Goal: Complete application form

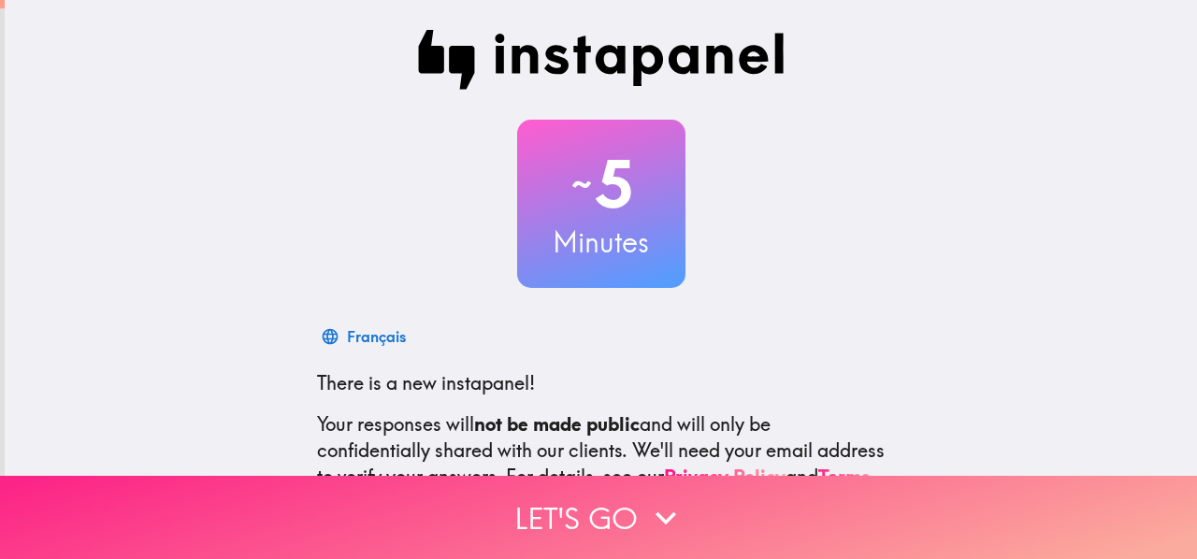
scroll to position [219, 0]
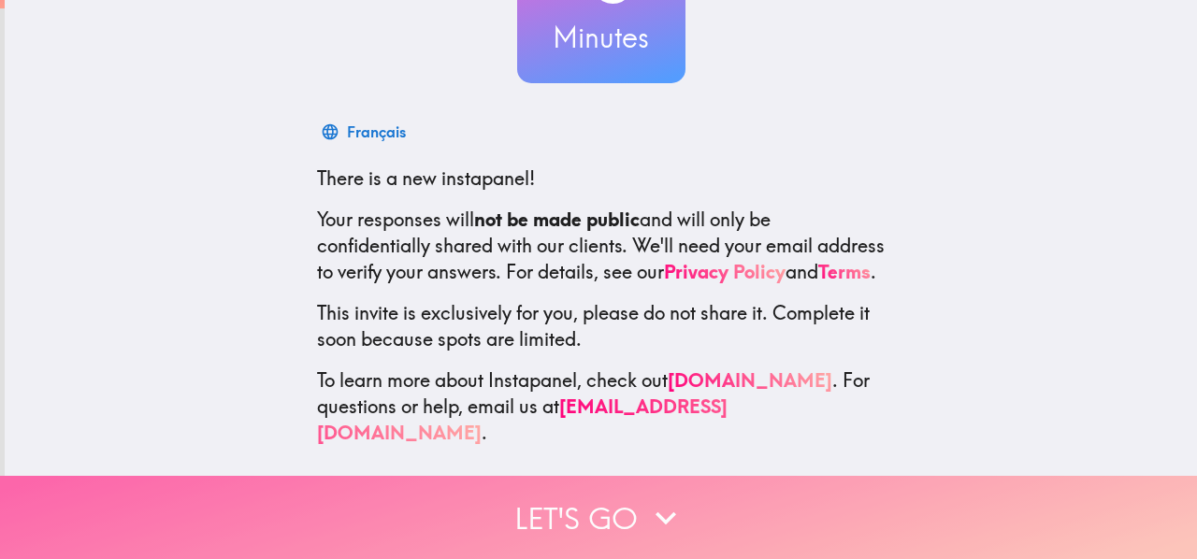
click at [550, 498] on button "Let's go" at bounding box center [598, 517] width 1197 height 83
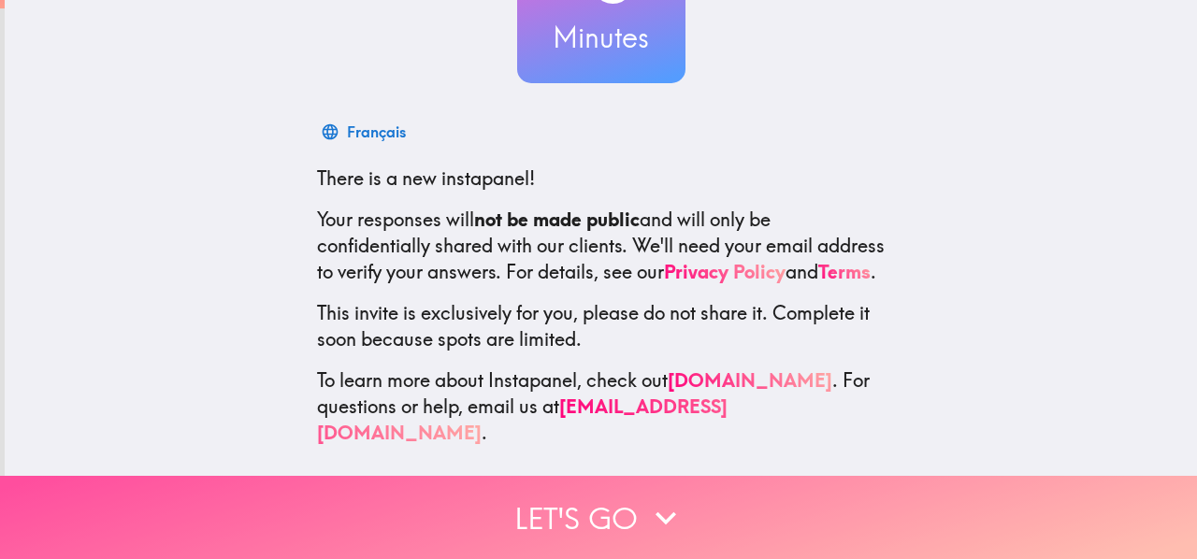
scroll to position [0, 0]
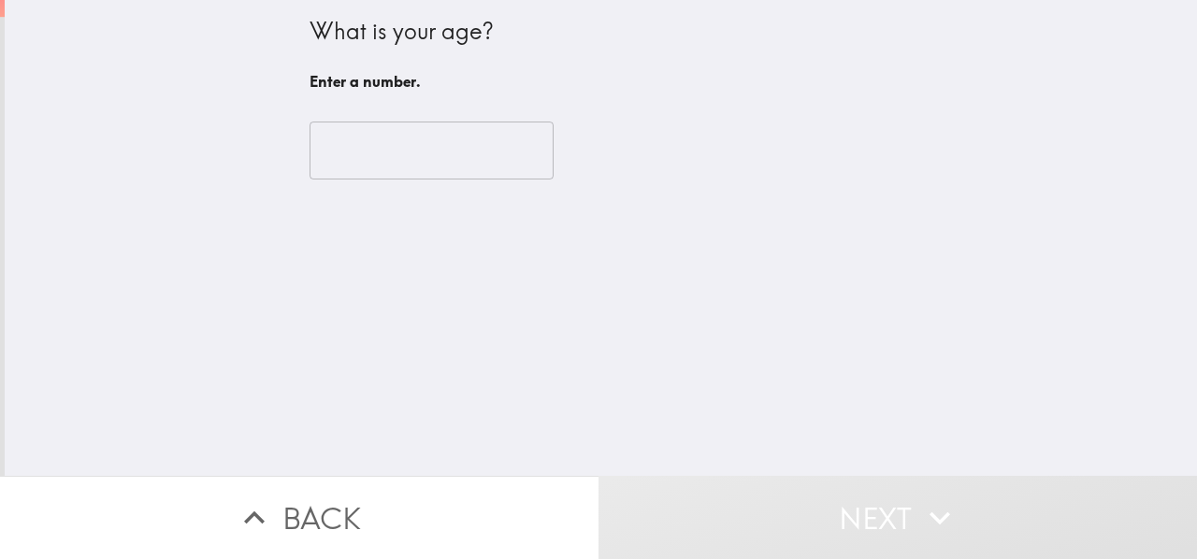
click at [388, 154] on input "number" at bounding box center [432, 151] width 244 height 58
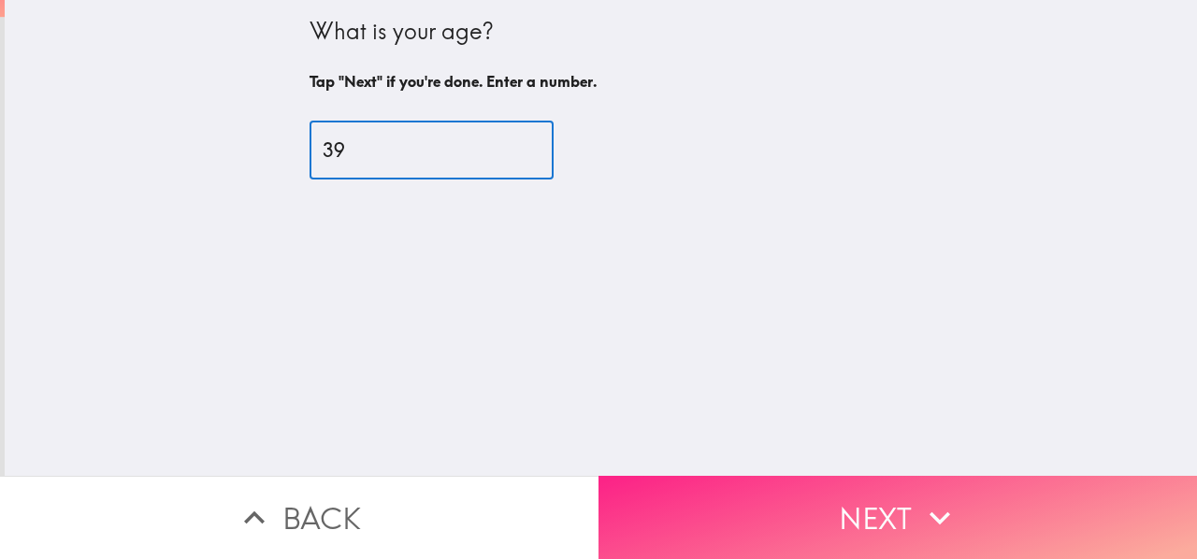
type input "39"
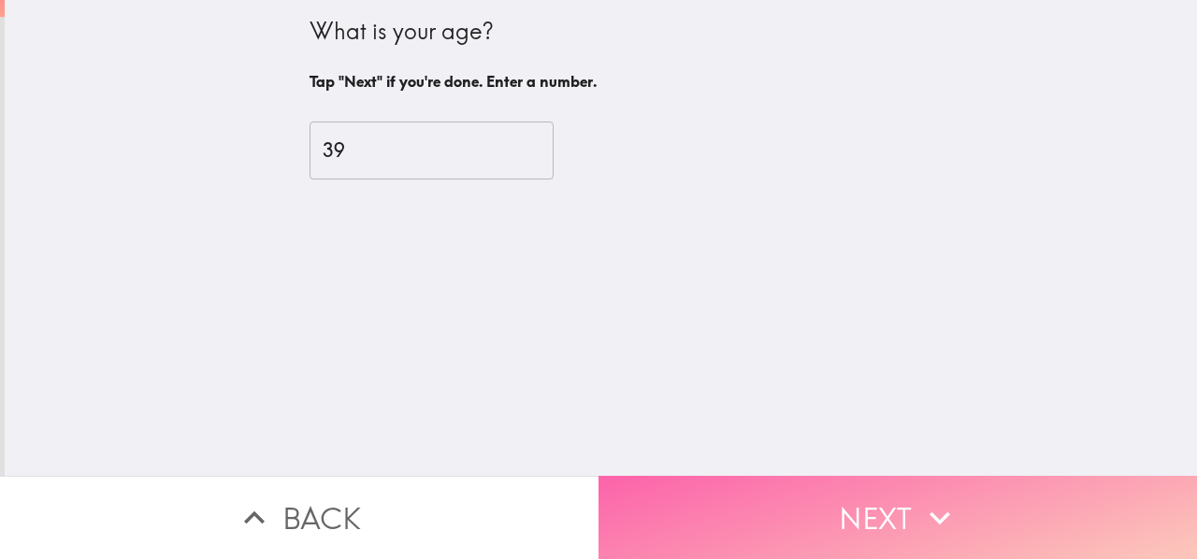
click at [670, 499] on button "Next" at bounding box center [898, 517] width 599 height 83
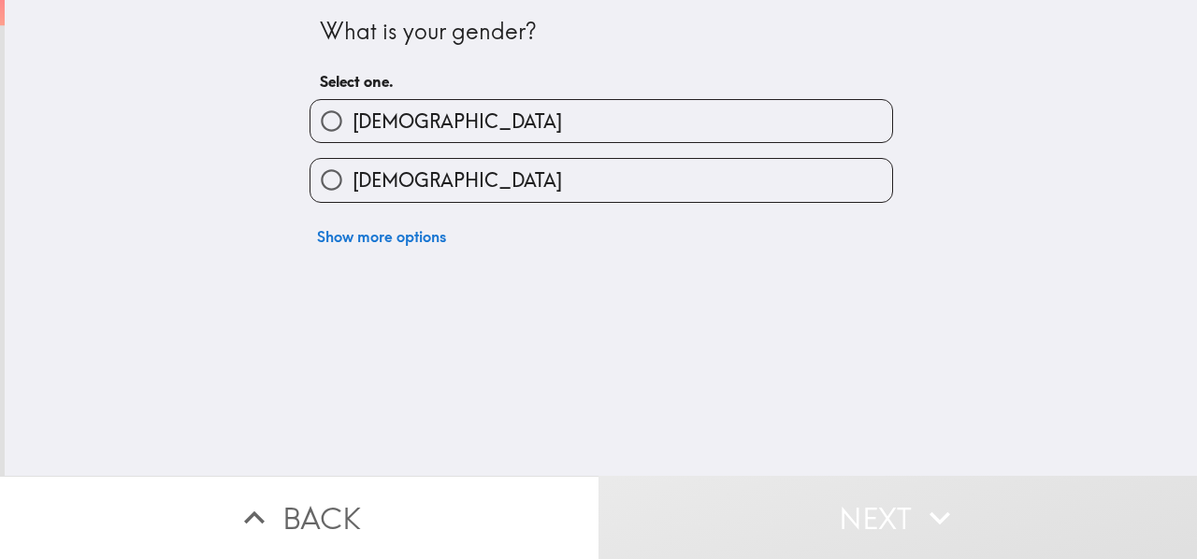
click at [438, 182] on label "[DEMOGRAPHIC_DATA]" at bounding box center [602, 180] width 582 height 42
click at [353, 182] on input "[DEMOGRAPHIC_DATA]" at bounding box center [332, 180] width 42 height 42
radio input "true"
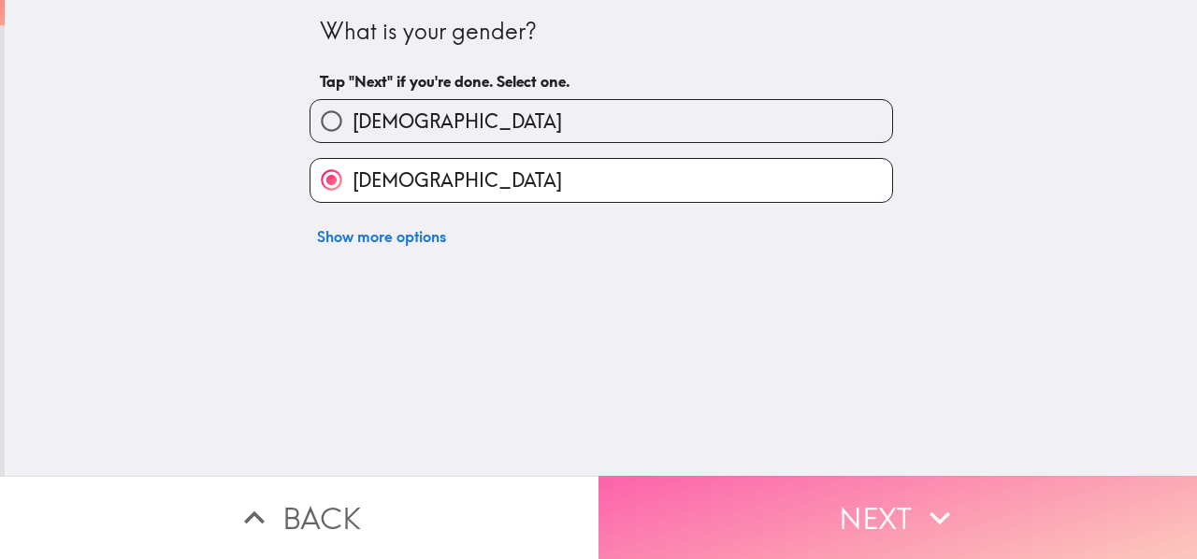
click at [673, 497] on button "Next" at bounding box center [898, 517] width 599 height 83
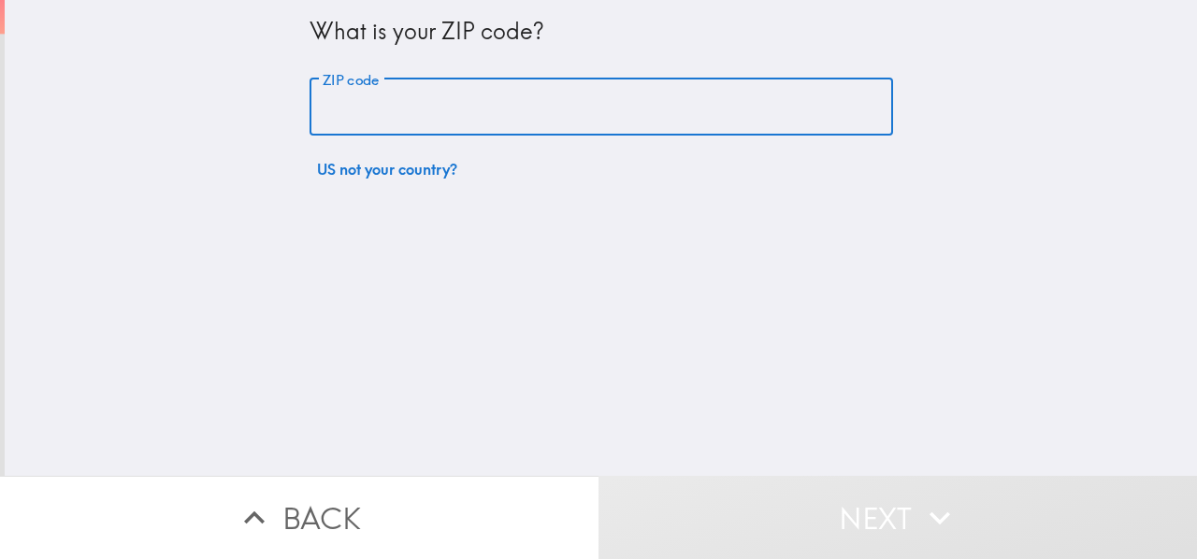
click at [452, 104] on input "ZIP code" at bounding box center [602, 108] width 584 height 58
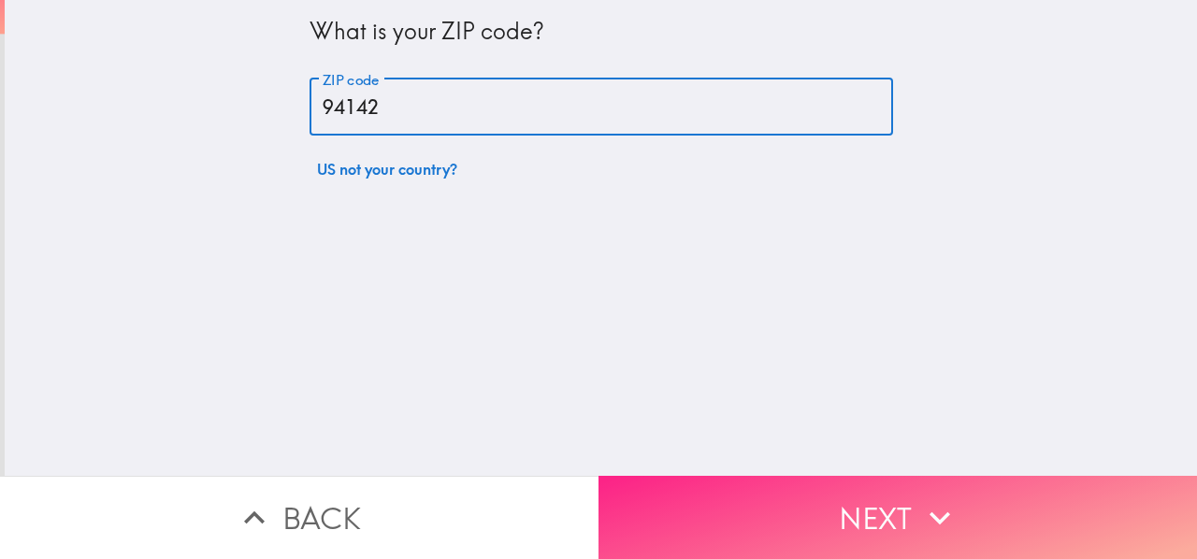
type input "94142"
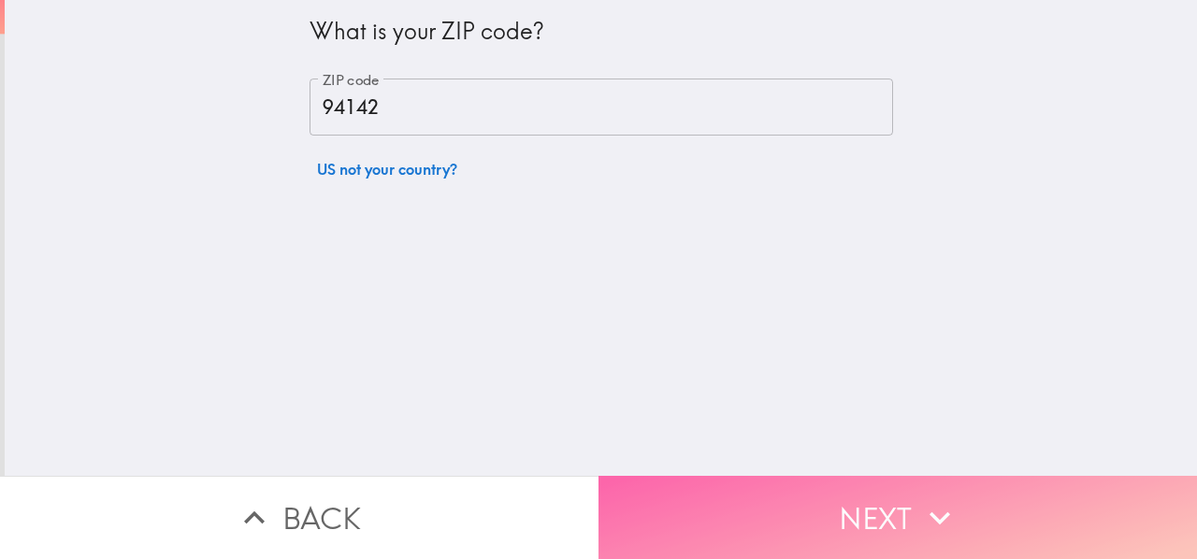
click at [660, 485] on button "Next" at bounding box center [898, 517] width 599 height 83
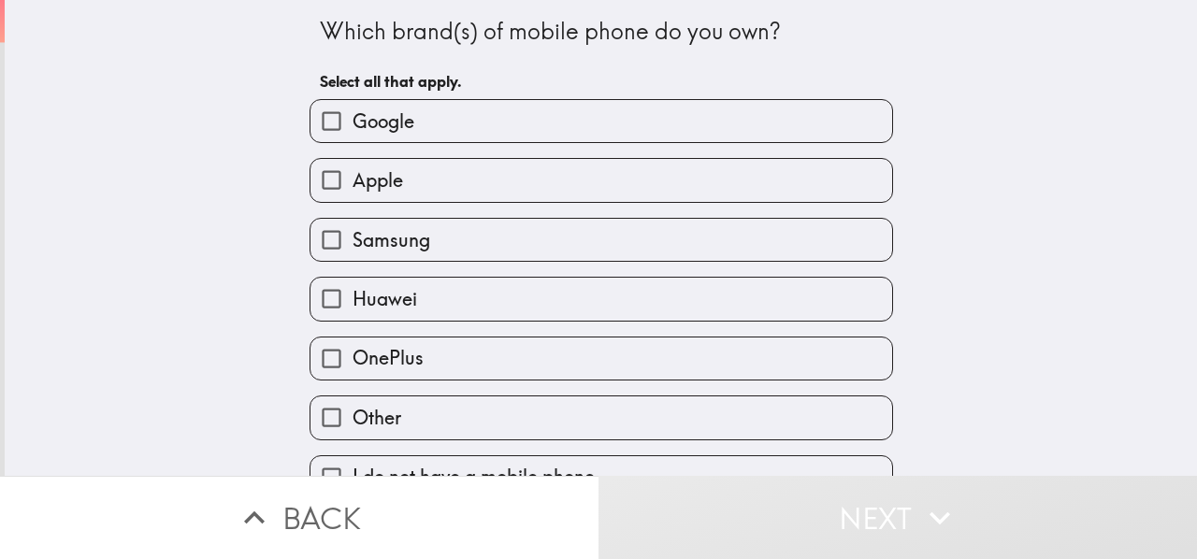
click at [409, 246] on span "Samsung" at bounding box center [392, 240] width 78 height 26
click at [353, 246] on input "Samsung" at bounding box center [332, 240] width 42 height 42
checkbox input "true"
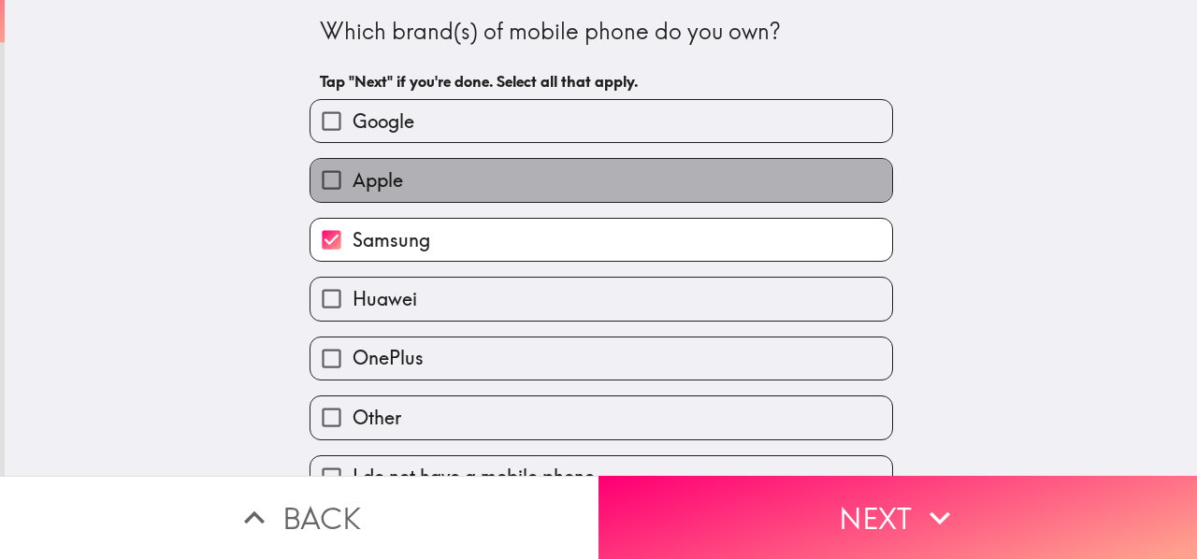
click at [462, 197] on label "Apple" at bounding box center [602, 180] width 582 height 42
click at [353, 197] on input "Apple" at bounding box center [332, 180] width 42 height 42
checkbox input "true"
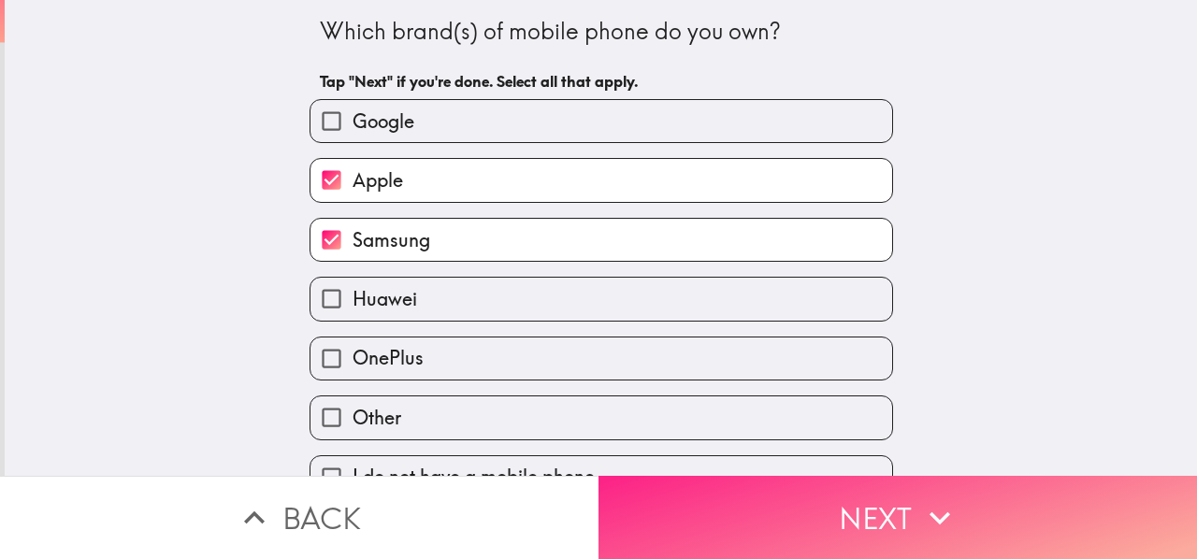
click at [664, 498] on button "Next" at bounding box center [898, 517] width 599 height 83
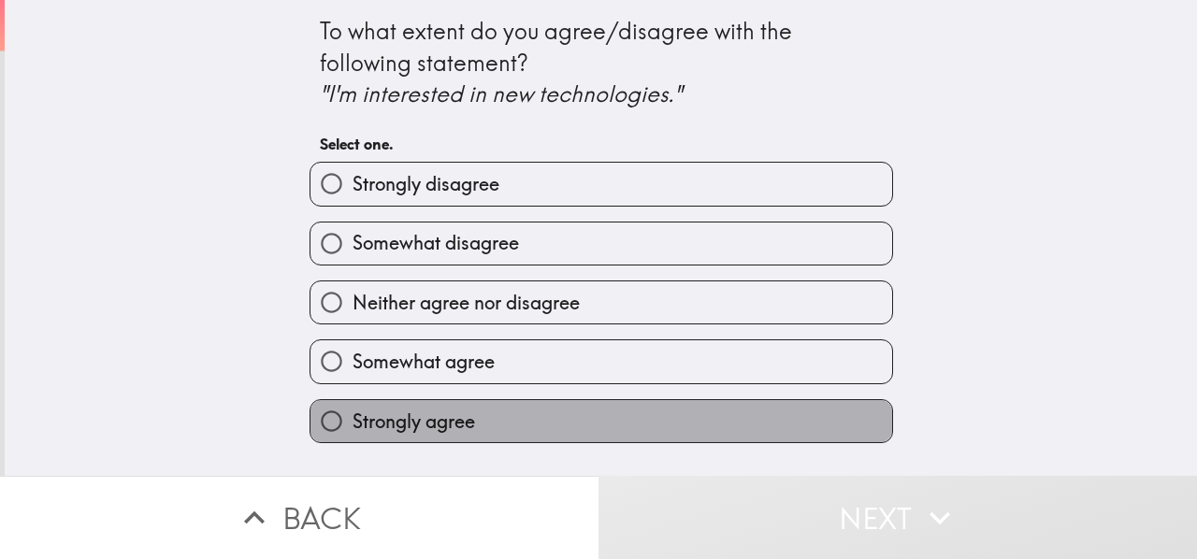
click at [384, 410] on label "Strongly agree" at bounding box center [602, 421] width 582 height 42
click at [353, 410] on input "Strongly agree" at bounding box center [332, 421] width 42 height 42
radio input "true"
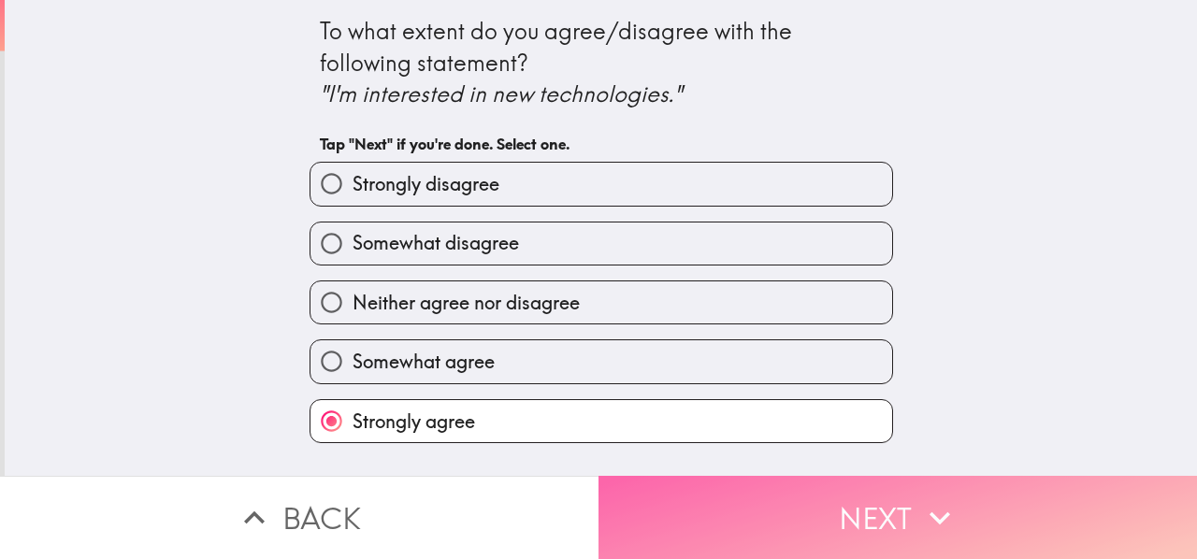
click at [623, 500] on button "Next" at bounding box center [898, 517] width 599 height 83
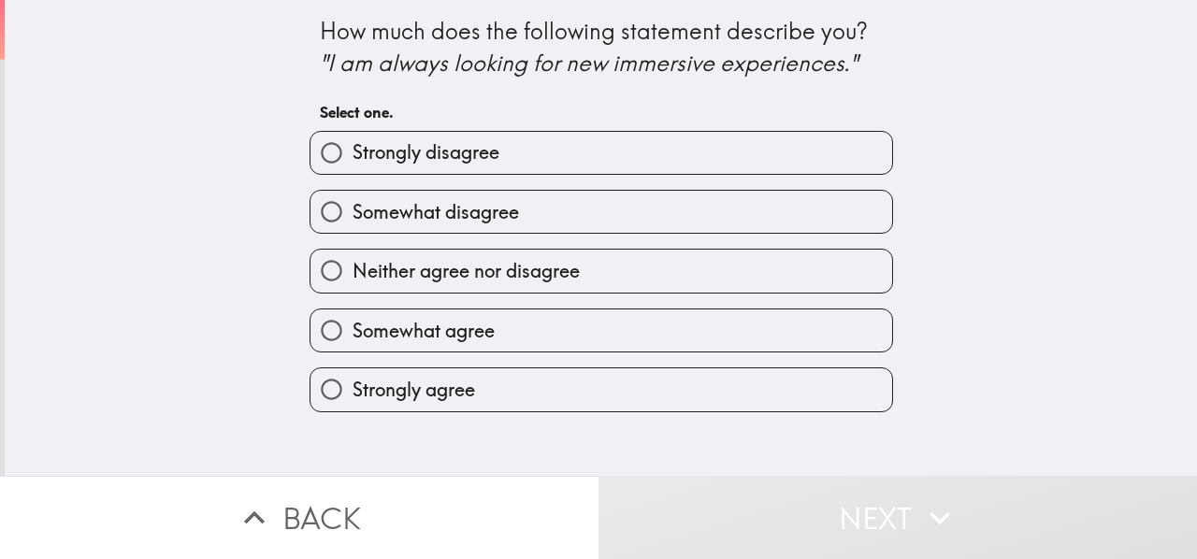
click at [566, 398] on label "Strongly agree" at bounding box center [602, 390] width 582 height 42
click at [353, 398] on input "Strongly agree" at bounding box center [332, 390] width 42 height 42
radio input "true"
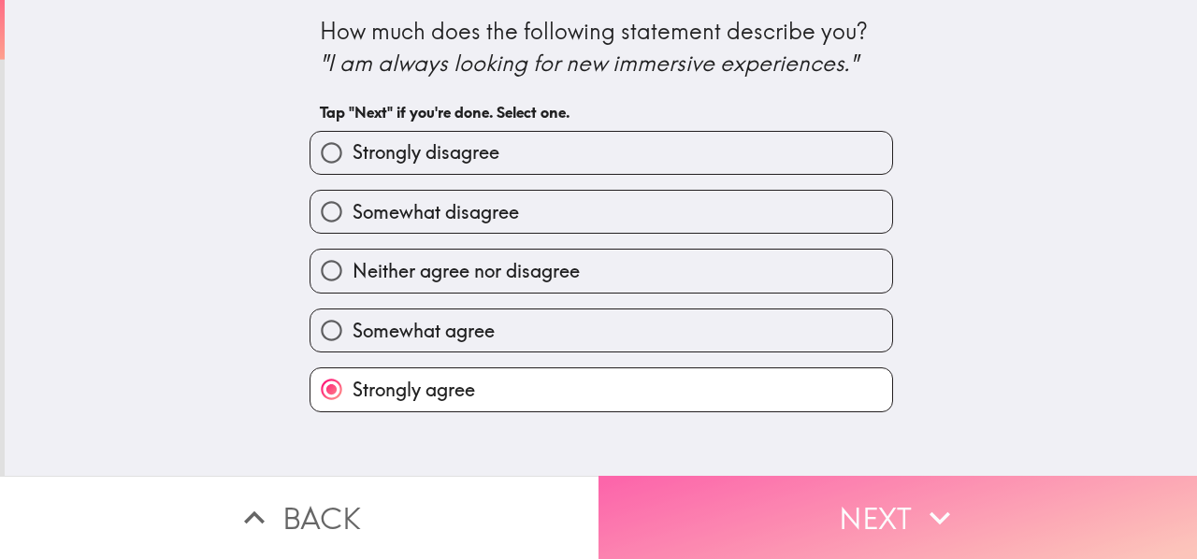
click at [636, 500] on button "Next" at bounding box center [898, 517] width 599 height 83
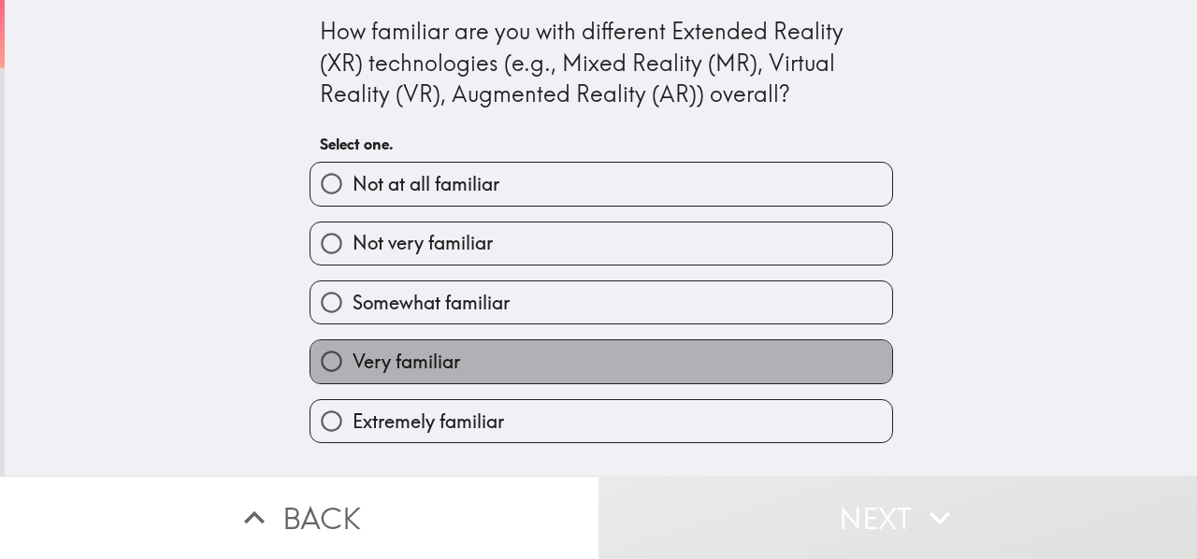
click at [576, 358] on label "Very familiar" at bounding box center [602, 361] width 582 height 42
click at [353, 358] on input "Very familiar" at bounding box center [332, 361] width 42 height 42
radio input "true"
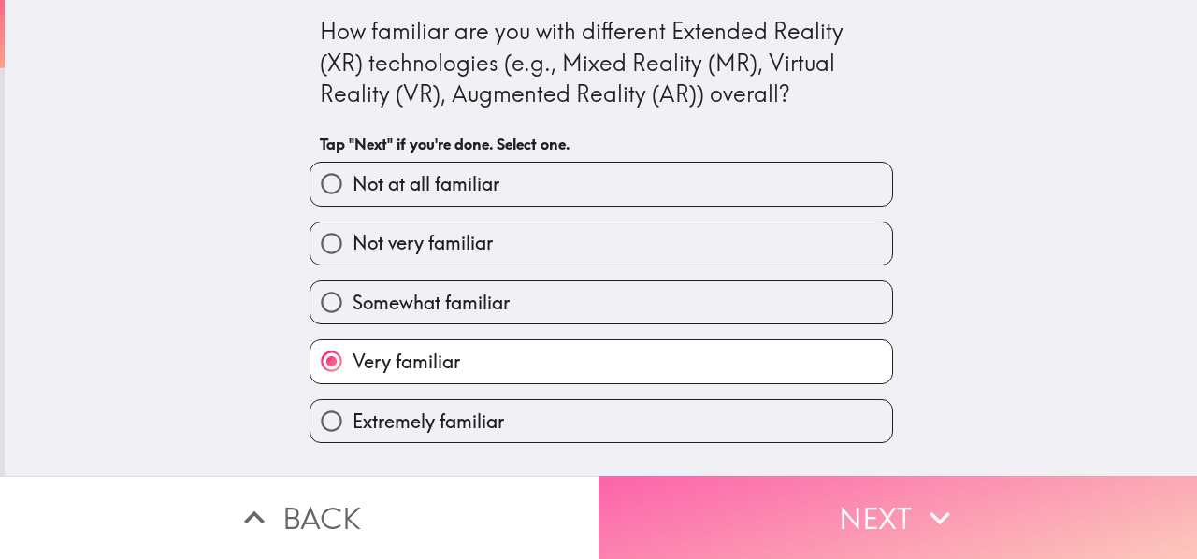
click at [669, 521] on button "Next" at bounding box center [898, 517] width 599 height 83
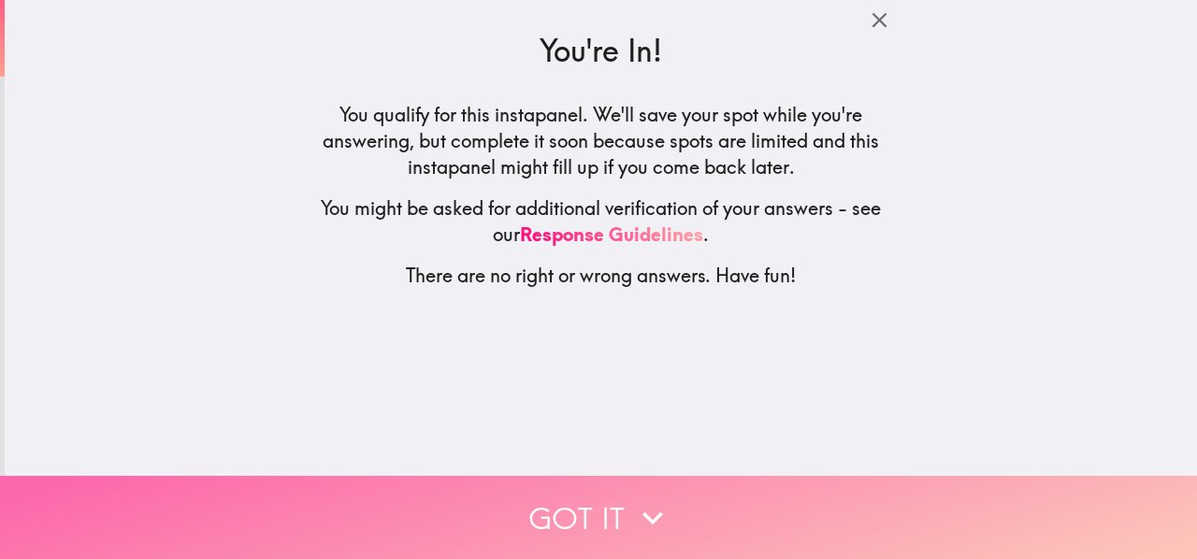
click at [623, 500] on button "Got it" at bounding box center [598, 517] width 1197 height 83
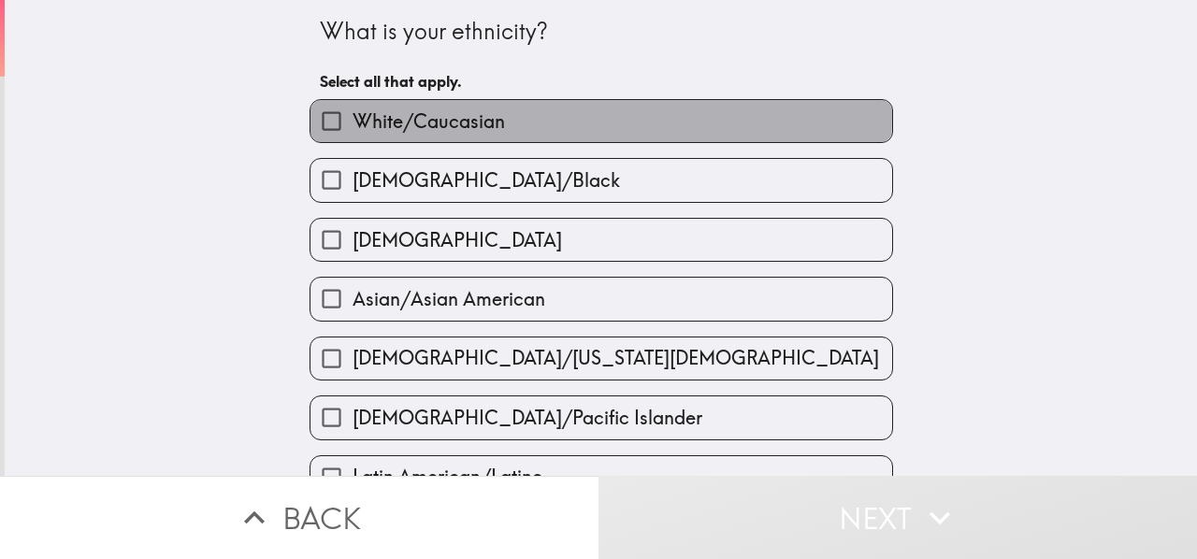
click at [428, 116] on span "White/Caucasian" at bounding box center [429, 122] width 152 height 26
click at [353, 116] on input "White/Caucasian" at bounding box center [332, 121] width 42 height 42
checkbox input "true"
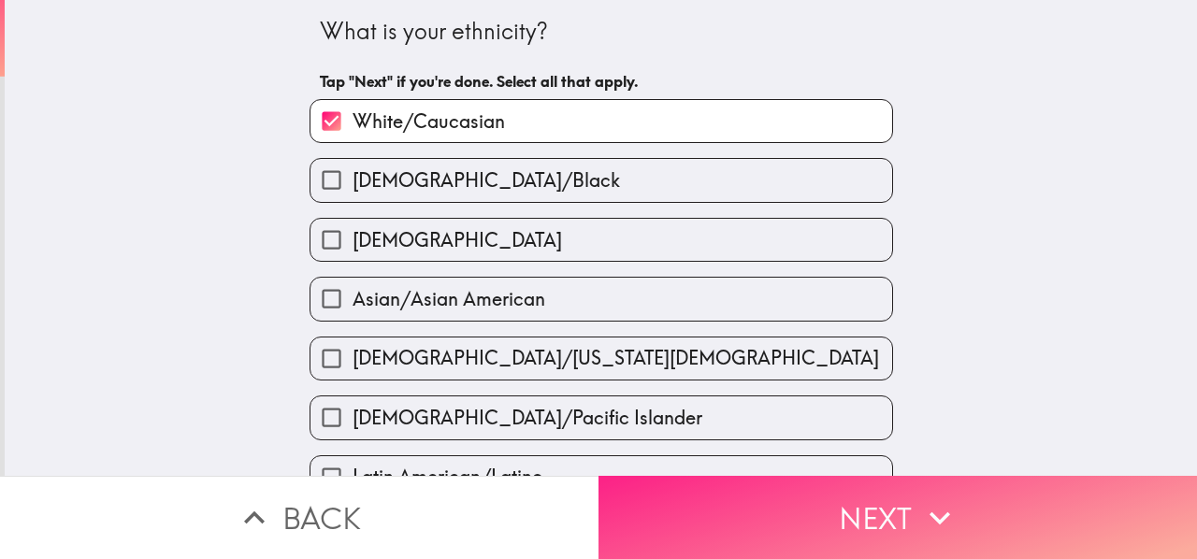
click at [651, 497] on button "Next" at bounding box center [898, 517] width 599 height 83
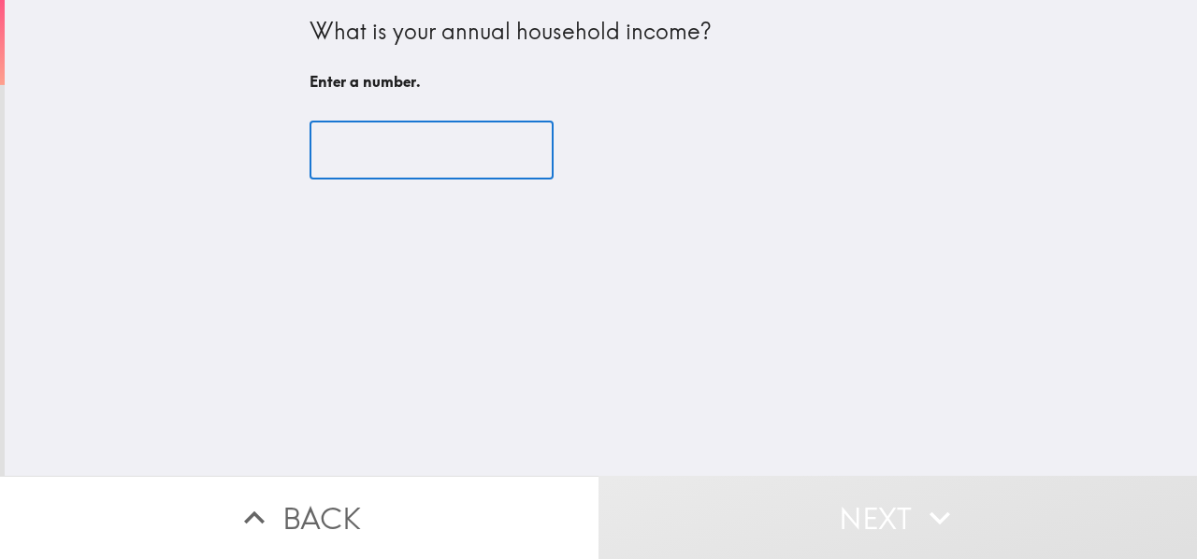
click at [402, 156] on input "number" at bounding box center [432, 151] width 244 height 58
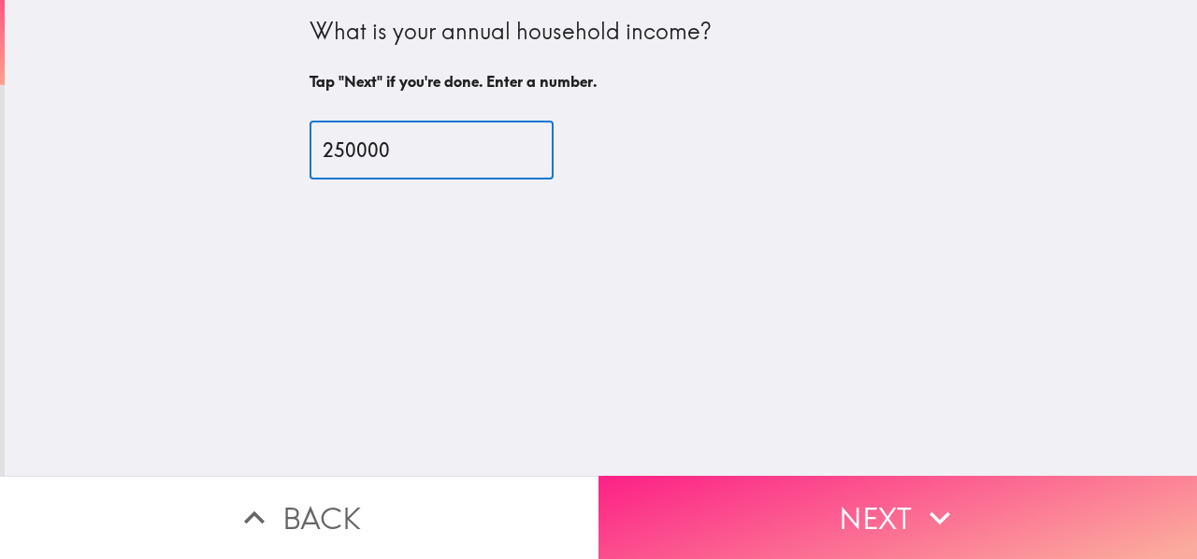
type input "250000"
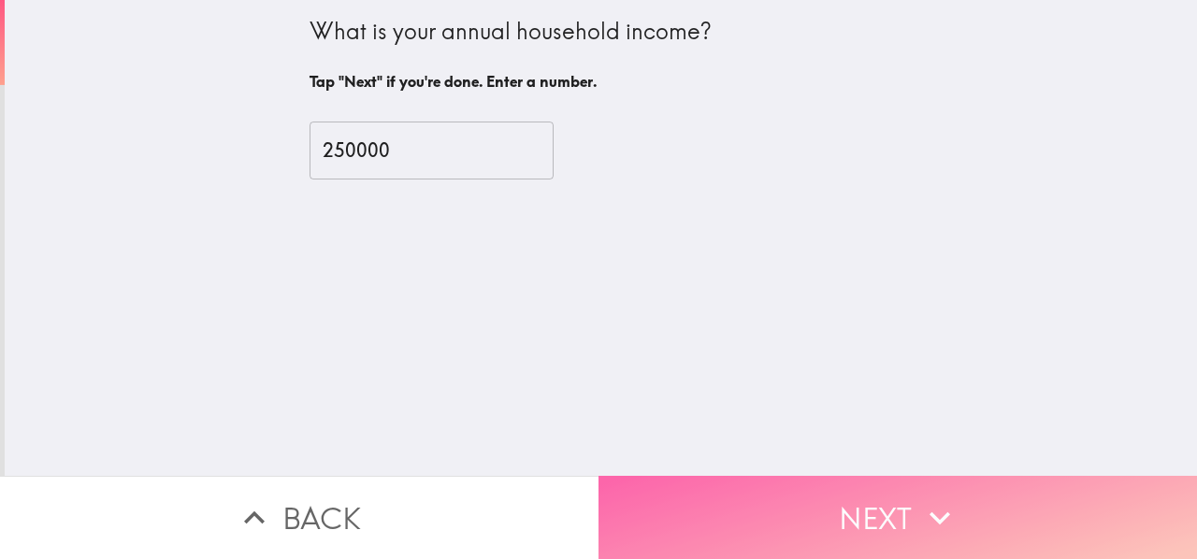
click at [651, 518] on button "Next" at bounding box center [898, 517] width 599 height 83
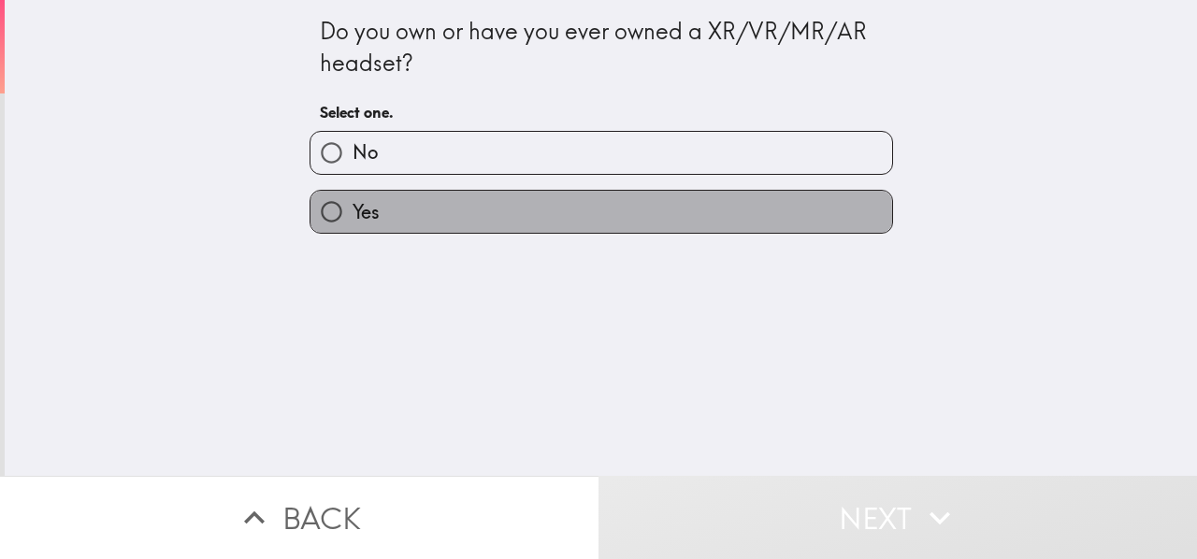
drag, startPoint x: 404, startPoint y: 217, endPoint x: 432, endPoint y: 272, distance: 61.9
click at [404, 220] on label "Yes" at bounding box center [602, 212] width 582 height 42
click at [353, 220] on input "Yes" at bounding box center [332, 212] width 42 height 42
radio input "true"
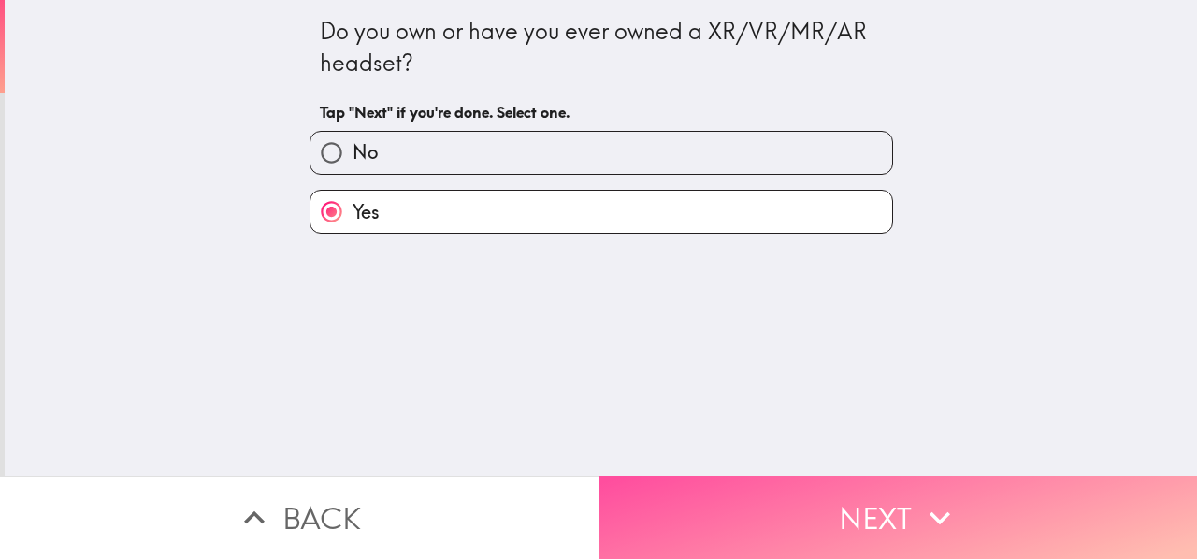
drag, startPoint x: 677, startPoint y: 486, endPoint x: 643, endPoint y: 555, distance: 76.6
click at [677, 489] on button "Next" at bounding box center [898, 517] width 599 height 83
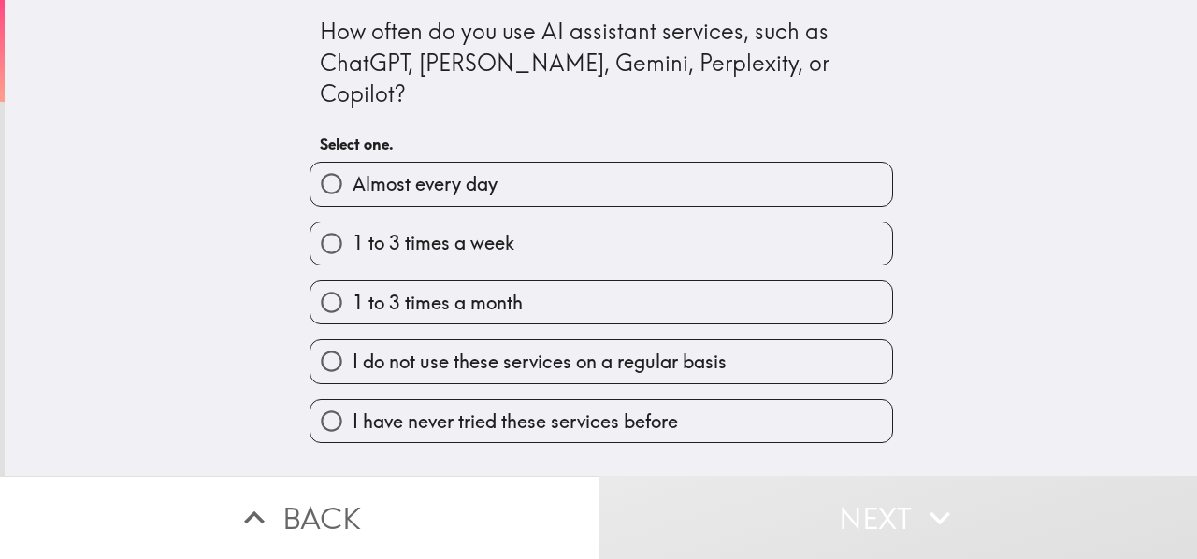
click at [514, 163] on label "Almost every day" at bounding box center [602, 184] width 582 height 42
click at [353, 163] on input "Almost every day" at bounding box center [332, 184] width 42 height 42
radio input "true"
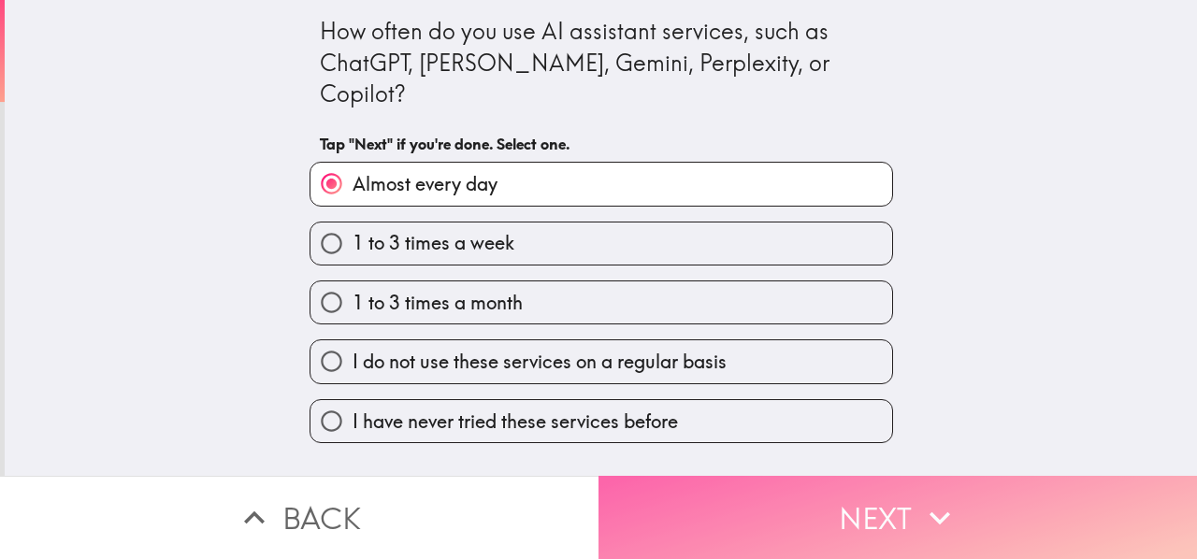
click at [722, 476] on button "Next" at bounding box center [898, 517] width 599 height 83
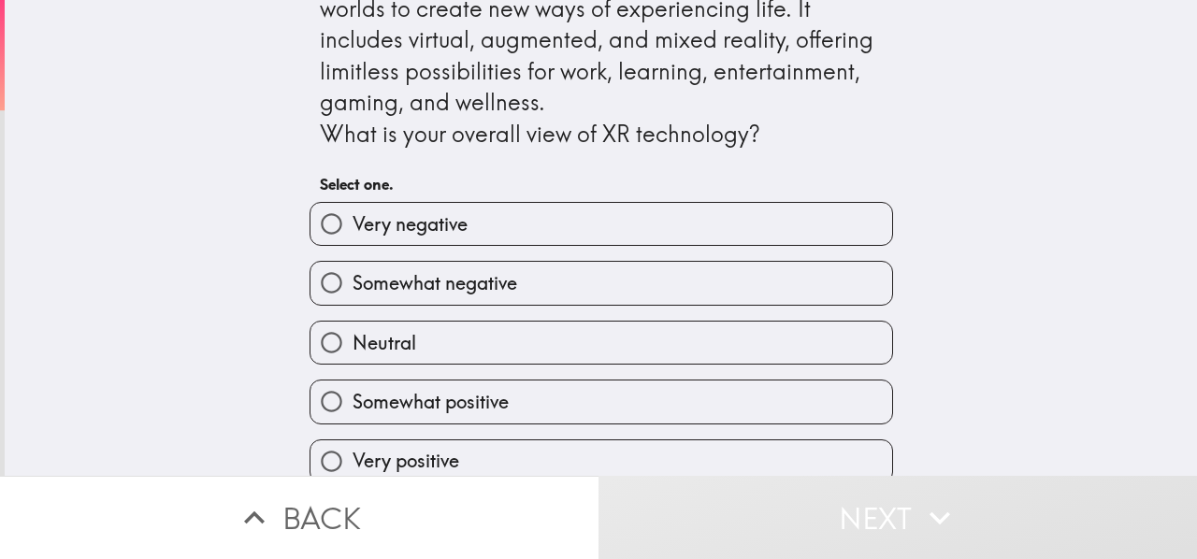
scroll to position [79, 0]
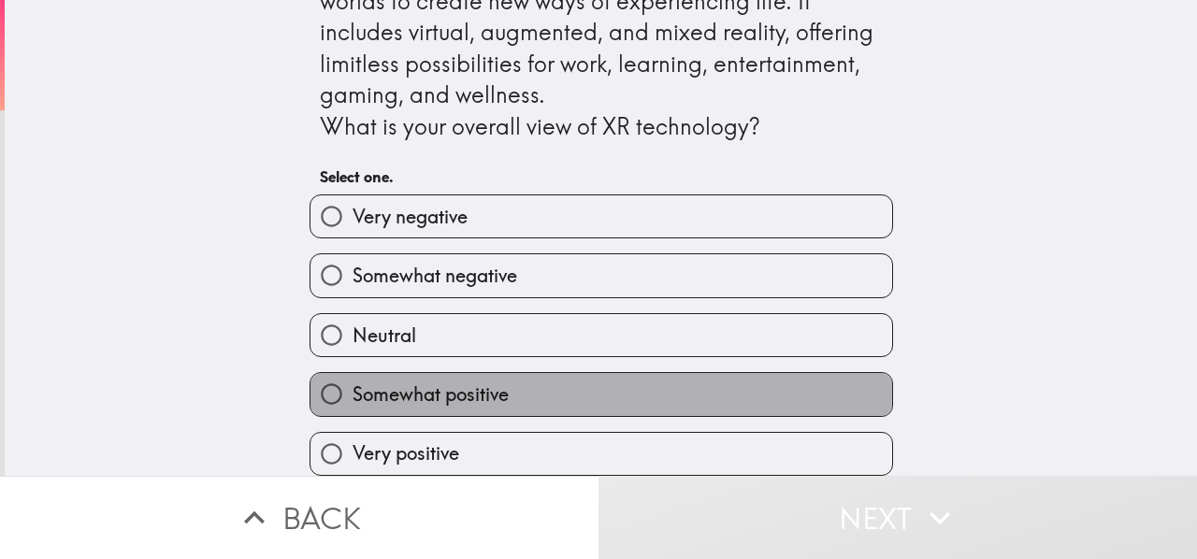
click at [490, 382] on span "Somewhat positive" at bounding box center [431, 395] width 156 height 26
click at [353, 376] on input "Somewhat positive" at bounding box center [332, 394] width 42 height 42
radio input "true"
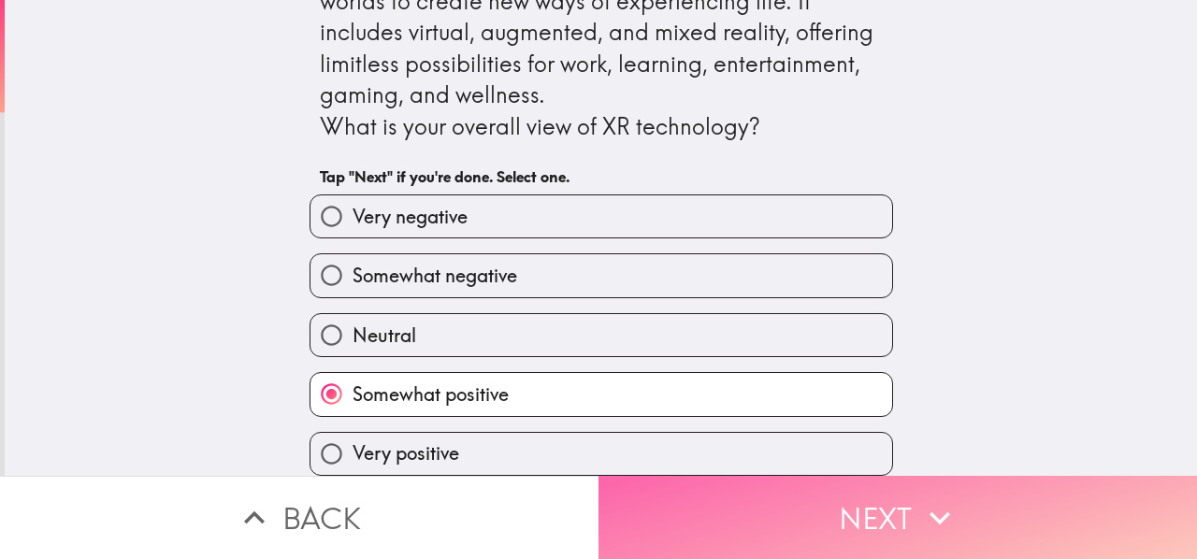
click at [679, 483] on button "Next" at bounding box center [898, 517] width 599 height 83
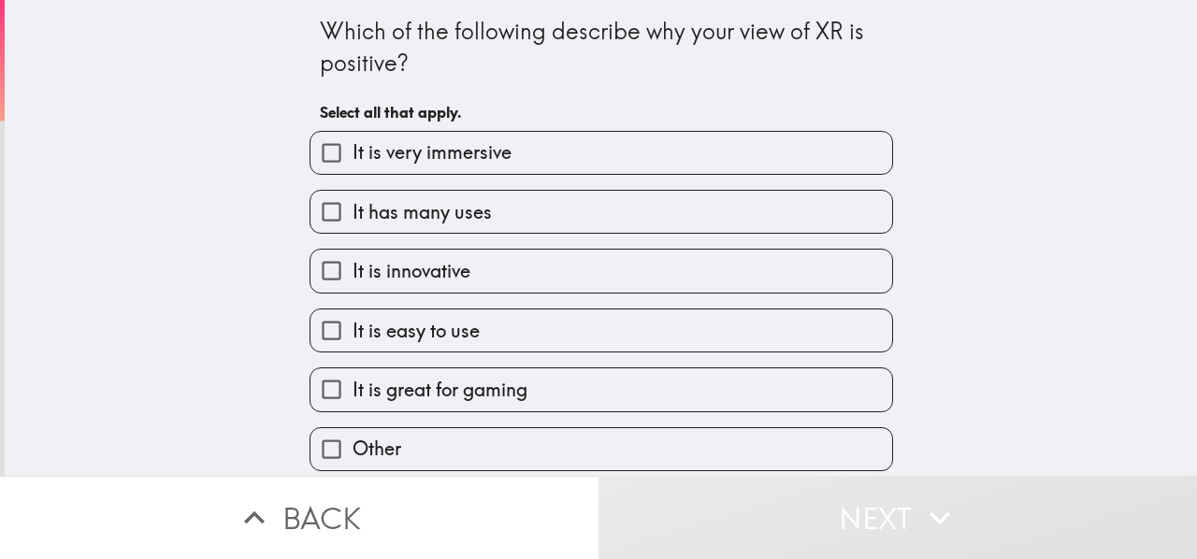
click at [524, 386] on label "It is great for gaming" at bounding box center [602, 390] width 582 height 42
click at [353, 386] on input "It is great for gaming" at bounding box center [332, 390] width 42 height 42
checkbox input "true"
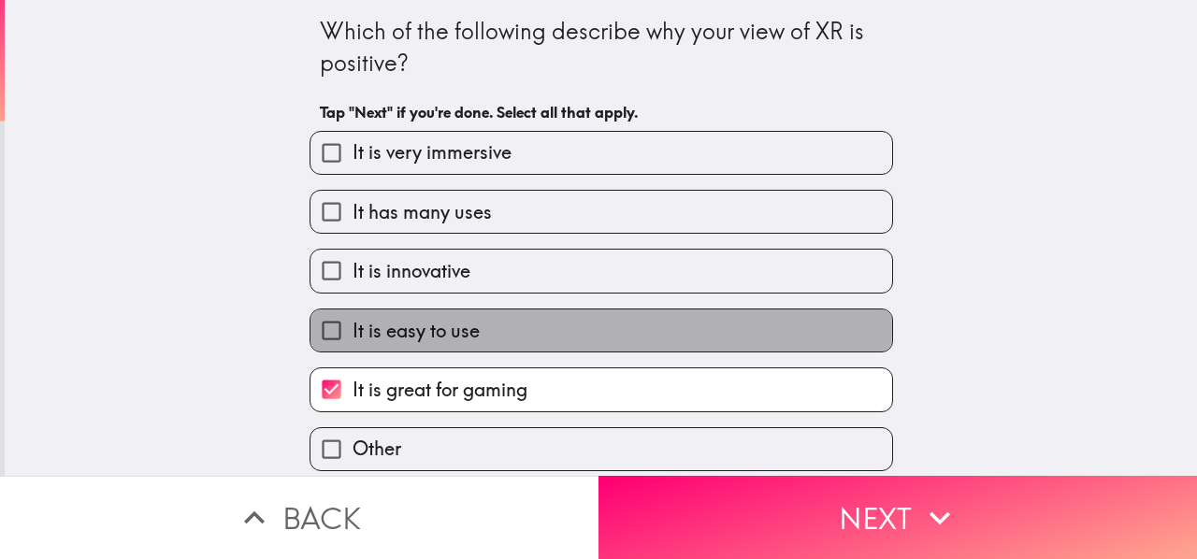
click at [524, 330] on label "It is easy to use" at bounding box center [602, 331] width 582 height 42
click at [353, 330] on input "It is easy to use" at bounding box center [332, 331] width 42 height 42
checkbox input "true"
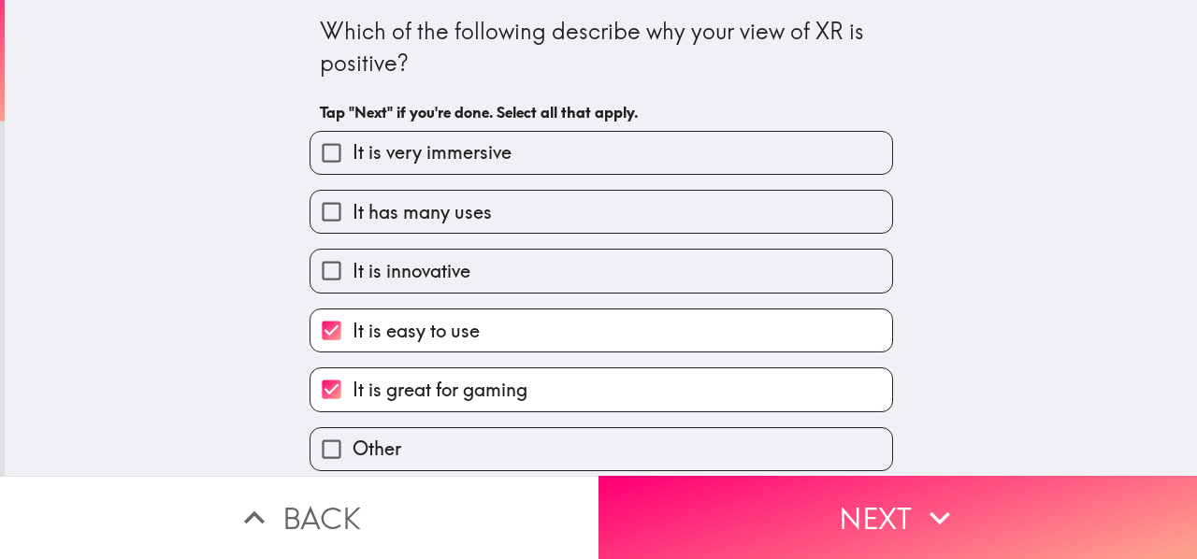
click at [533, 285] on label "It is innovative" at bounding box center [602, 271] width 582 height 42
click at [353, 285] on input "It is innovative" at bounding box center [332, 271] width 42 height 42
checkbox input "true"
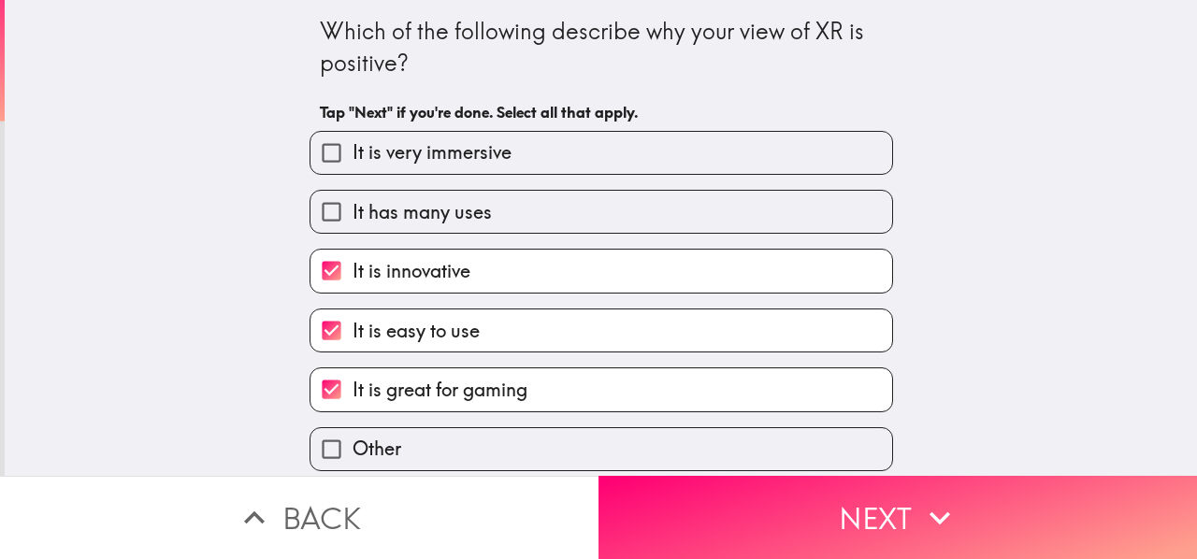
scroll to position [13, 0]
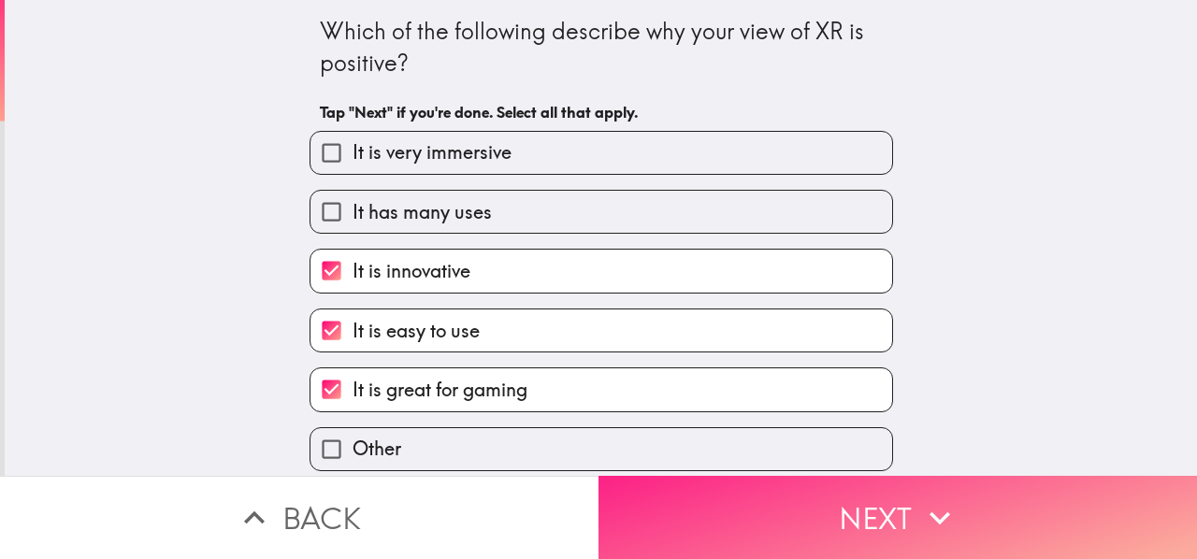
click at [731, 493] on button "Next" at bounding box center [898, 517] width 599 height 83
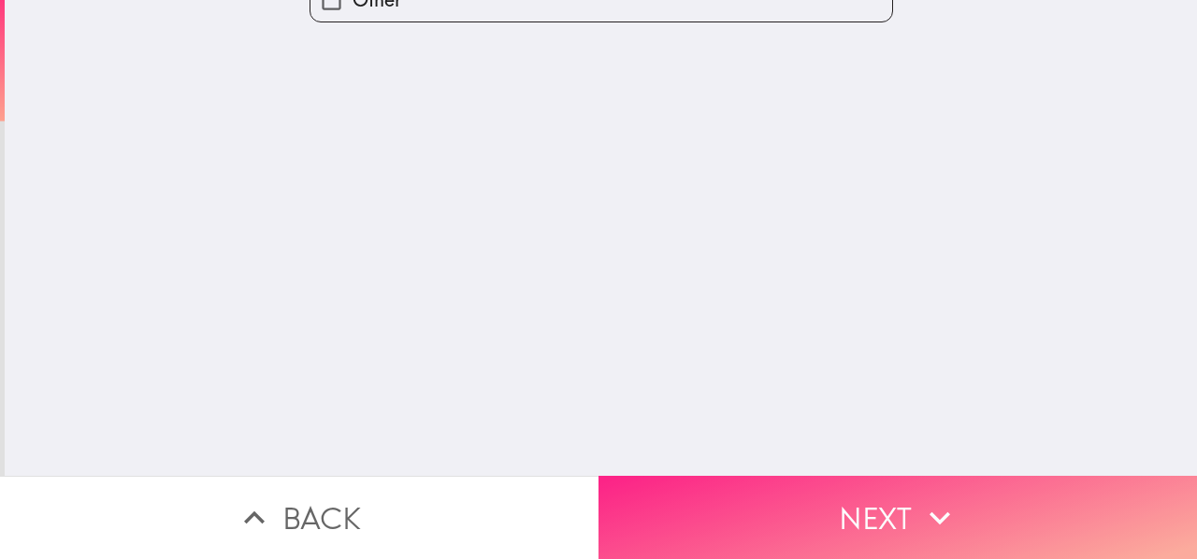
scroll to position [0, 0]
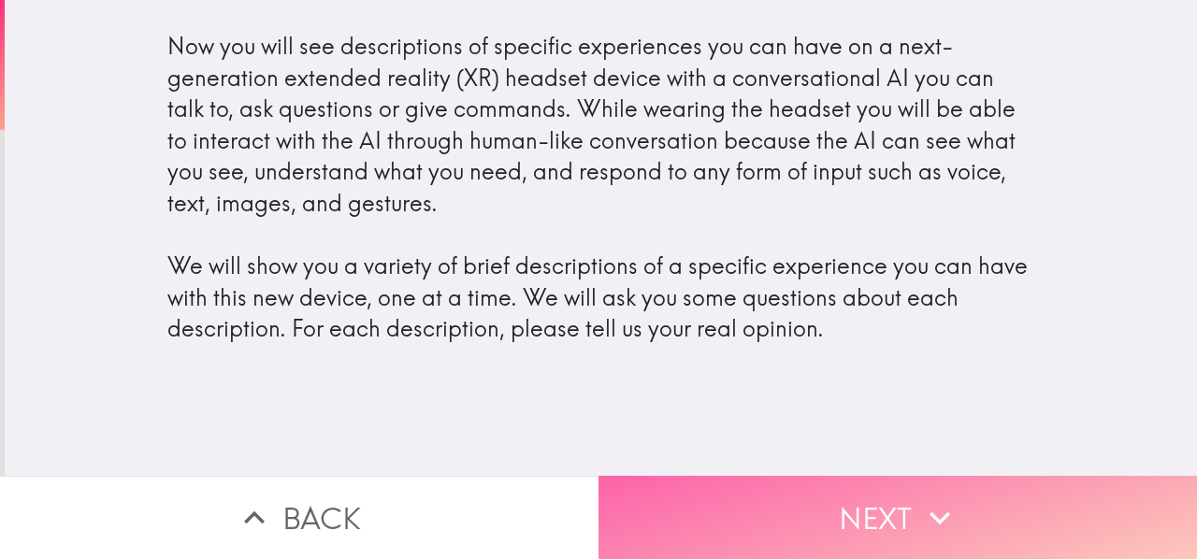
click at [662, 486] on button "Next" at bounding box center [898, 517] width 599 height 83
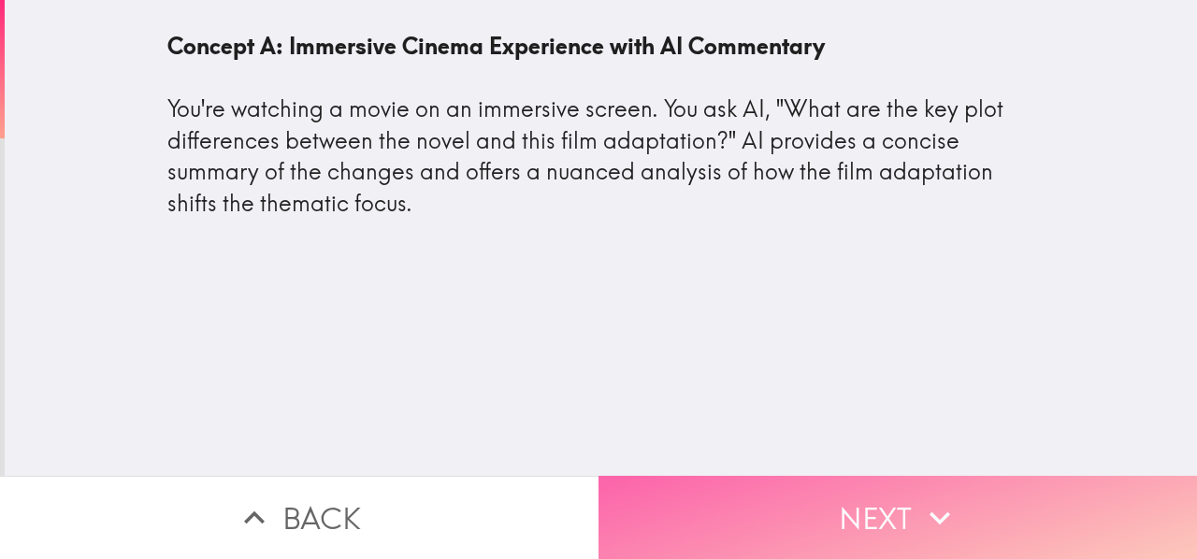
click at [685, 482] on button "Next" at bounding box center [898, 517] width 599 height 83
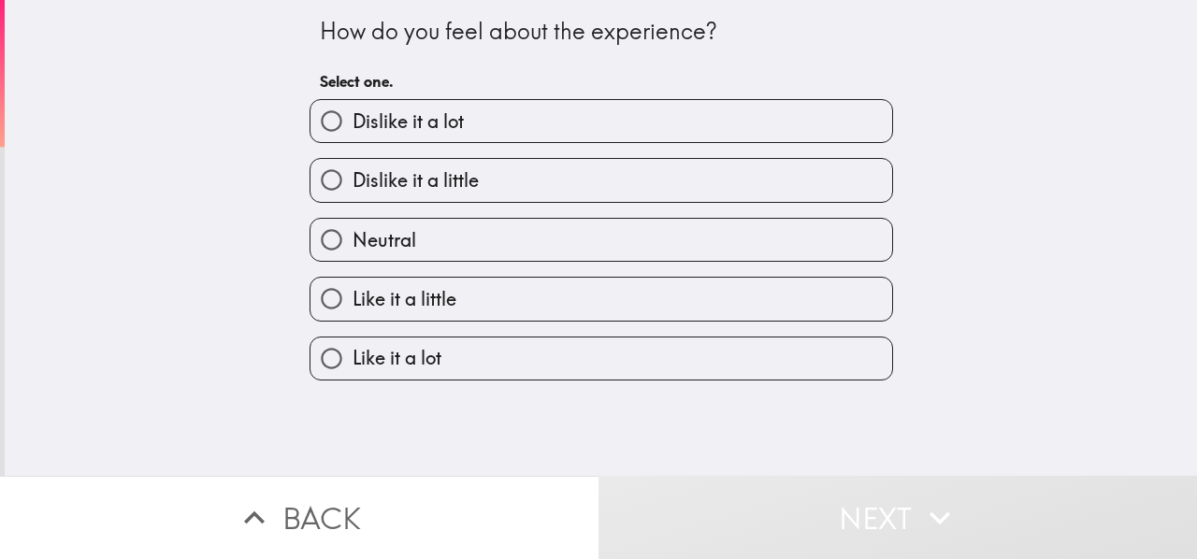
drag, startPoint x: 468, startPoint y: 345, endPoint x: 473, endPoint y: 375, distance: 30.5
click at [468, 349] on label "Like it a lot" at bounding box center [602, 359] width 582 height 42
click at [353, 349] on input "Like it a lot" at bounding box center [332, 359] width 42 height 42
radio input "true"
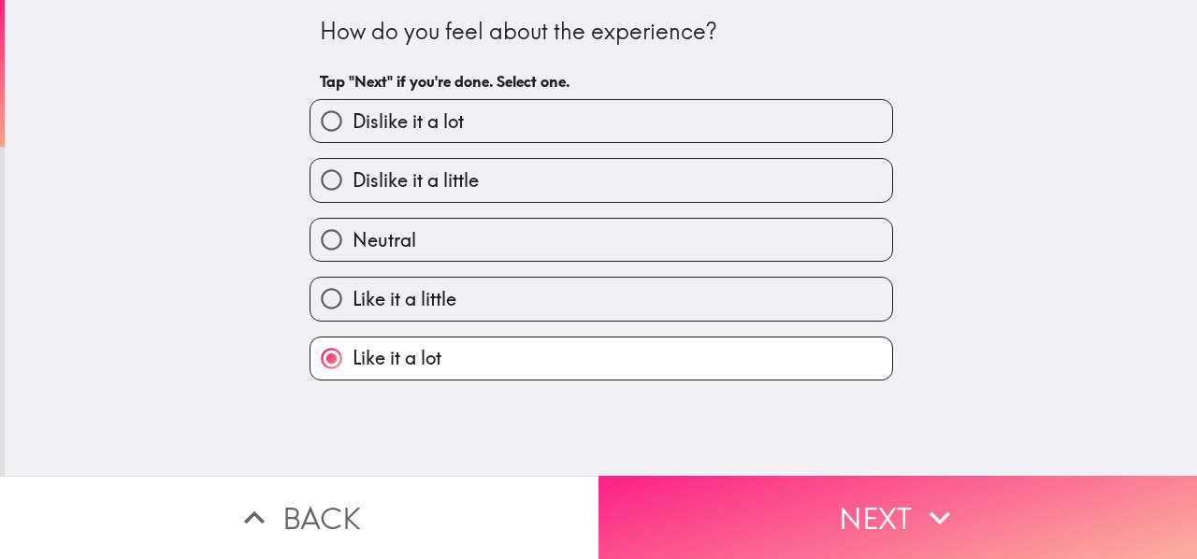
click at [659, 483] on button "Next" at bounding box center [898, 517] width 599 height 83
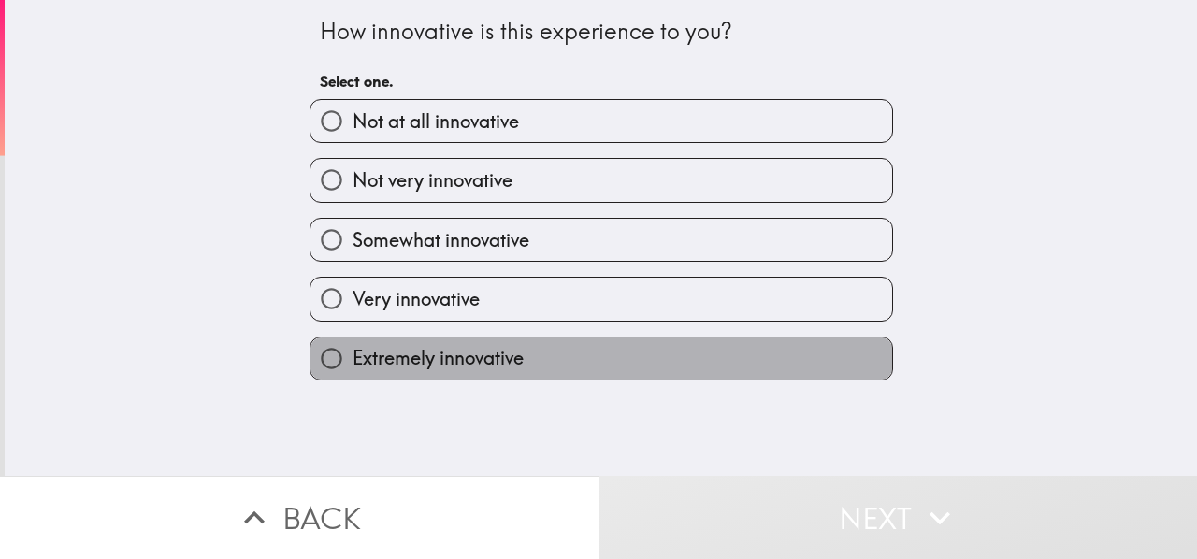
click at [520, 348] on label "Extremely innovative" at bounding box center [602, 359] width 582 height 42
click at [353, 348] on input "Extremely innovative" at bounding box center [332, 359] width 42 height 42
radio input "true"
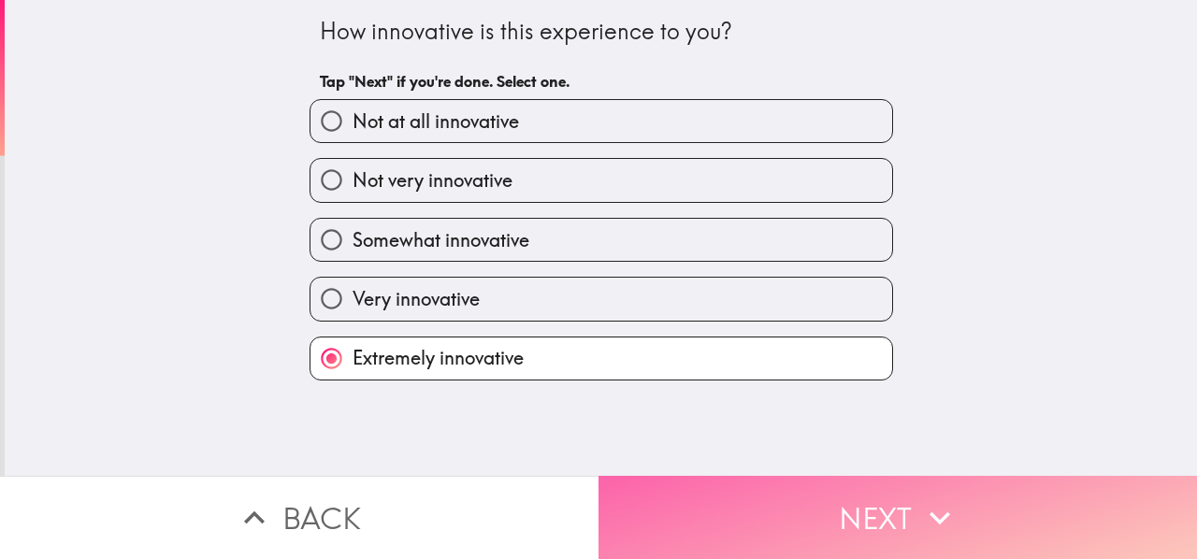
click at [670, 486] on button "Next" at bounding box center [898, 517] width 599 height 83
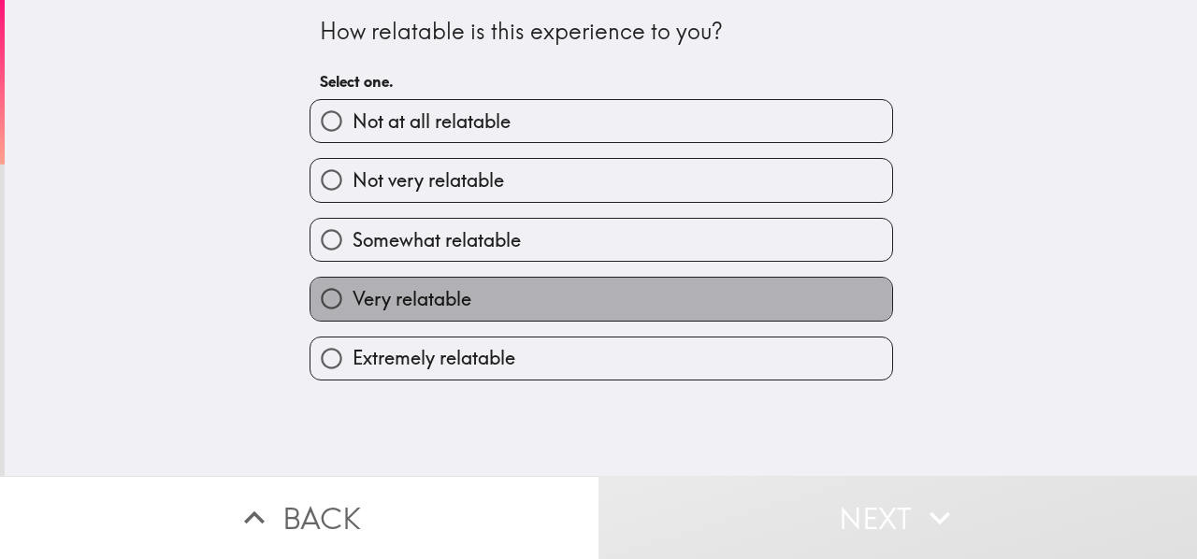
click at [518, 304] on label "Very relatable" at bounding box center [602, 299] width 582 height 42
click at [353, 304] on input "Very relatable" at bounding box center [332, 299] width 42 height 42
radio input "true"
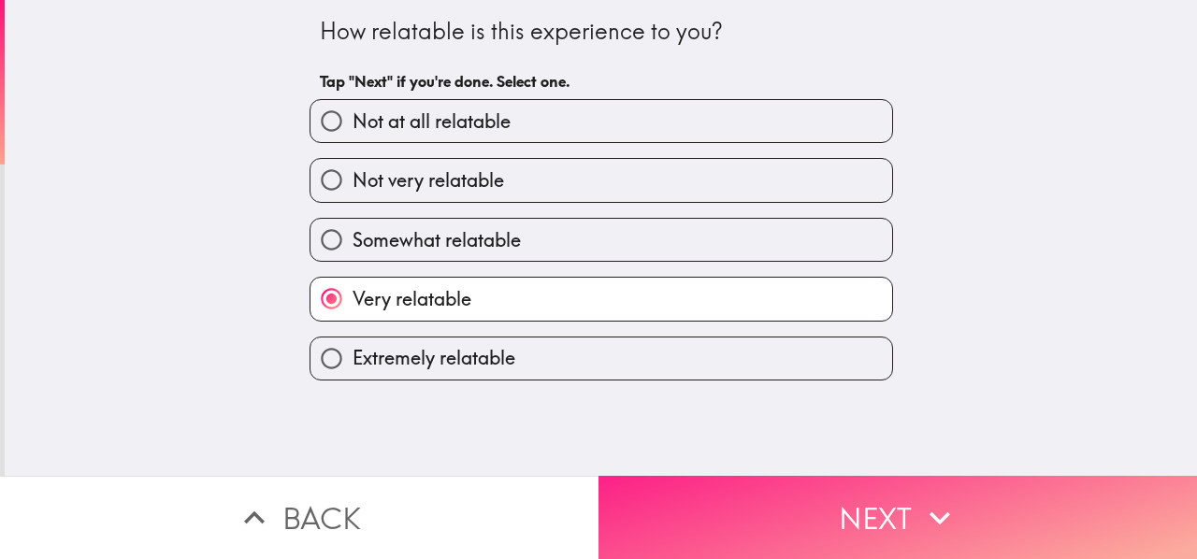
click at [668, 499] on button "Next" at bounding box center [898, 517] width 599 height 83
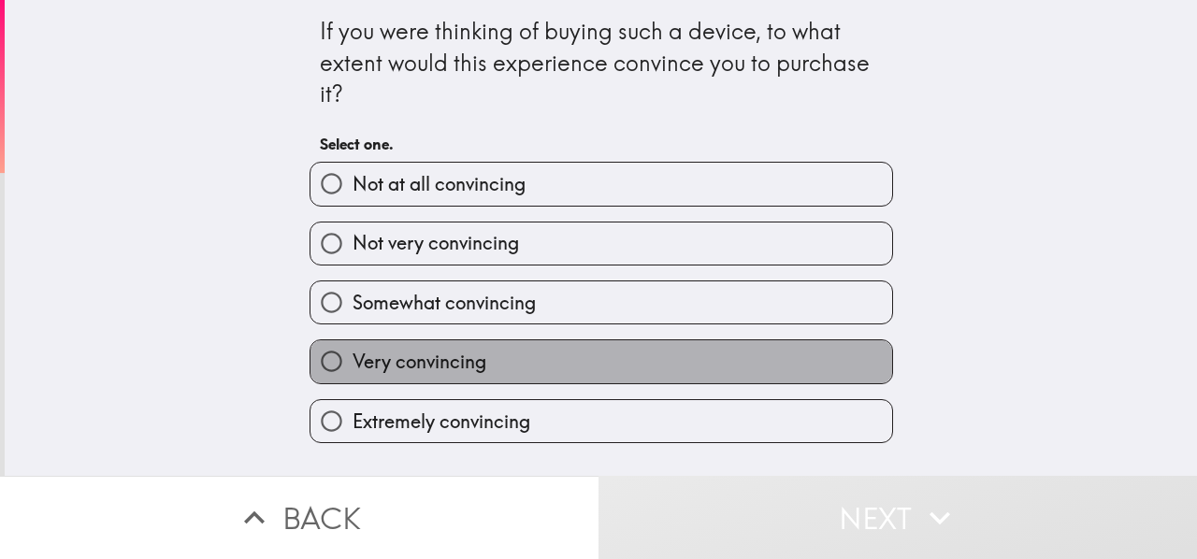
click at [542, 383] on label "Very convincing" at bounding box center [602, 361] width 582 height 42
click at [353, 383] on input "Very convincing" at bounding box center [332, 361] width 42 height 42
radio input "true"
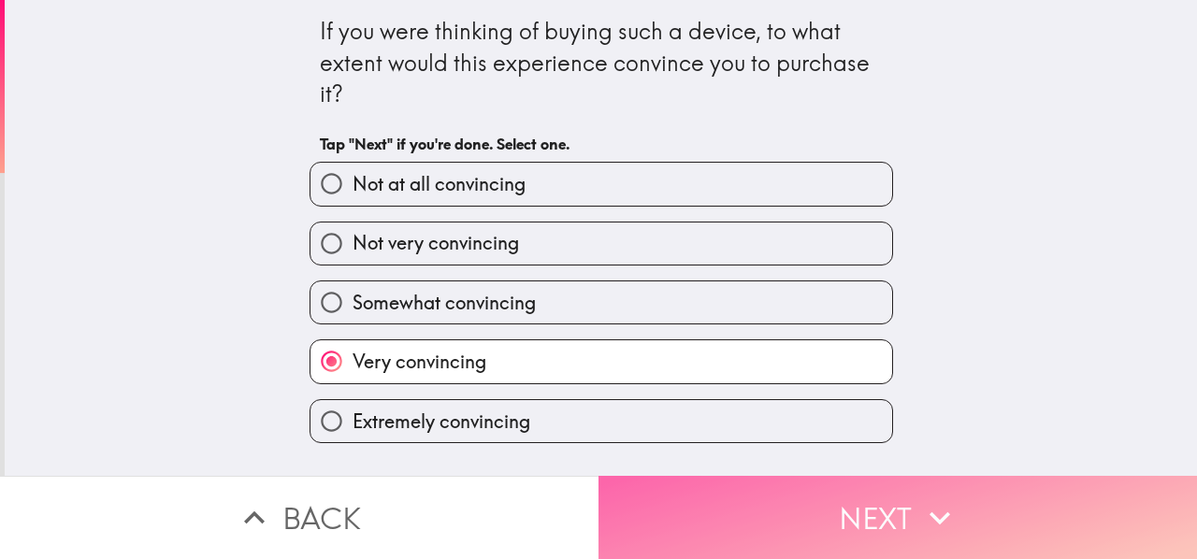
click at [629, 497] on button "Next" at bounding box center [898, 517] width 599 height 83
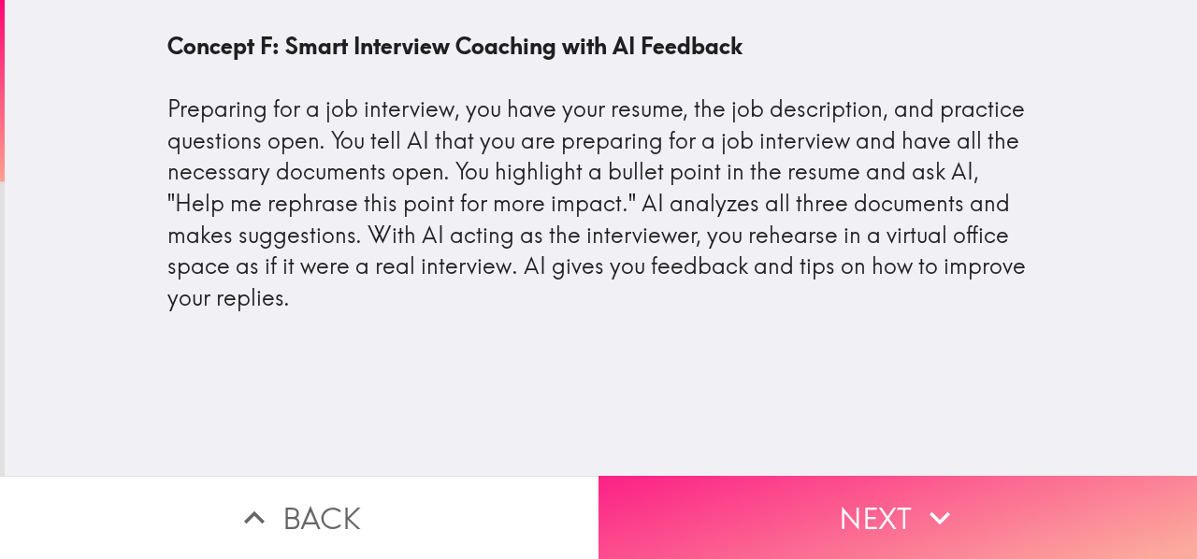
click at [670, 487] on button "Next" at bounding box center [898, 517] width 599 height 83
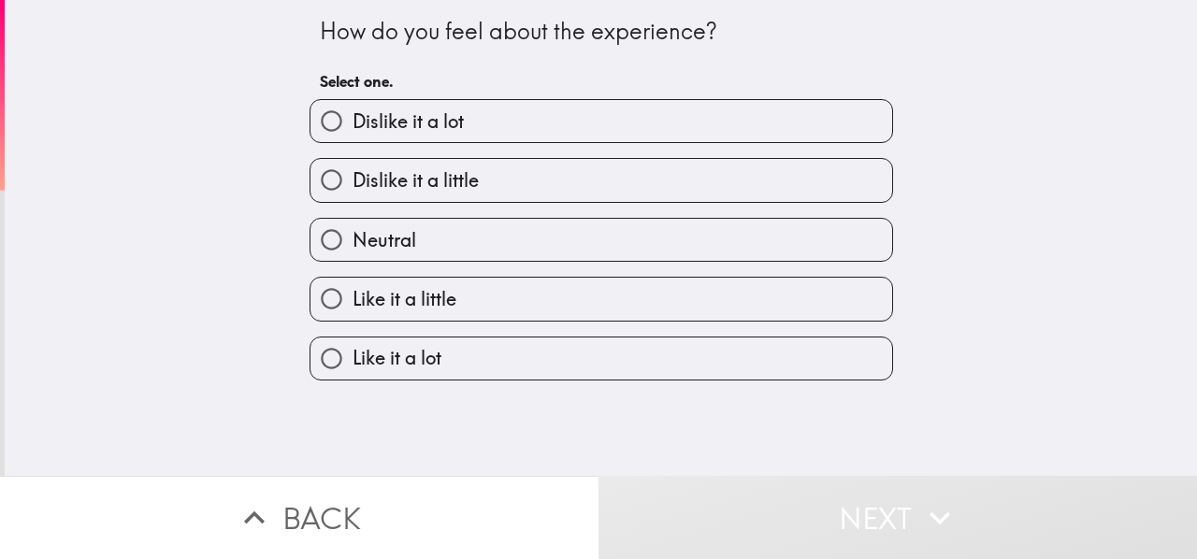
click at [458, 298] on label "Like it a little" at bounding box center [602, 299] width 582 height 42
click at [353, 298] on input "Like it a little" at bounding box center [332, 299] width 42 height 42
radio input "true"
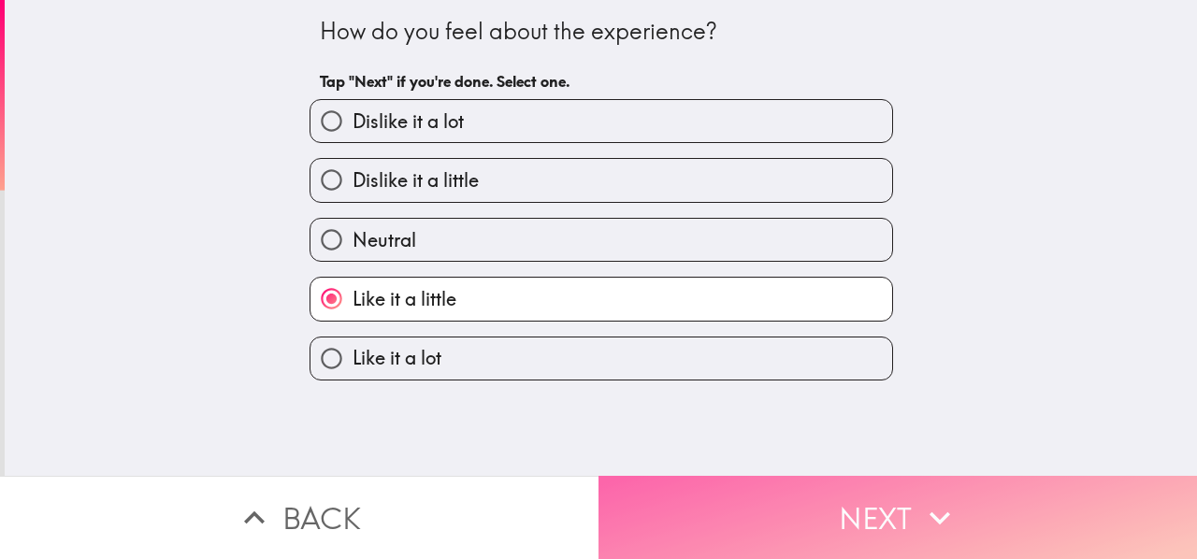
click at [653, 477] on button "Next" at bounding box center [898, 517] width 599 height 83
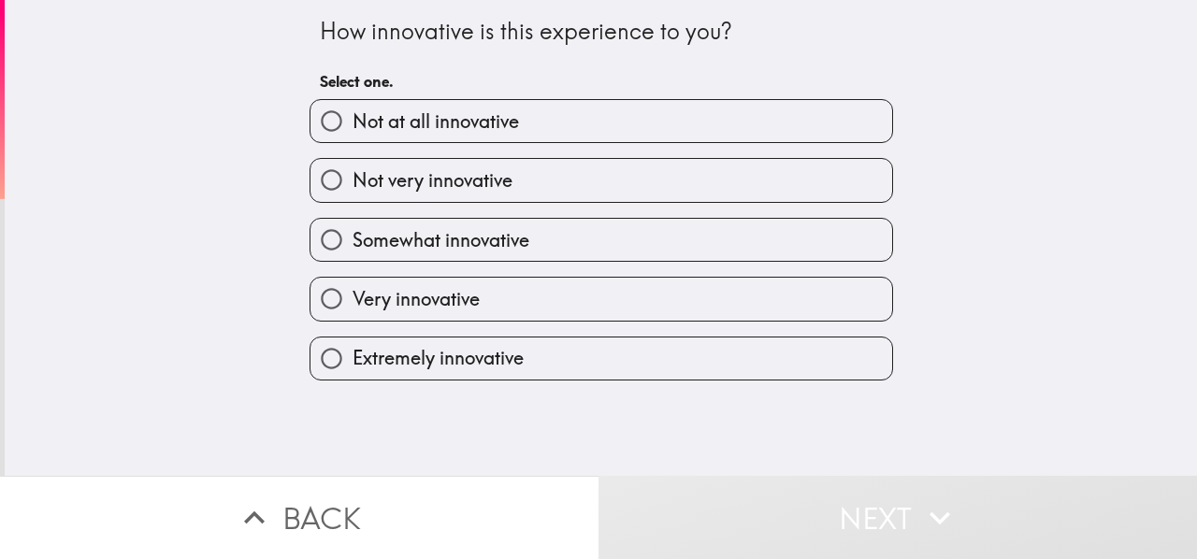
click at [486, 302] on label "Very innovative" at bounding box center [602, 299] width 582 height 42
click at [353, 302] on input "Very innovative" at bounding box center [332, 299] width 42 height 42
radio input "true"
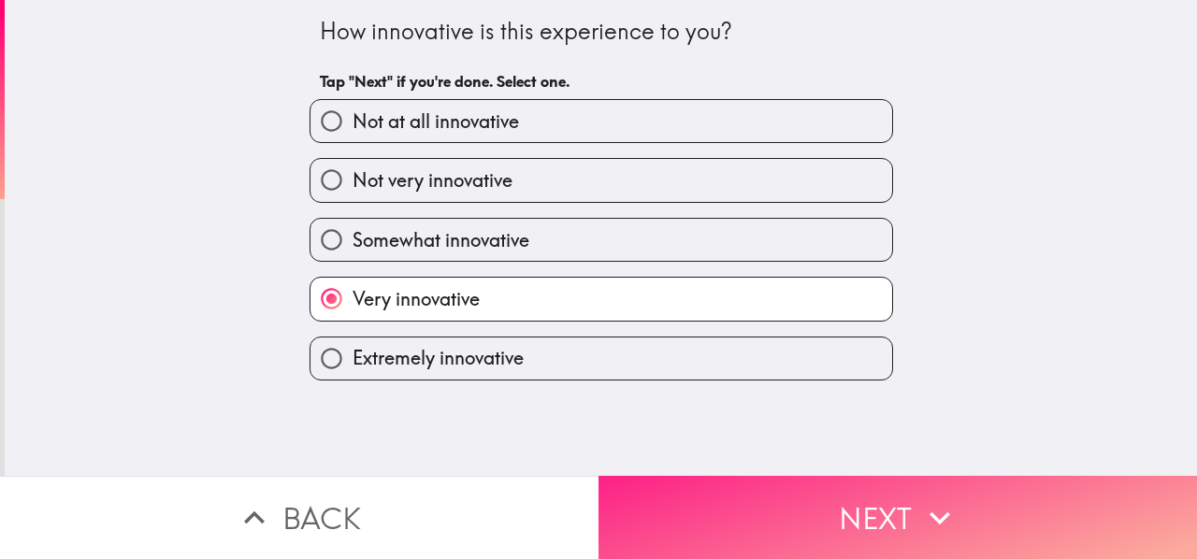
click at [646, 487] on button "Next" at bounding box center [898, 517] width 599 height 83
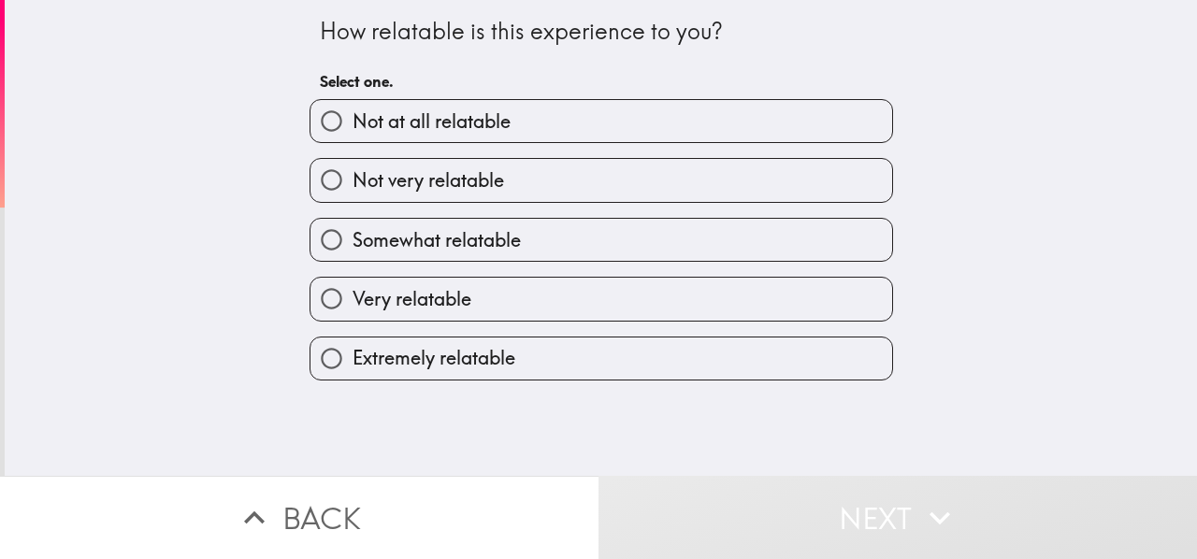
click at [496, 246] on span "Somewhat relatable" at bounding box center [437, 240] width 168 height 26
click at [353, 246] on input "Somewhat relatable" at bounding box center [332, 240] width 42 height 42
radio input "true"
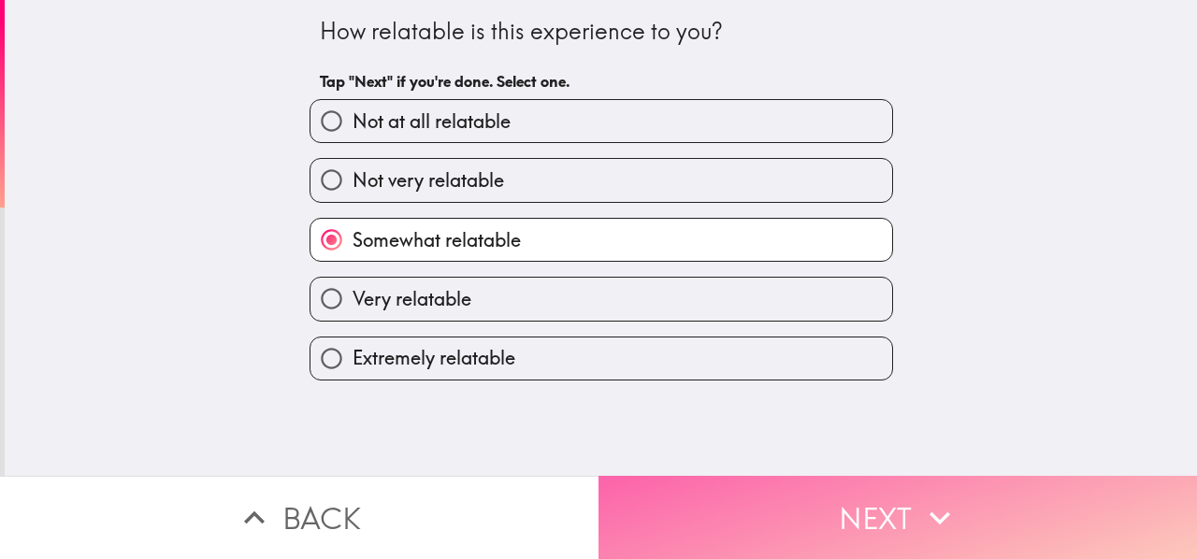
click at [687, 507] on button "Next" at bounding box center [898, 517] width 599 height 83
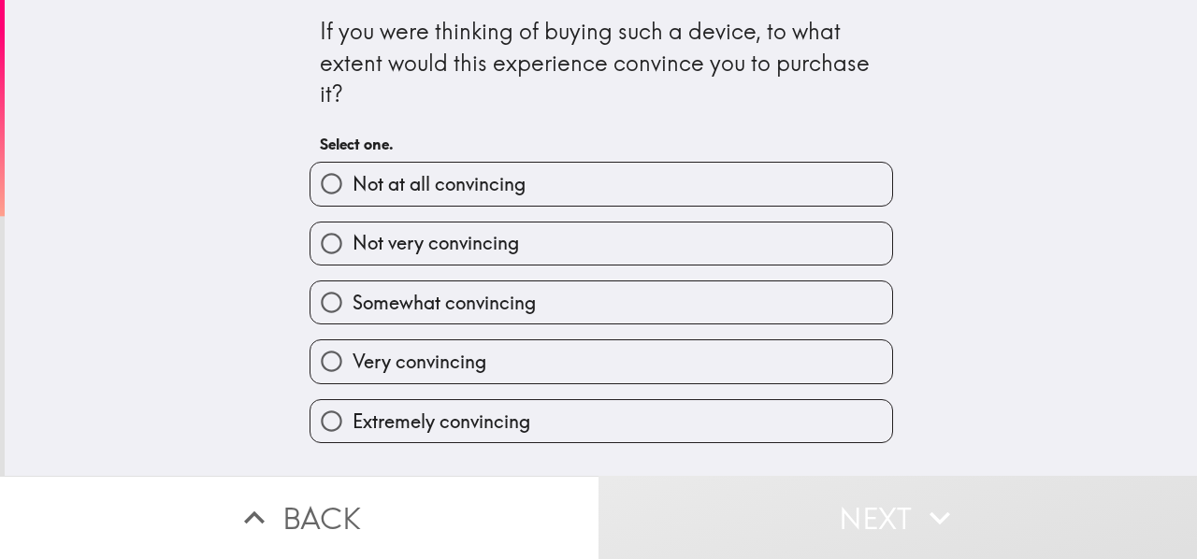
click at [490, 311] on span "Somewhat convincing" at bounding box center [444, 303] width 183 height 26
click at [353, 311] on input "Somewhat convincing" at bounding box center [332, 303] width 42 height 42
radio input "true"
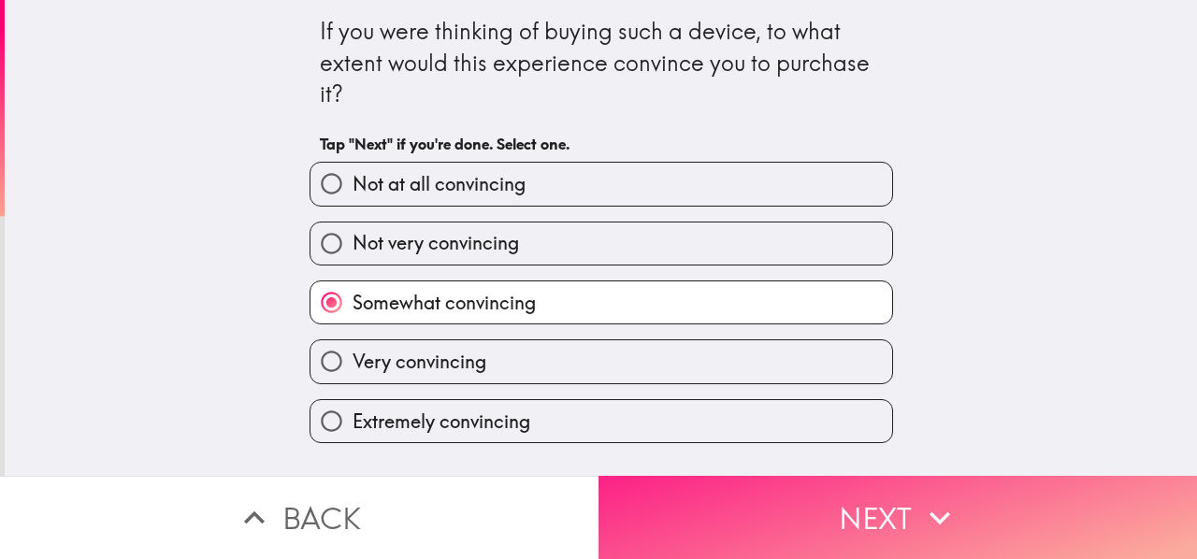
click at [655, 493] on button "Next" at bounding box center [898, 517] width 599 height 83
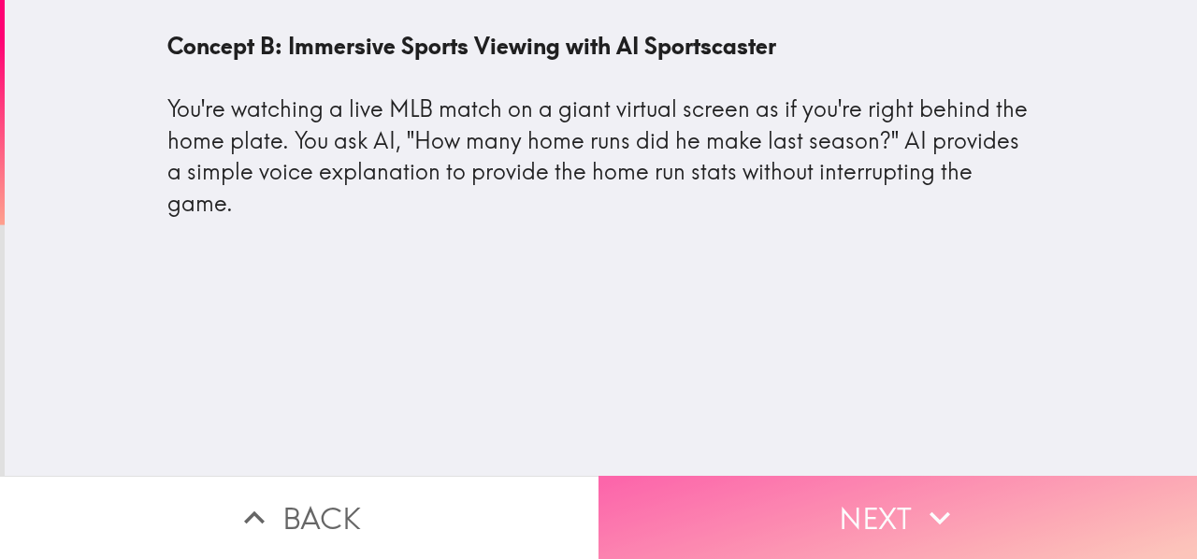
click at [670, 489] on button "Next" at bounding box center [898, 517] width 599 height 83
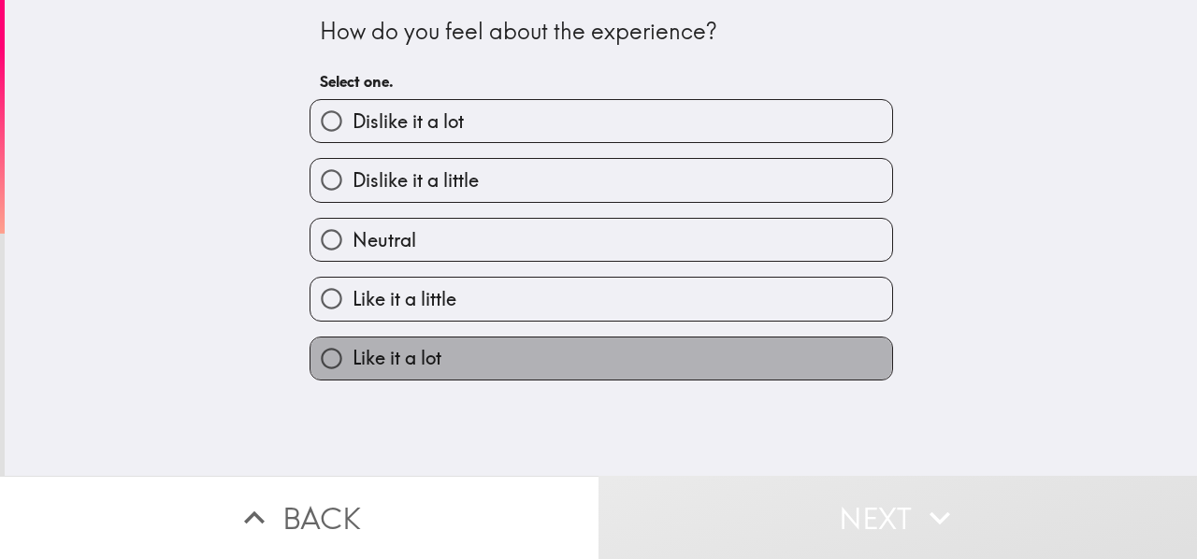
drag, startPoint x: 507, startPoint y: 357, endPoint x: 543, endPoint y: 418, distance: 70.4
click at [507, 358] on label "Like it a lot" at bounding box center [602, 359] width 582 height 42
click at [353, 358] on input "Like it a lot" at bounding box center [332, 359] width 42 height 42
radio input "true"
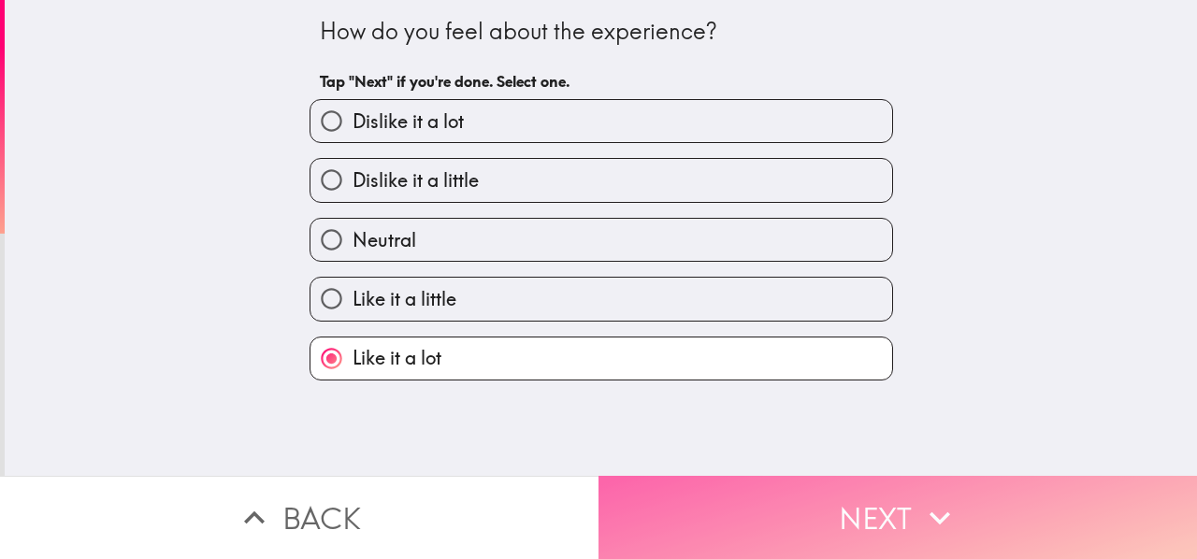
click at [638, 489] on button "Next" at bounding box center [898, 517] width 599 height 83
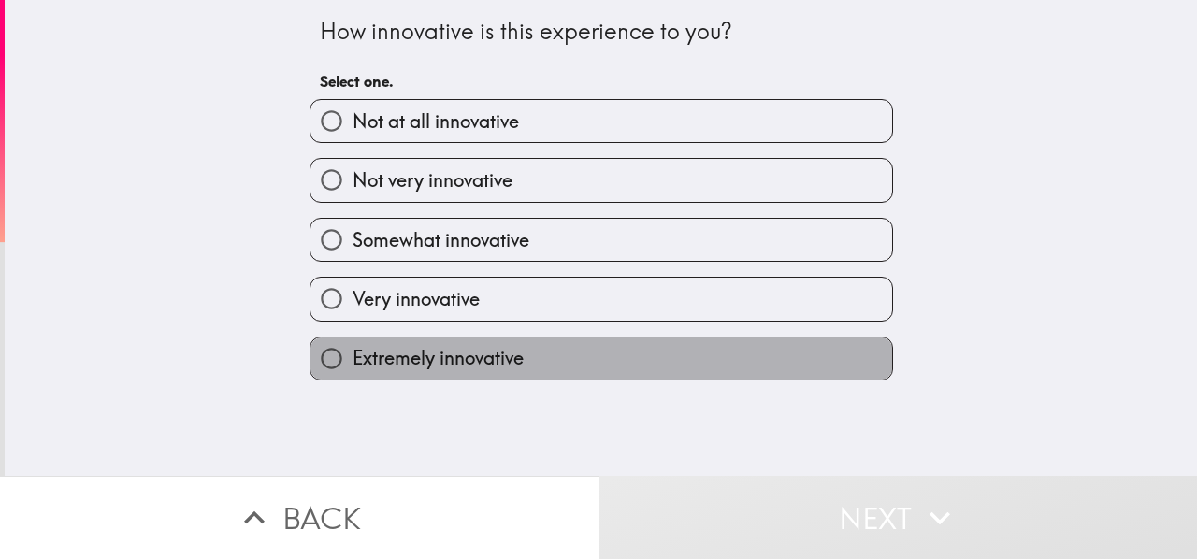
click at [460, 371] on span "Extremely innovative" at bounding box center [438, 358] width 171 height 26
click at [353, 374] on input "Extremely innovative" at bounding box center [332, 359] width 42 height 42
radio input "true"
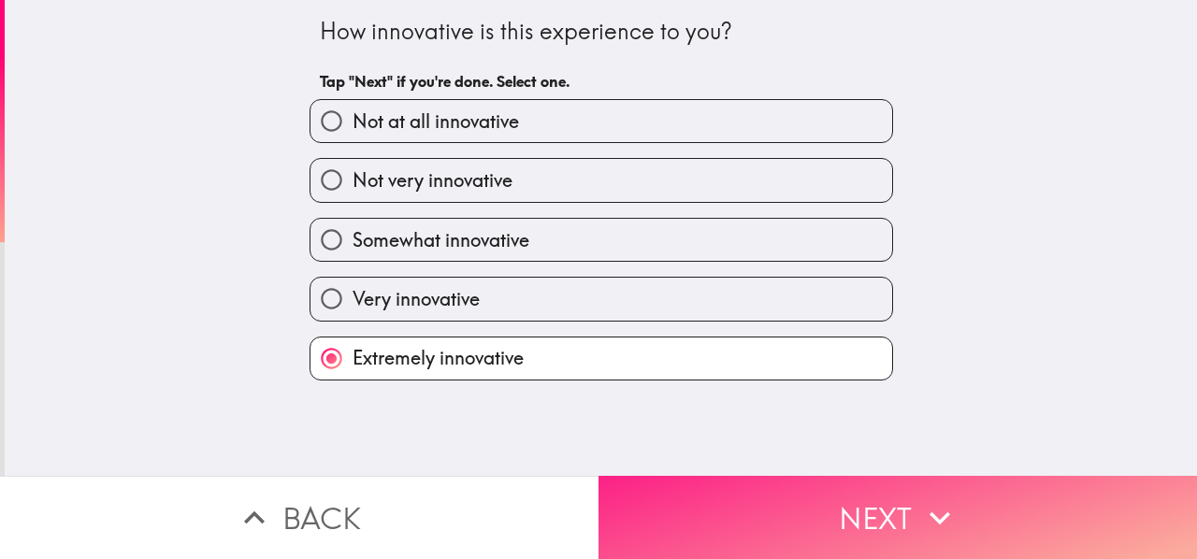
click at [659, 498] on button "Next" at bounding box center [898, 517] width 599 height 83
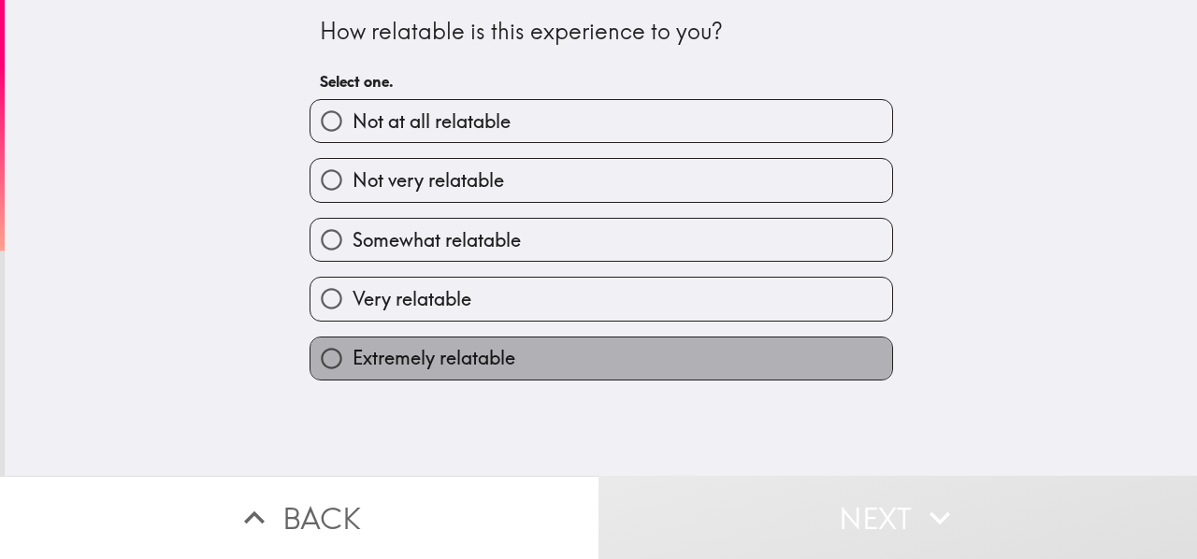
click at [530, 352] on label "Extremely relatable" at bounding box center [602, 359] width 582 height 42
click at [353, 352] on input "Extremely relatable" at bounding box center [332, 359] width 42 height 42
radio input "true"
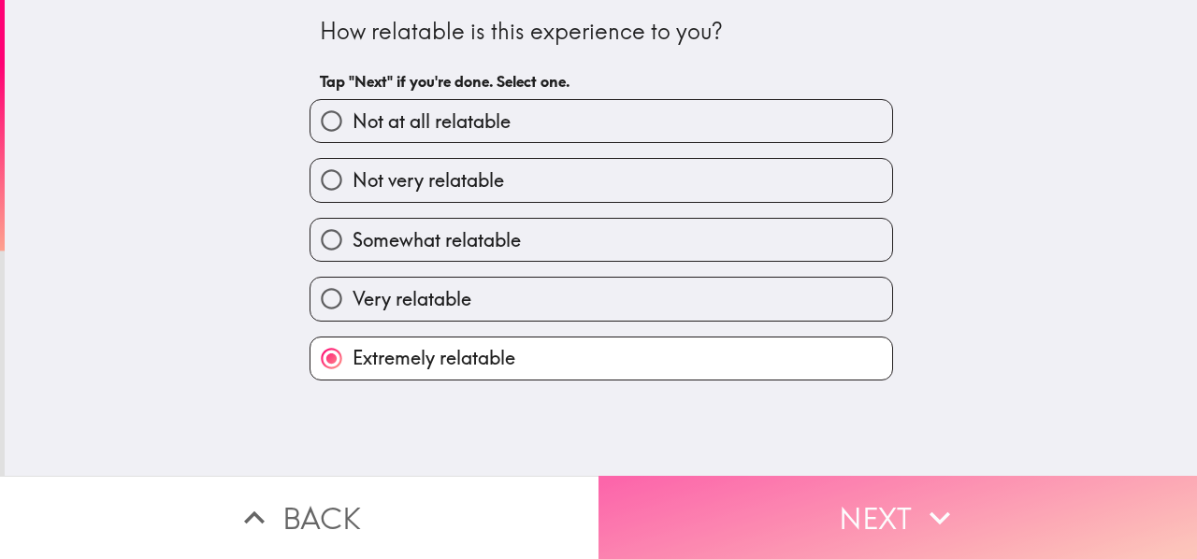
click at [709, 484] on button "Next" at bounding box center [898, 517] width 599 height 83
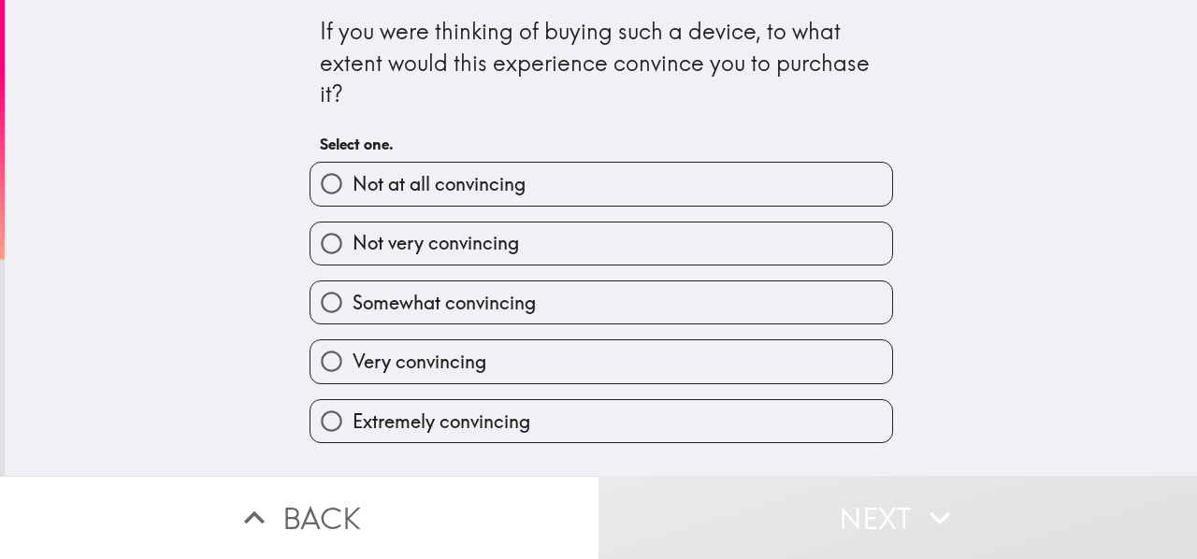
click at [559, 425] on label "Extremely convincing" at bounding box center [602, 421] width 582 height 42
click at [353, 425] on input "Extremely convincing" at bounding box center [332, 421] width 42 height 42
radio input "true"
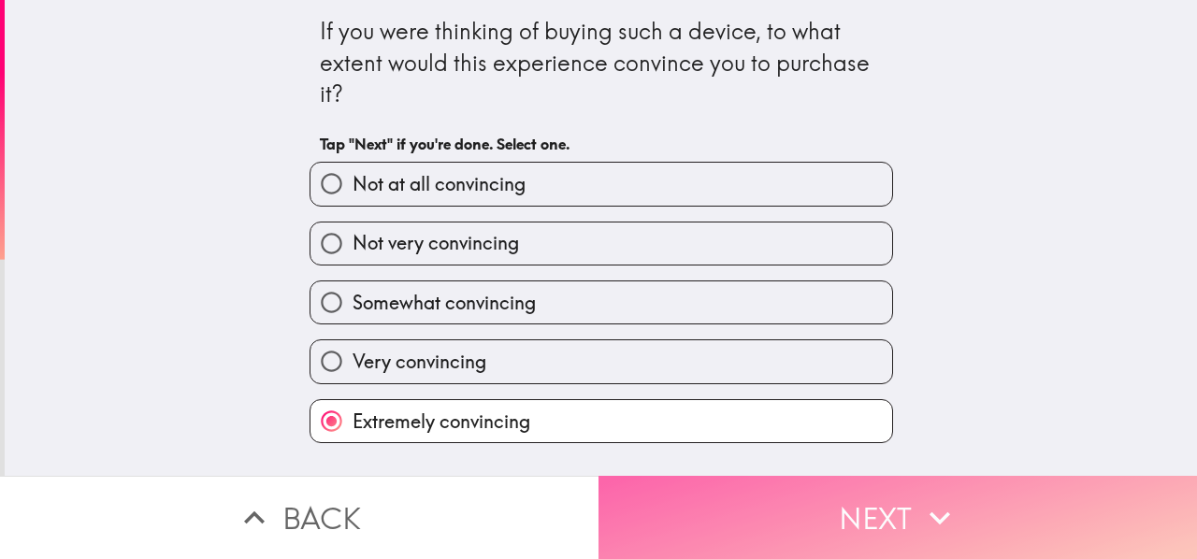
click at [713, 491] on button "Next" at bounding box center [898, 517] width 599 height 83
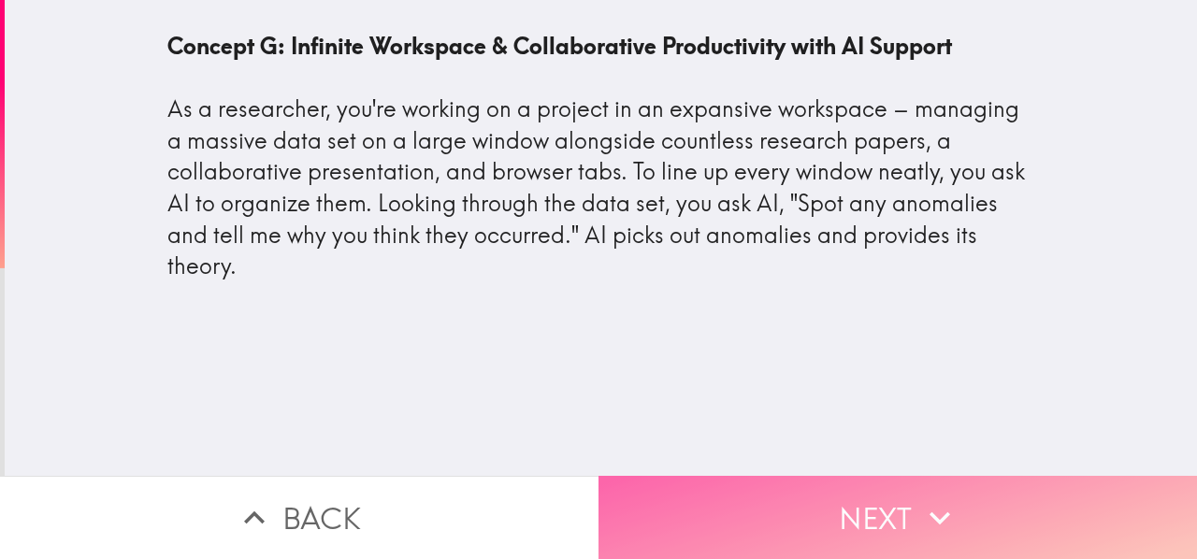
click at [692, 481] on button "Next" at bounding box center [898, 517] width 599 height 83
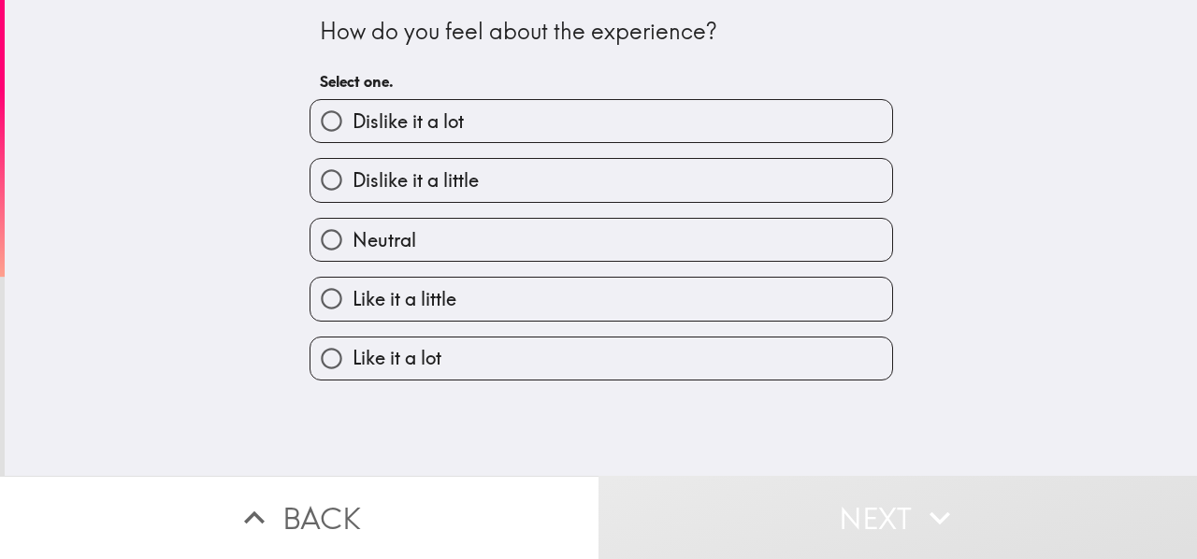
click at [522, 307] on label "Like it a little" at bounding box center [602, 299] width 582 height 42
click at [353, 307] on input "Like it a little" at bounding box center [332, 299] width 42 height 42
radio input "true"
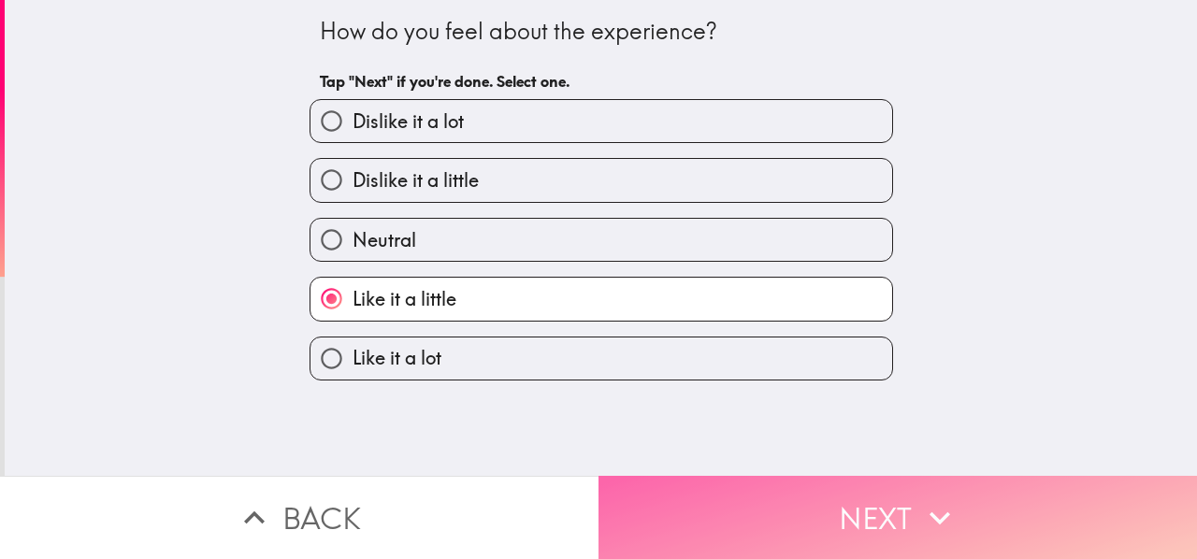
click at [675, 506] on button "Next" at bounding box center [898, 517] width 599 height 83
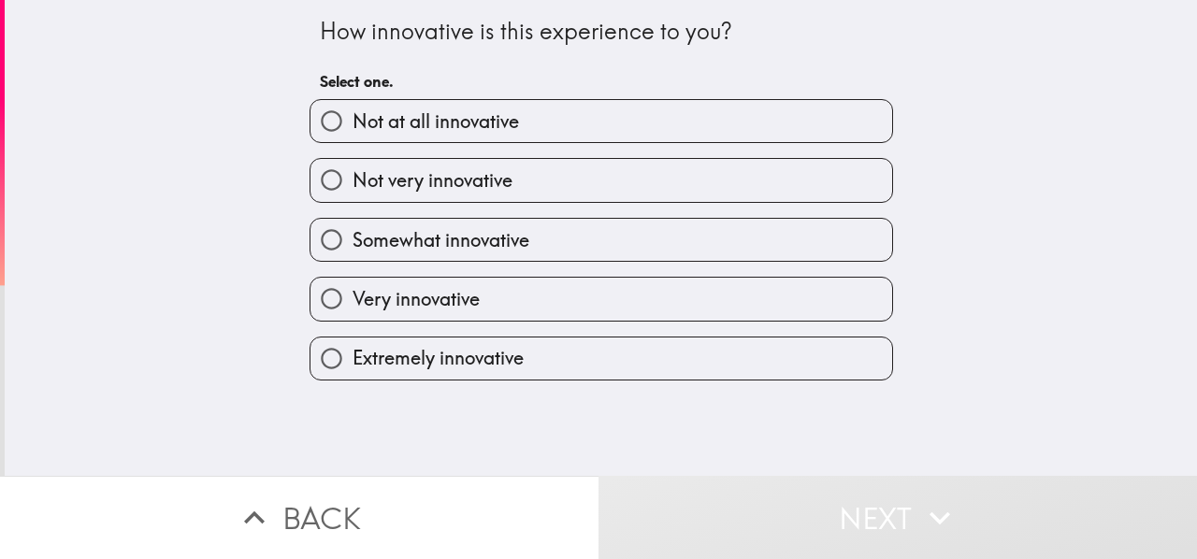
click at [466, 304] on span "Very innovative" at bounding box center [416, 299] width 127 height 26
click at [353, 304] on input "Very innovative" at bounding box center [332, 299] width 42 height 42
radio input "true"
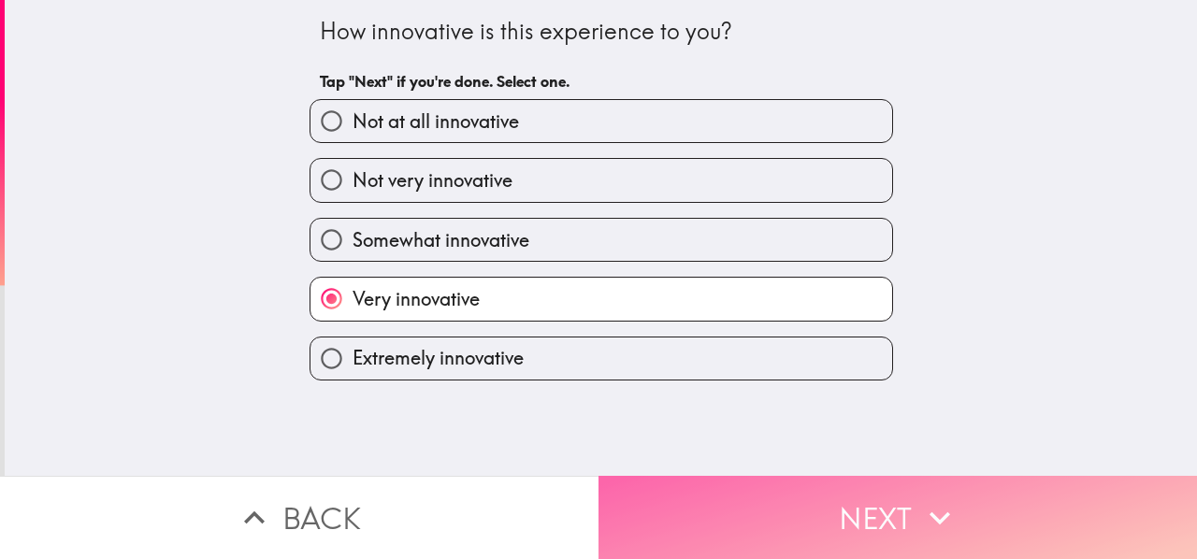
click at [697, 489] on button "Next" at bounding box center [898, 517] width 599 height 83
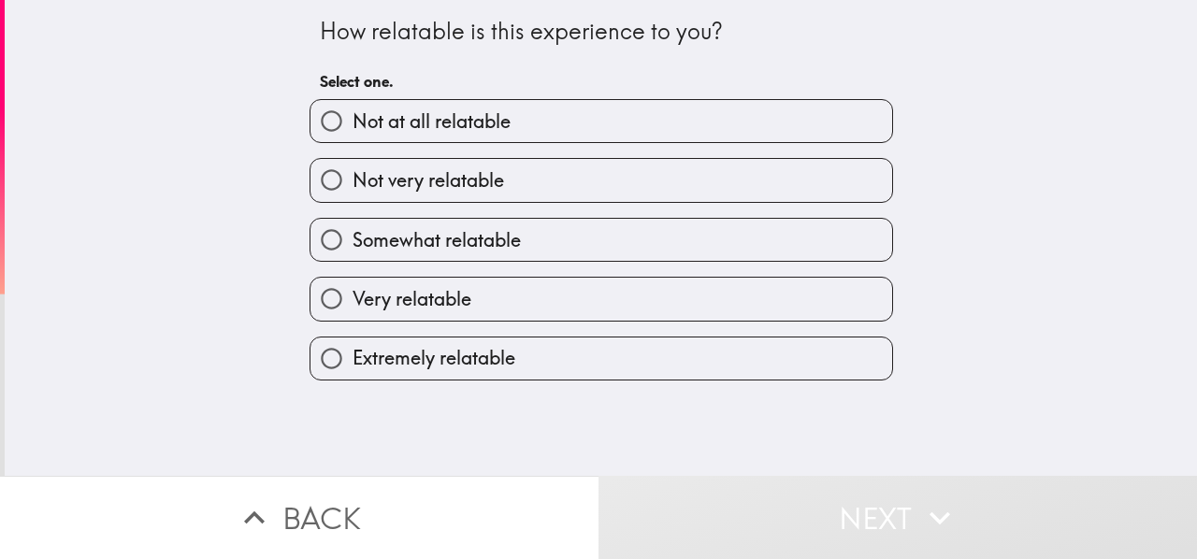
click at [458, 302] on span "Very relatable" at bounding box center [412, 299] width 119 height 26
click at [353, 302] on input "Very relatable" at bounding box center [332, 299] width 42 height 42
radio input "true"
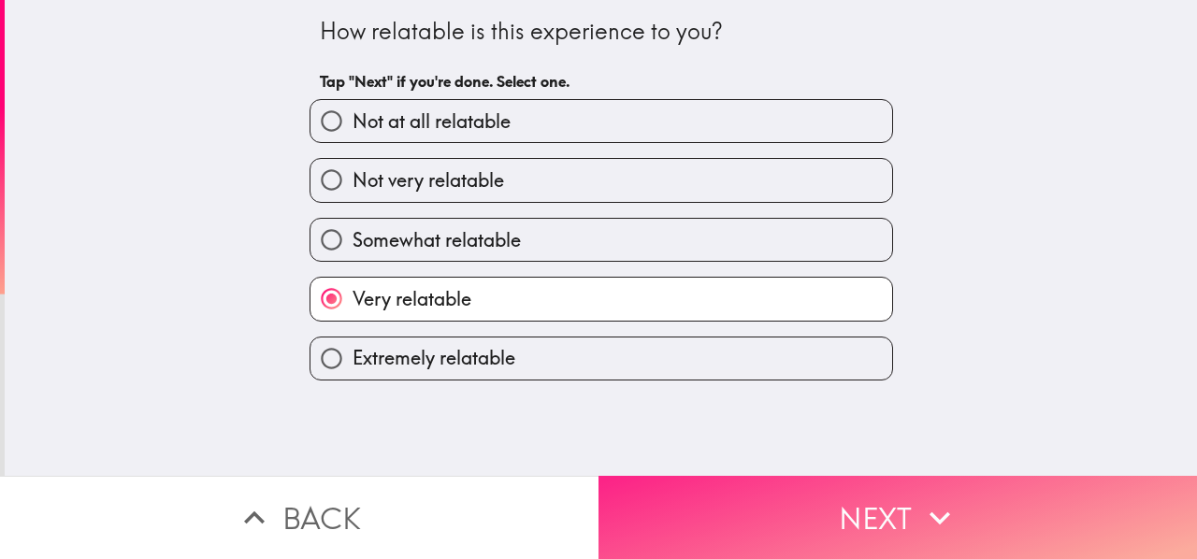
click at [665, 497] on button "Next" at bounding box center [898, 517] width 599 height 83
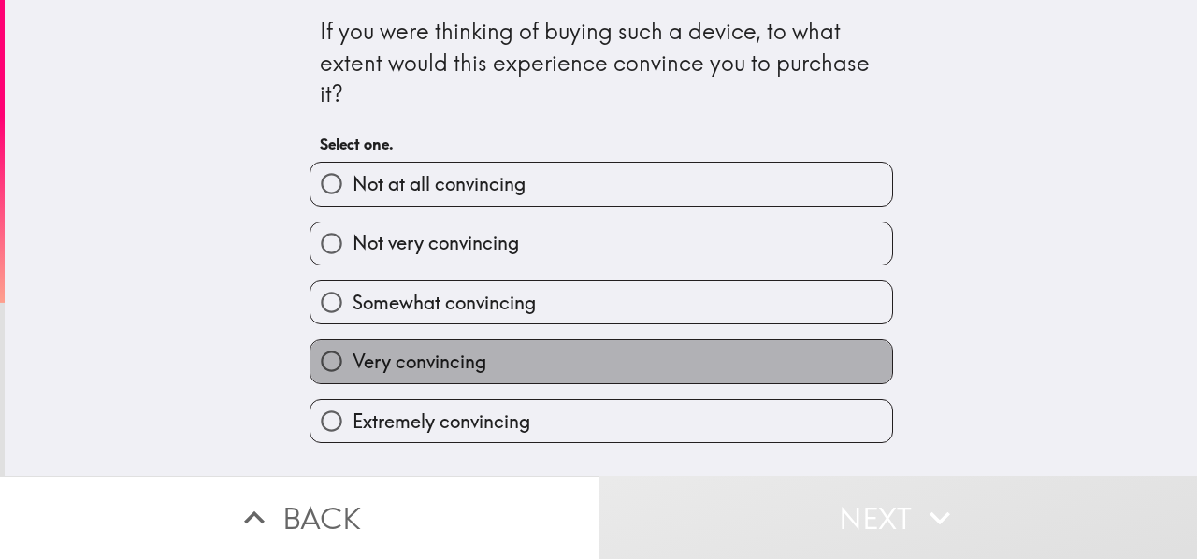
click at [506, 351] on label "Very convincing" at bounding box center [602, 361] width 582 height 42
click at [353, 351] on input "Very convincing" at bounding box center [332, 361] width 42 height 42
radio input "true"
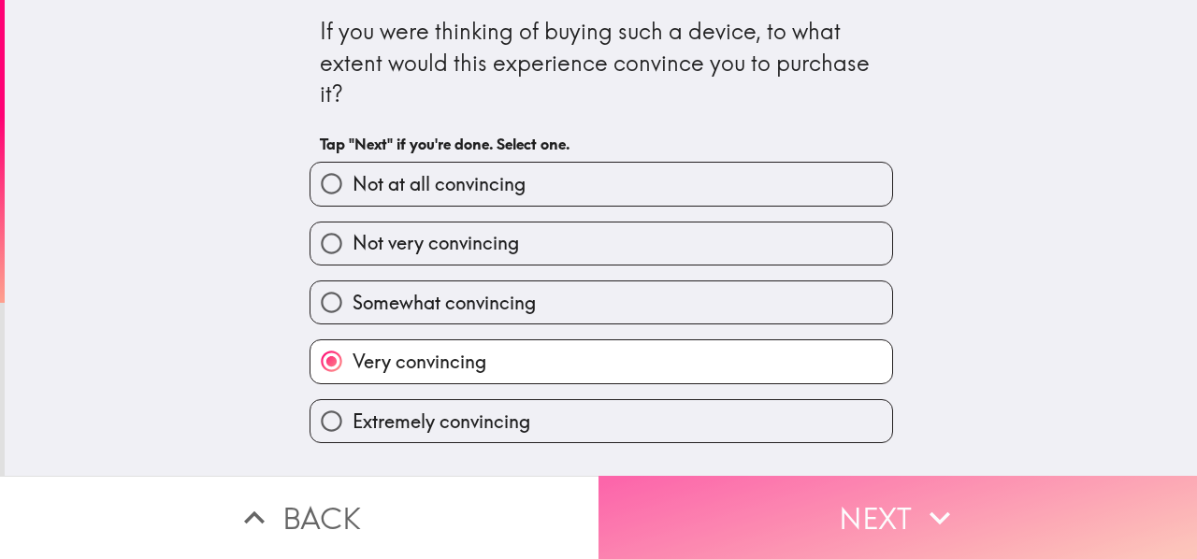
click at [679, 485] on button "Next" at bounding box center [898, 517] width 599 height 83
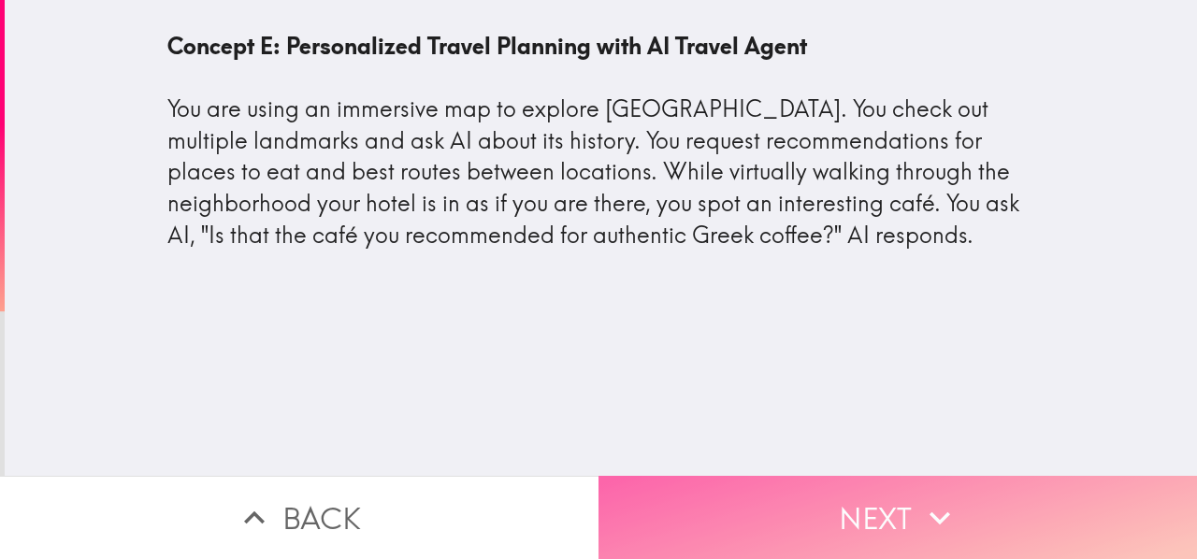
click at [702, 506] on button "Next" at bounding box center [898, 517] width 599 height 83
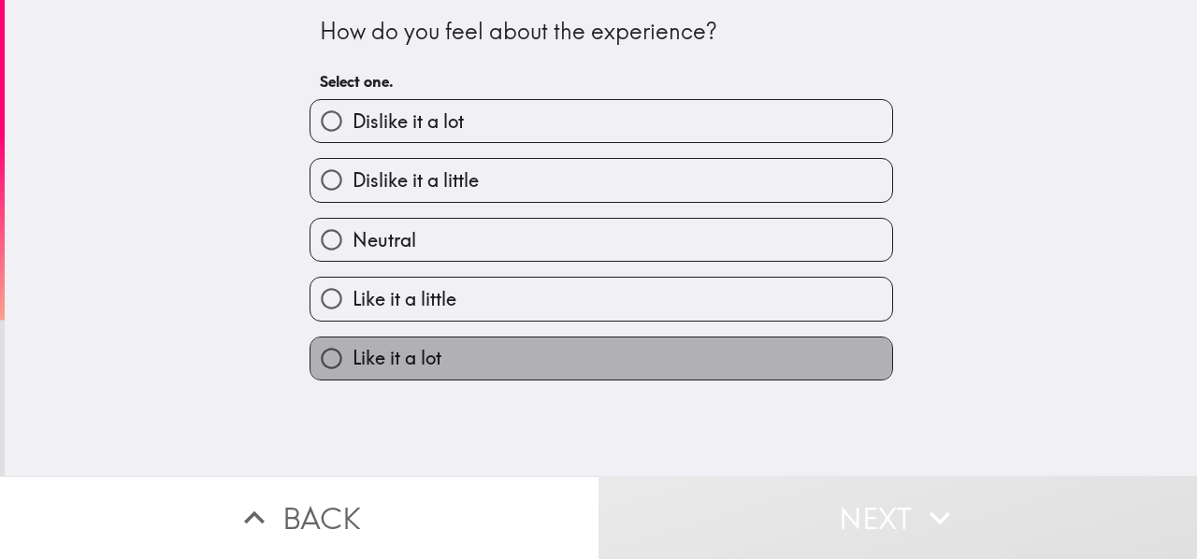
click at [489, 369] on label "Like it a lot" at bounding box center [602, 359] width 582 height 42
click at [353, 369] on input "Like it a lot" at bounding box center [332, 359] width 42 height 42
radio input "true"
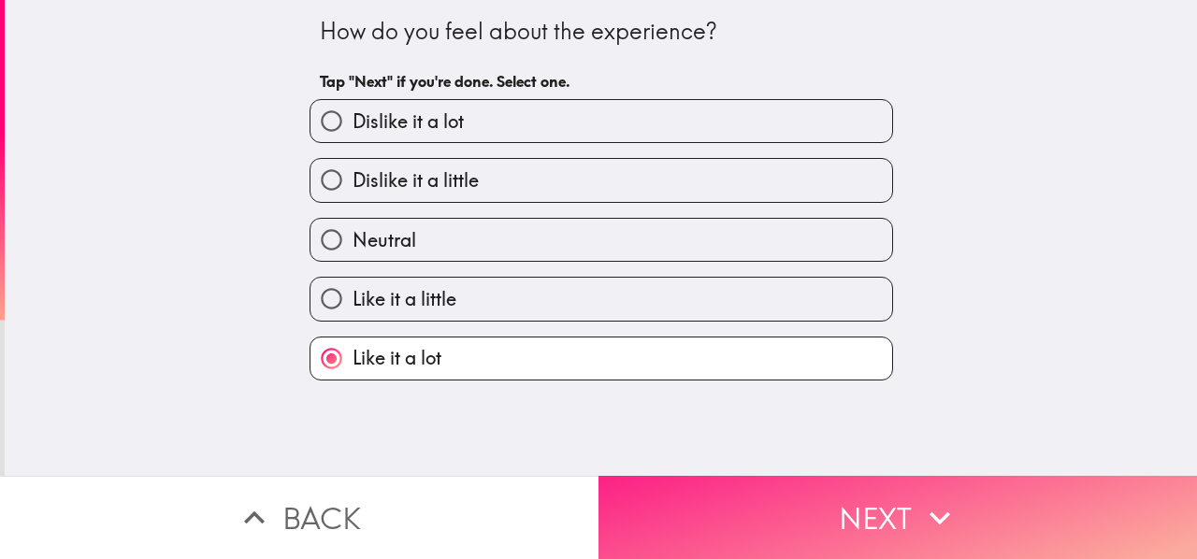
click at [651, 476] on button "Next" at bounding box center [898, 517] width 599 height 83
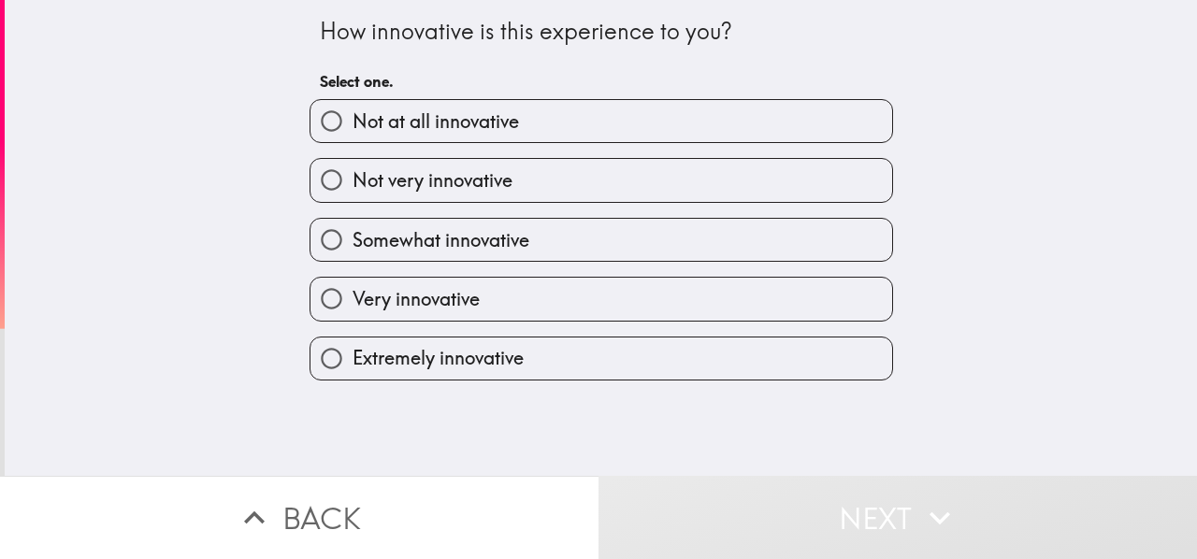
click at [479, 386] on div "How innovative is this experience to you? Select one. Not at all innovative Not…" at bounding box center [601, 238] width 1193 height 476
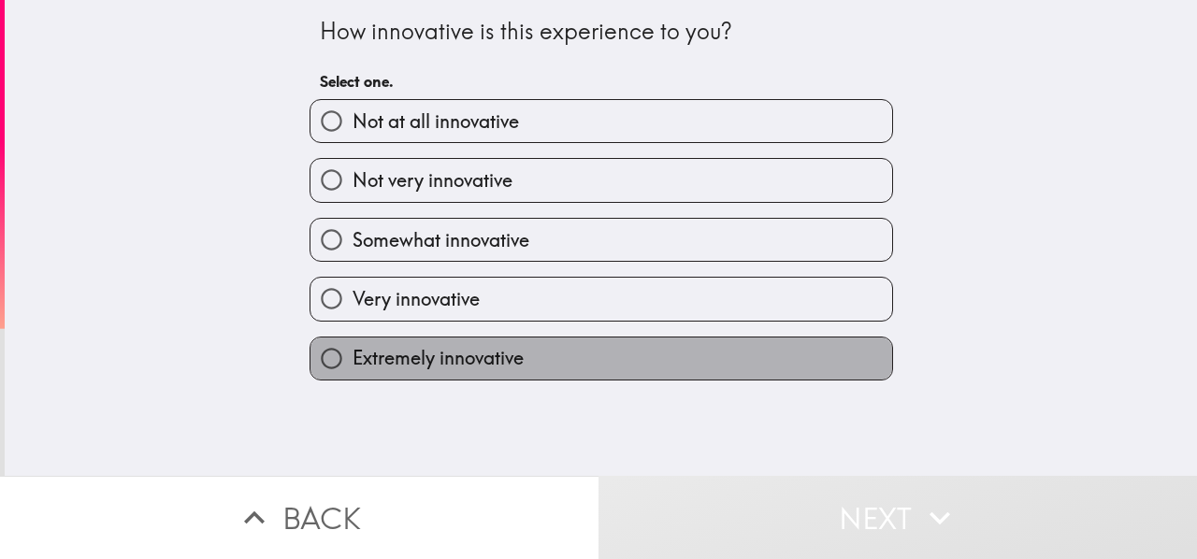
click at [485, 368] on span "Extremely innovative" at bounding box center [438, 358] width 171 height 26
click at [353, 368] on input "Extremely innovative" at bounding box center [332, 359] width 42 height 42
radio input "true"
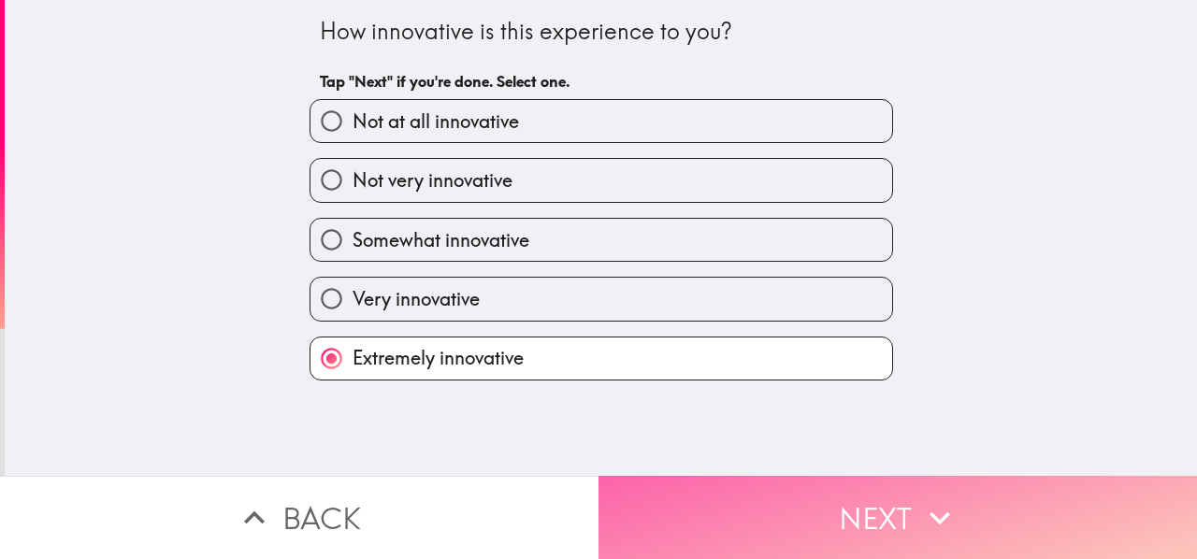
click at [645, 482] on button "Next" at bounding box center [898, 517] width 599 height 83
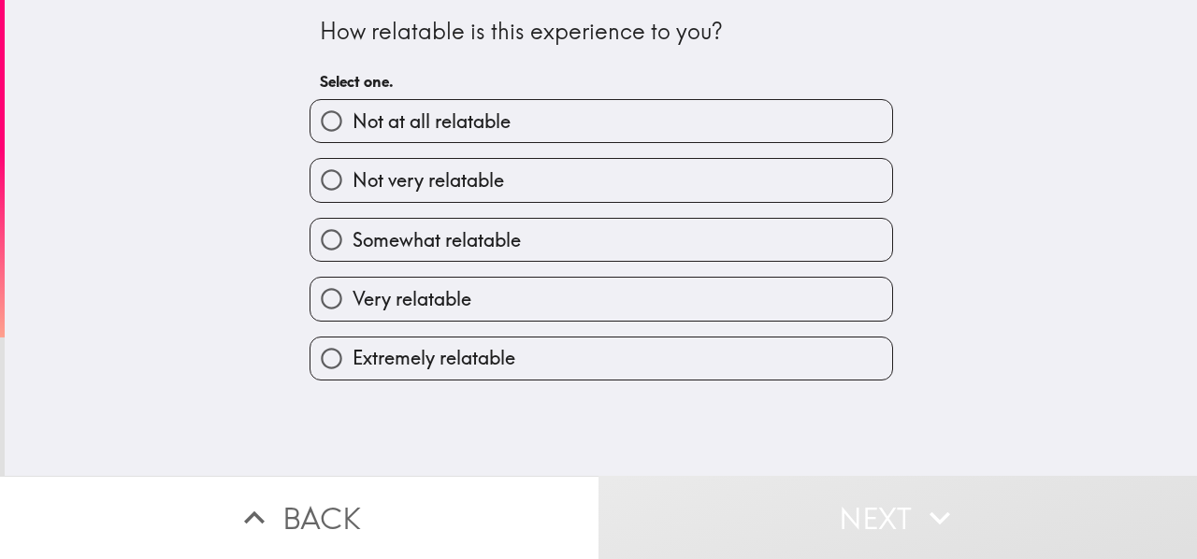
click at [529, 366] on label "Extremely relatable" at bounding box center [602, 359] width 582 height 42
click at [353, 366] on input "Extremely relatable" at bounding box center [332, 359] width 42 height 42
radio input "true"
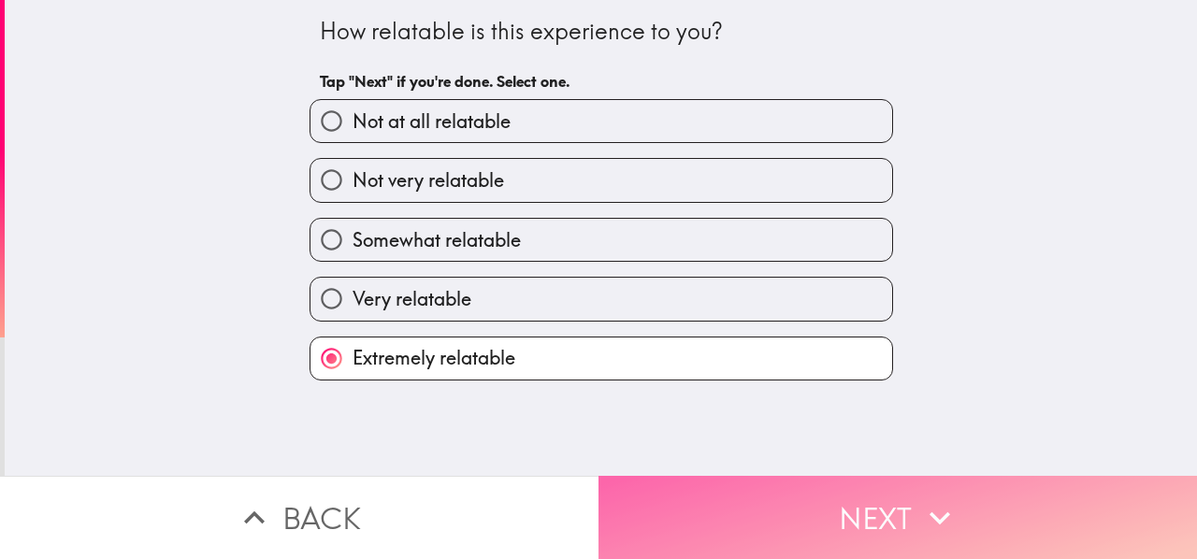
click at [662, 476] on button "Next" at bounding box center [898, 517] width 599 height 83
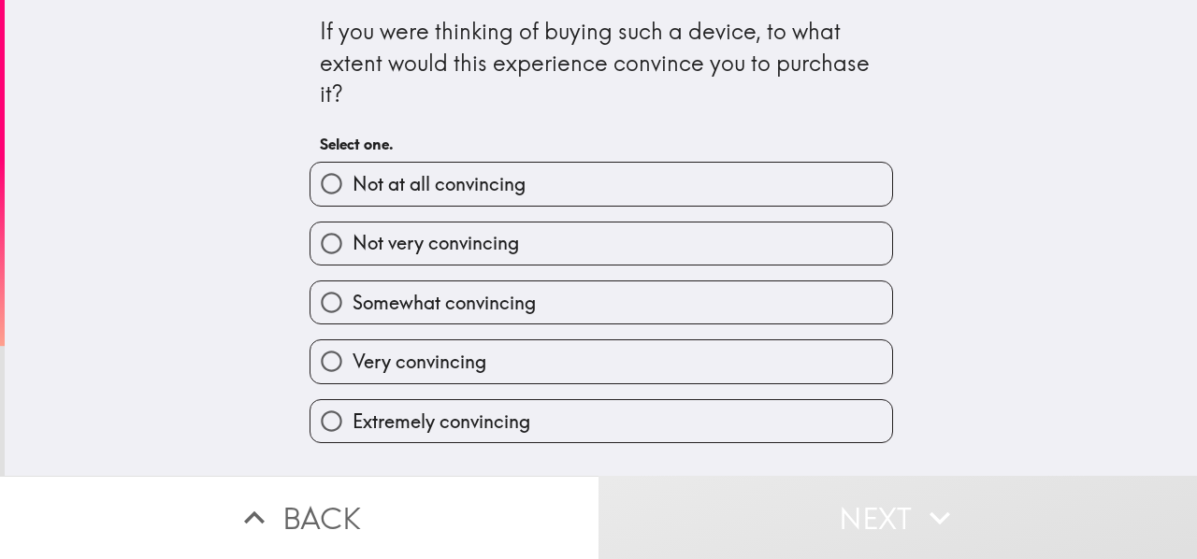
click at [604, 429] on label "Extremely convincing" at bounding box center [602, 421] width 582 height 42
click at [353, 429] on input "Extremely convincing" at bounding box center [332, 421] width 42 height 42
radio input "true"
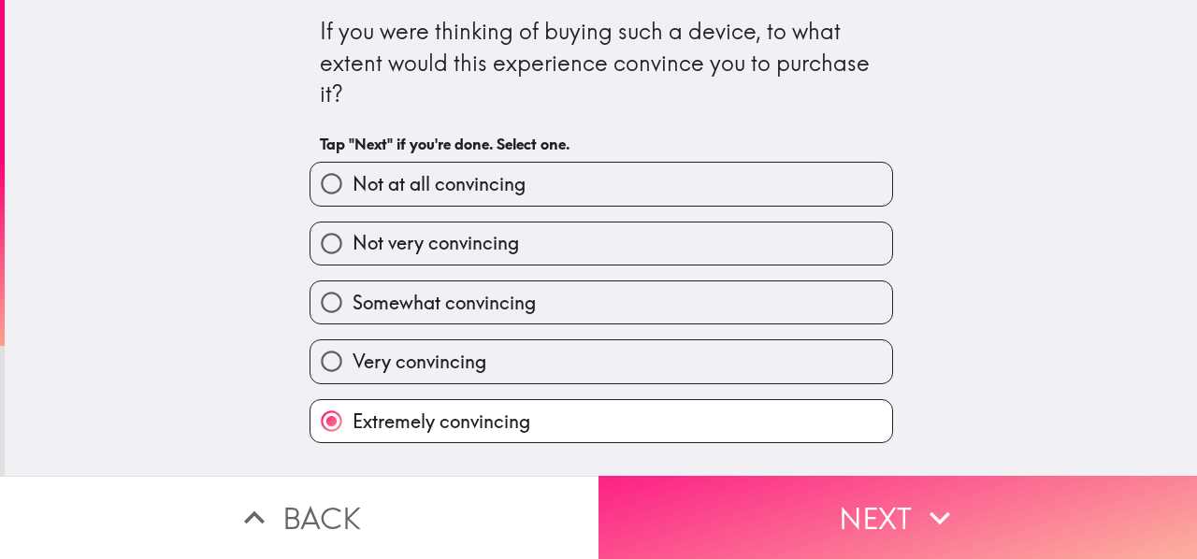
click at [696, 485] on button "Next" at bounding box center [898, 517] width 599 height 83
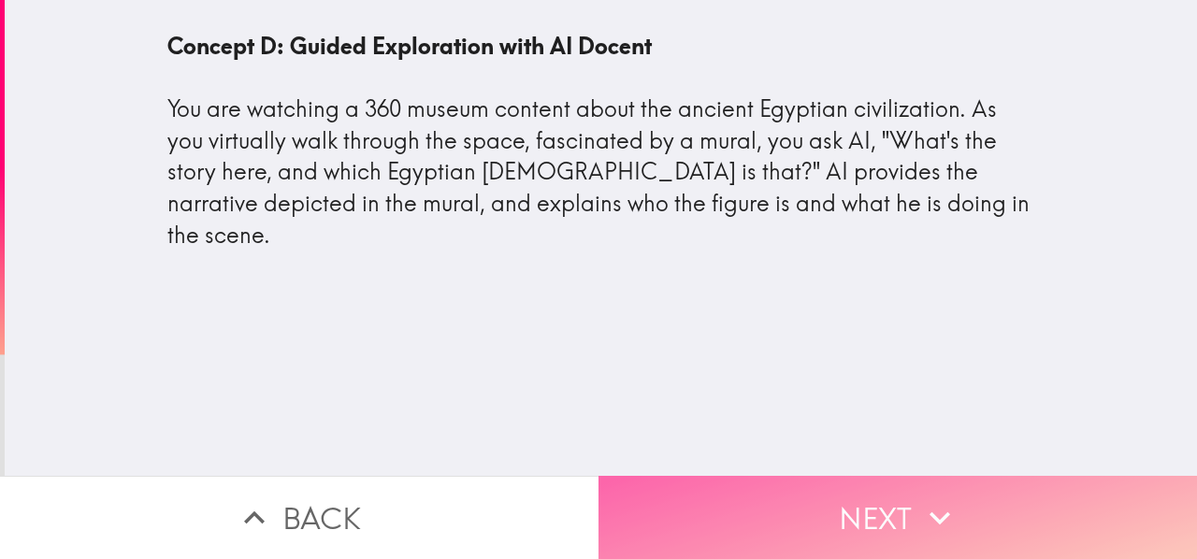
click at [697, 507] on button "Next" at bounding box center [898, 517] width 599 height 83
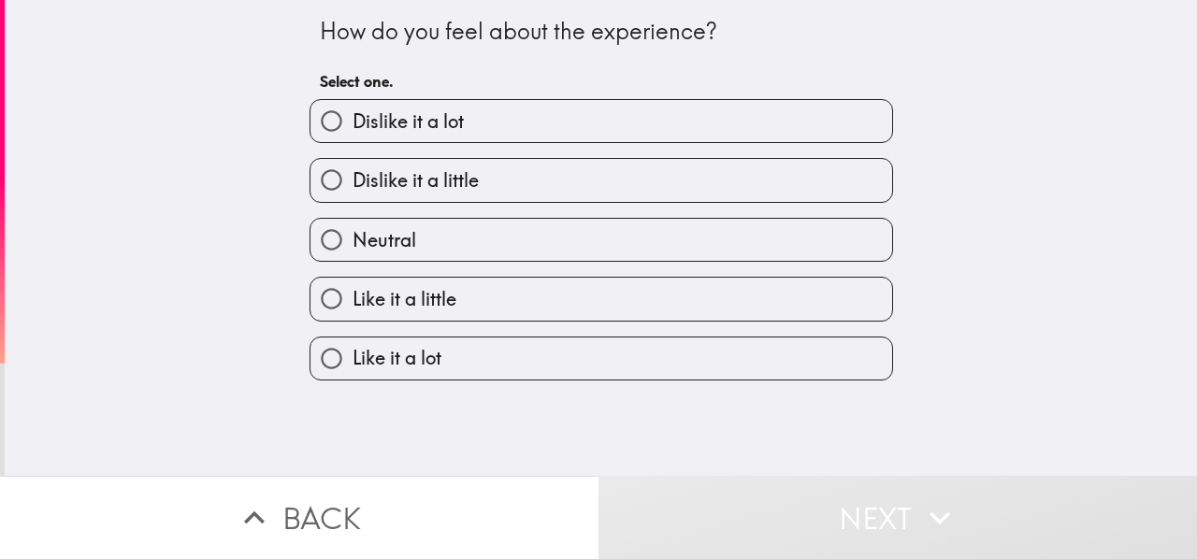
click at [423, 310] on span "Like it a little" at bounding box center [405, 299] width 104 height 26
click at [353, 310] on input "Like it a little" at bounding box center [332, 299] width 42 height 42
radio input "true"
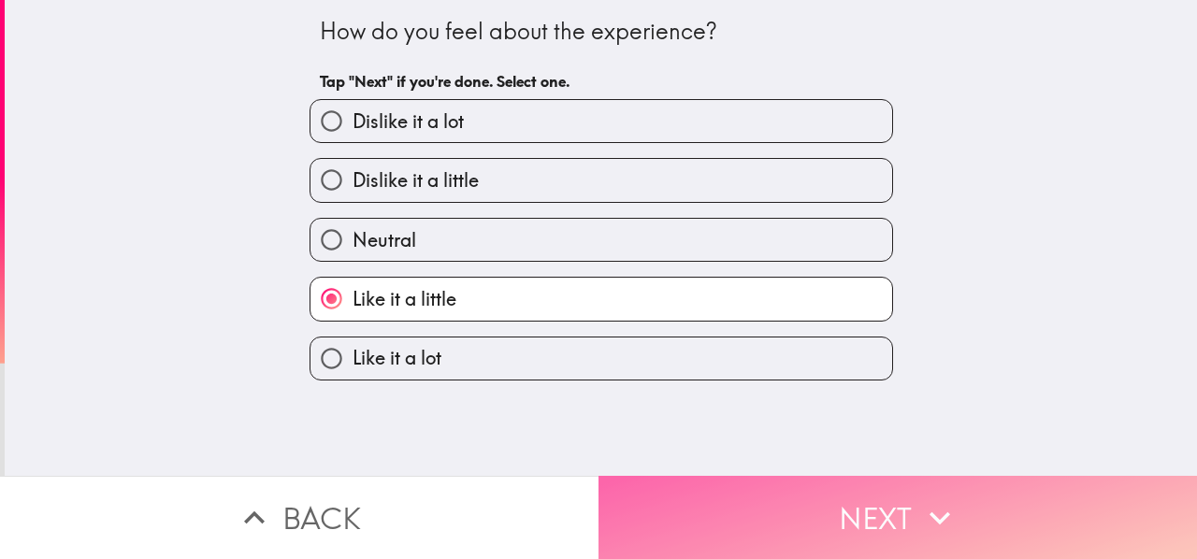
click at [715, 506] on button "Next" at bounding box center [898, 517] width 599 height 83
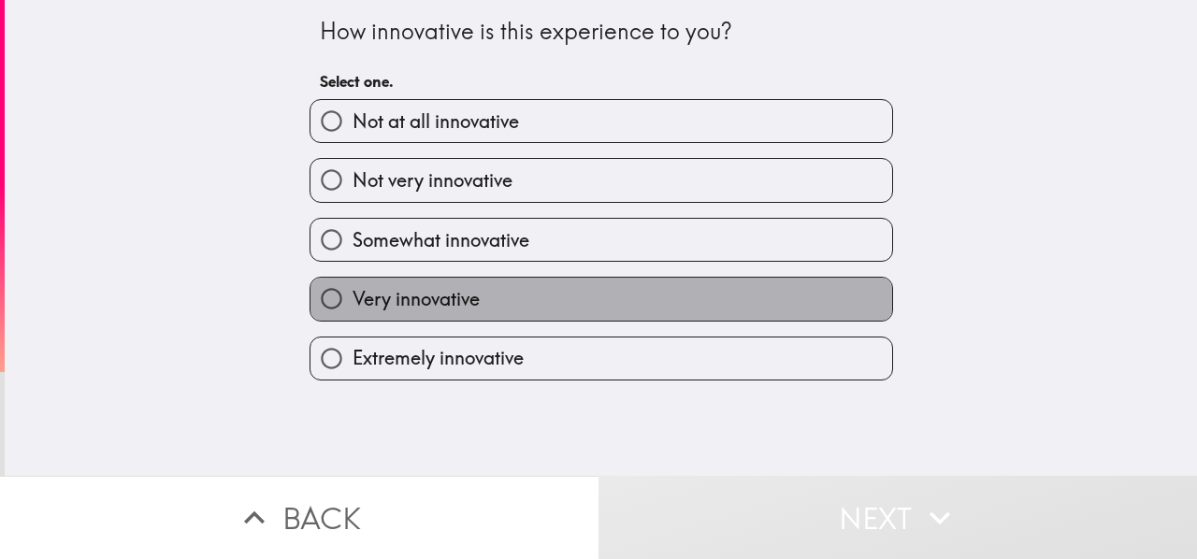
drag, startPoint x: 492, startPoint y: 289, endPoint x: 582, endPoint y: 427, distance: 165.0
click at [492, 291] on label "Very innovative" at bounding box center [602, 299] width 582 height 42
click at [353, 291] on input "Very innovative" at bounding box center [332, 299] width 42 height 42
radio input "true"
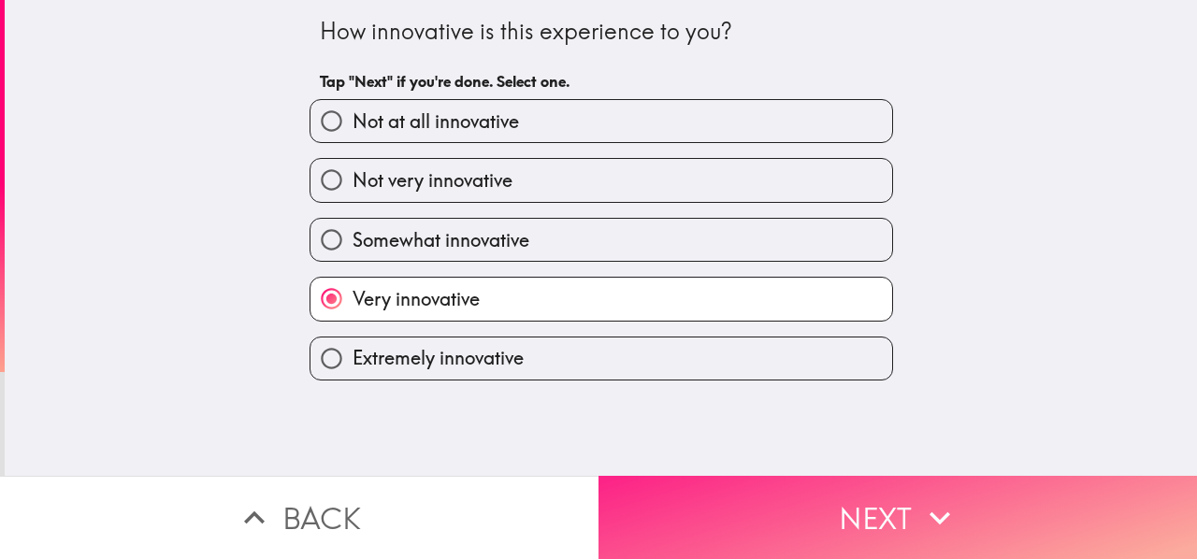
click at [672, 497] on button "Next" at bounding box center [898, 517] width 599 height 83
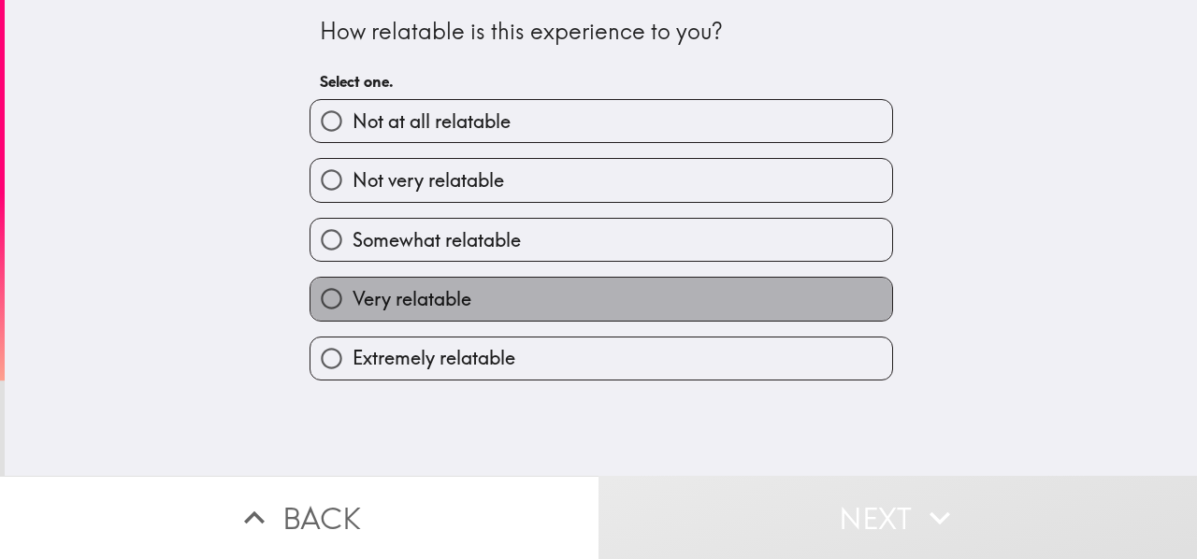
click at [520, 320] on label "Very relatable" at bounding box center [602, 299] width 582 height 42
click at [353, 320] on input "Very relatable" at bounding box center [332, 299] width 42 height 42
radio input "true"
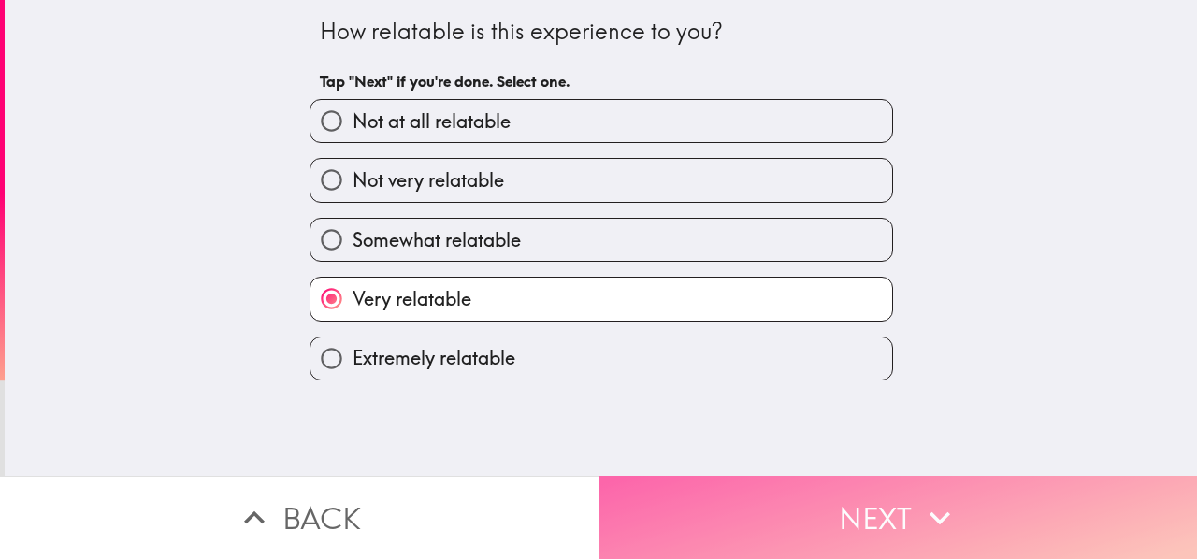
click at [644, 493] on button "Next" at bounding box center [898, 517] width 599 height 83
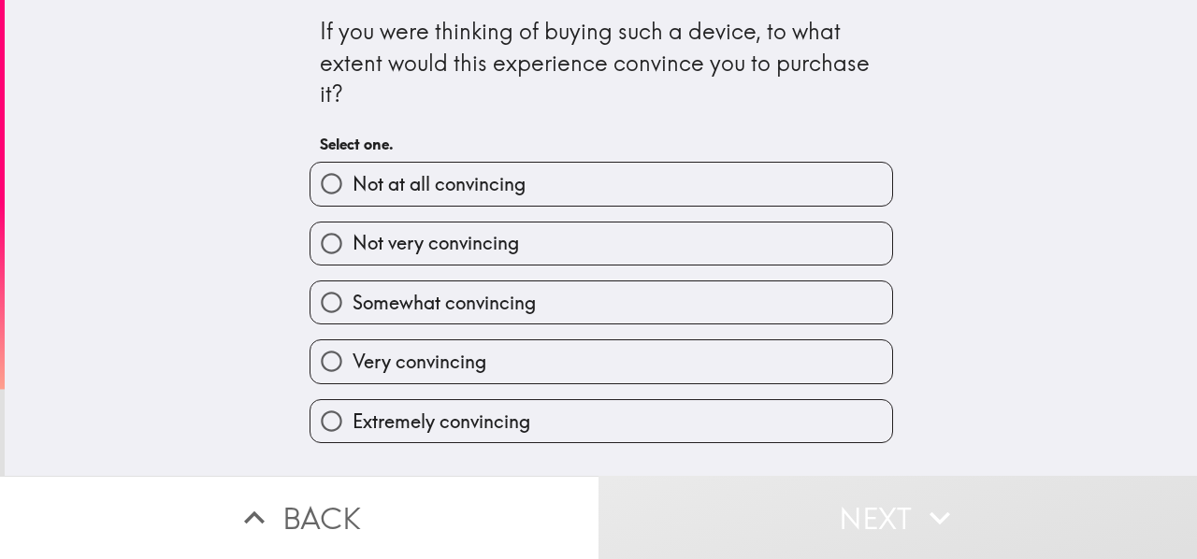
click at [541, 373] on label "Very convincing" at bounding box center [602, 361] width 582 height 42
click at [353, 373] on input "Very convincing" at bounding box center [332, 361] width 42 height 42
radio input "true"
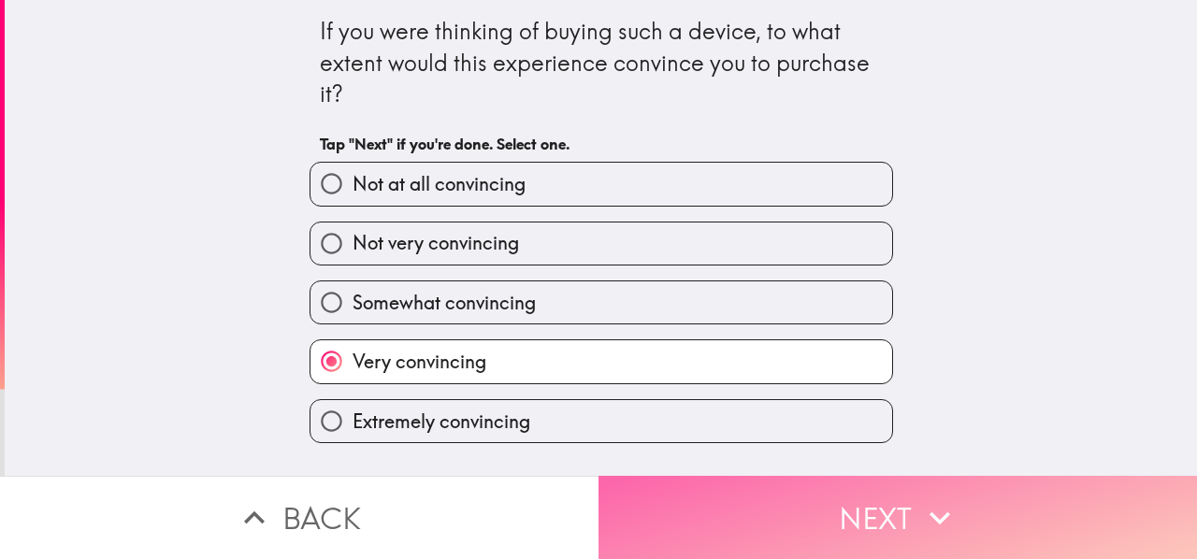
click at [668, 517] on button "Next" at bounding box center [898, 517] width 599 height 83
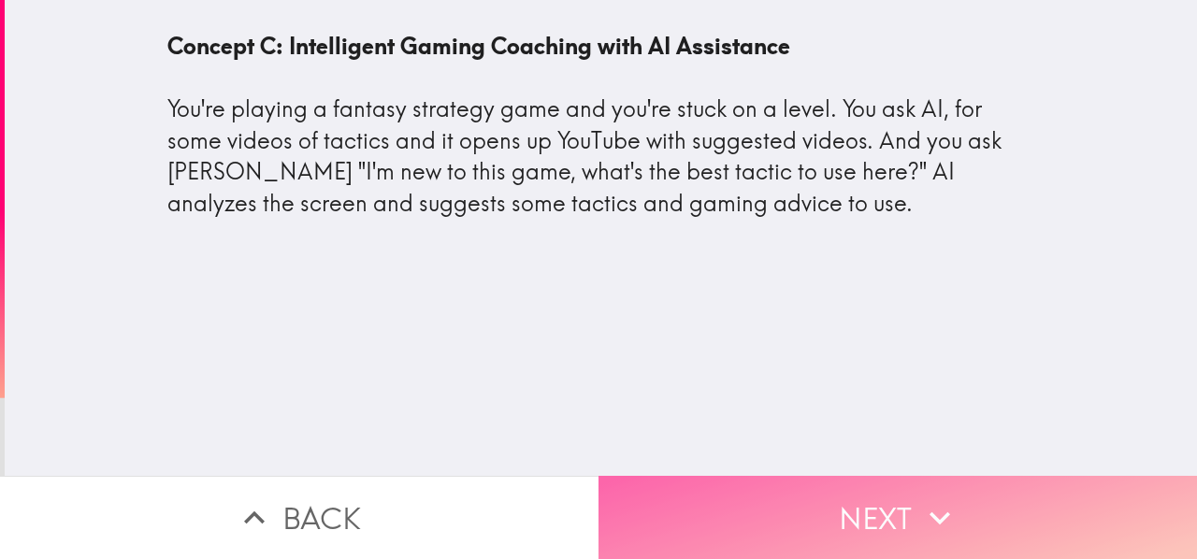
click at [668, 517] on button "Next" at bounding box center [898, 517] width 599 height 83
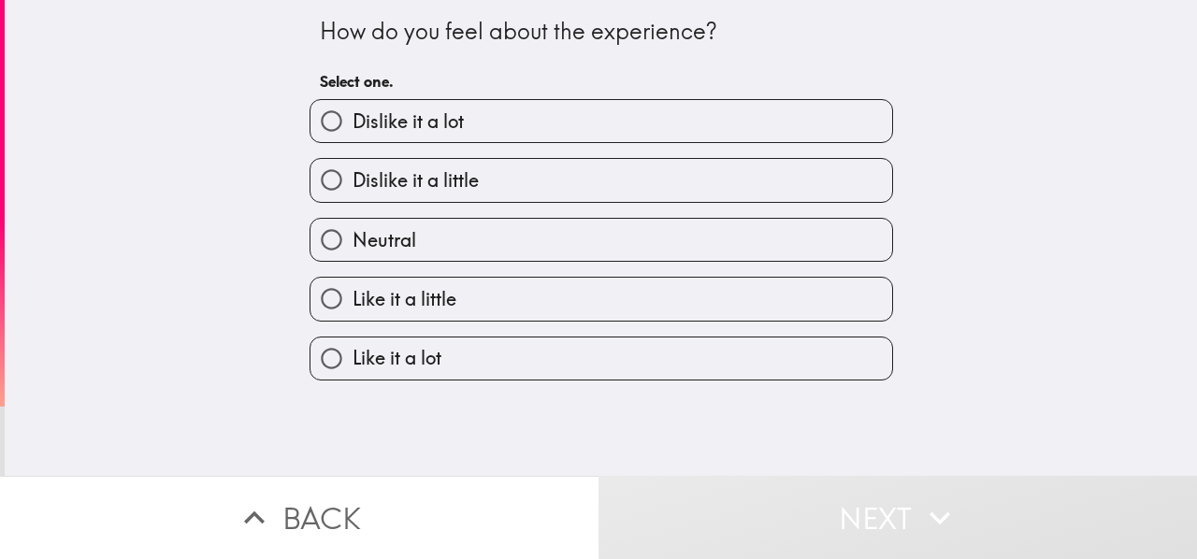
click at [477, 368] on label "Like it a lot" at bounding box center [602, 359] width 582 height 42
click at [353, 368] on input "Like it a lot" at bounding box center [332, 359] width 42 height 42
radio input "true"
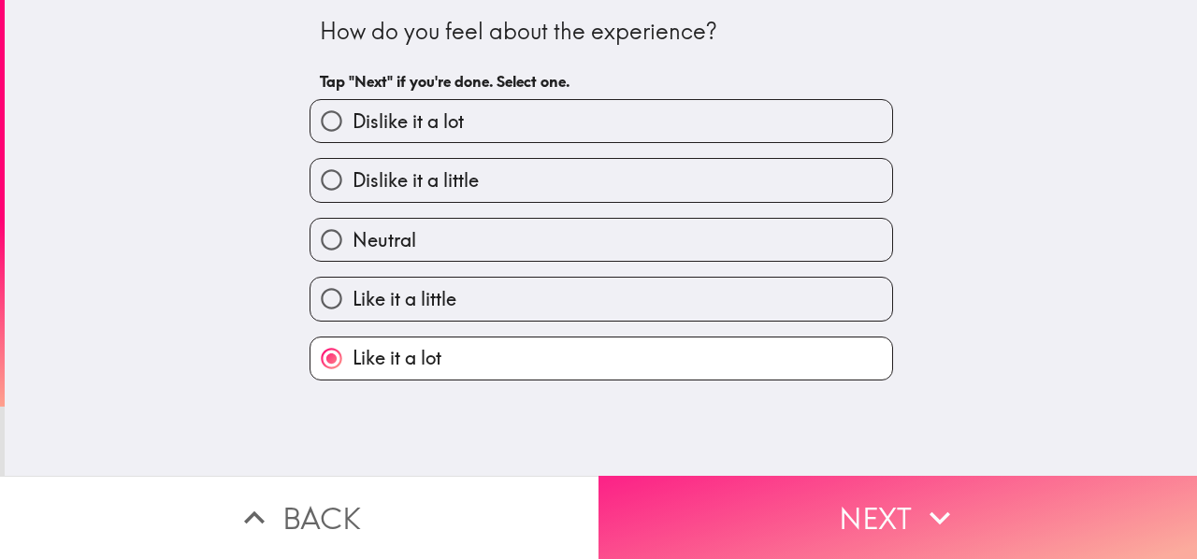
click at [726, 497] on button "Next" at bounding box center [898, 517] width 599 height 83
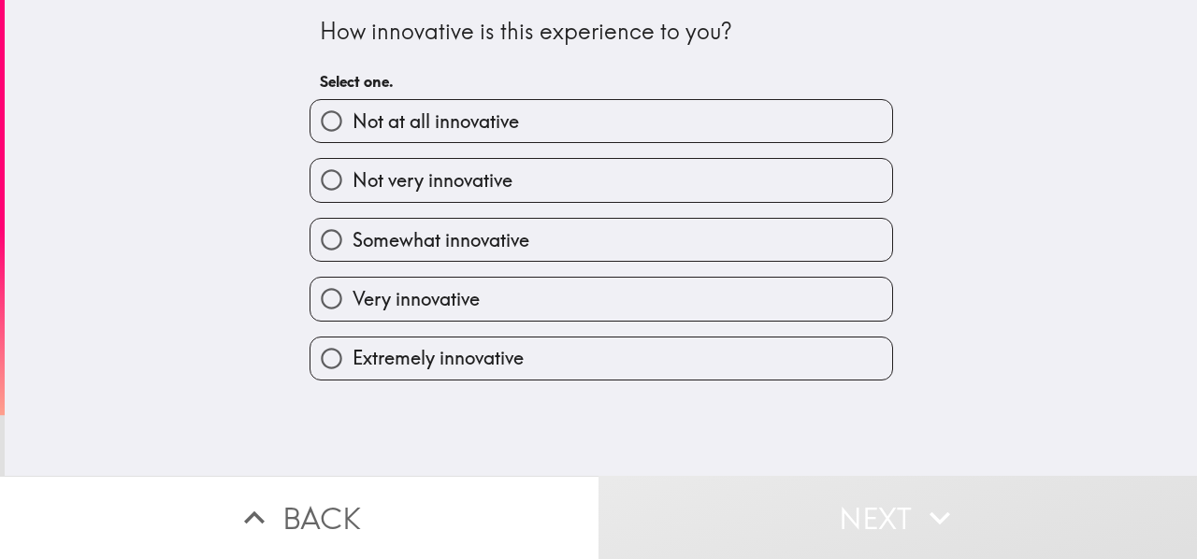
click at [457, 390] on div "How innovative is this experience to you? Select one. Not at all innovative Not…" at bounding box center [601, 238] width 1193 height 476
click at [455, 369] on span "Extremely innovative" at bounding box center [438, 358] width 171 height 26
click at [353, 369] on input "Extremely innovative" at bounding box center [332, 359] width 42 height 42
radio input "true"
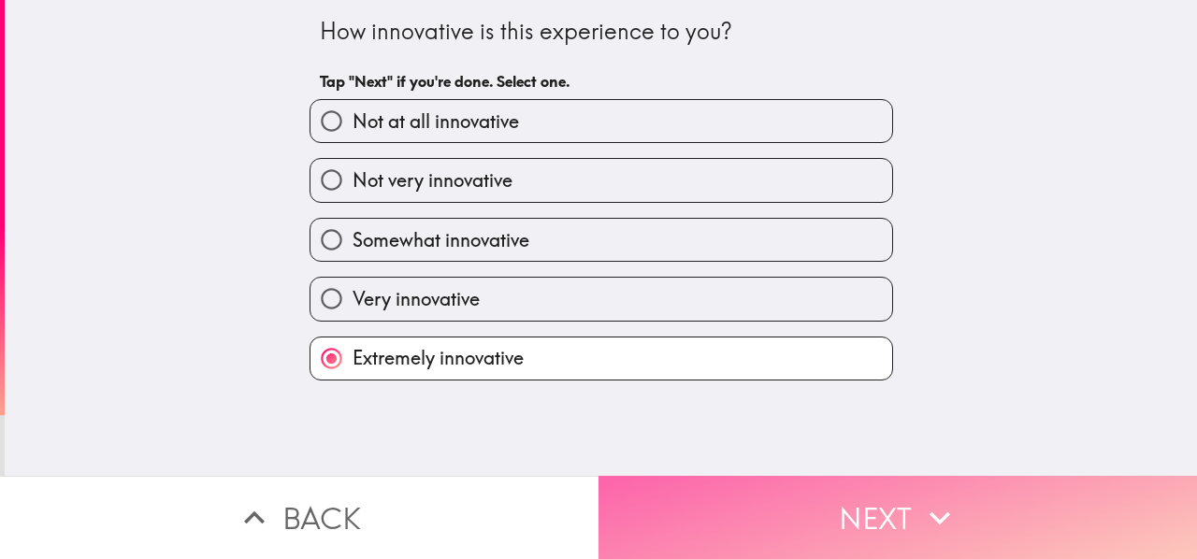
click at [651, 489] on button "Next" at bounding box center [898, 517] width 599 height 83
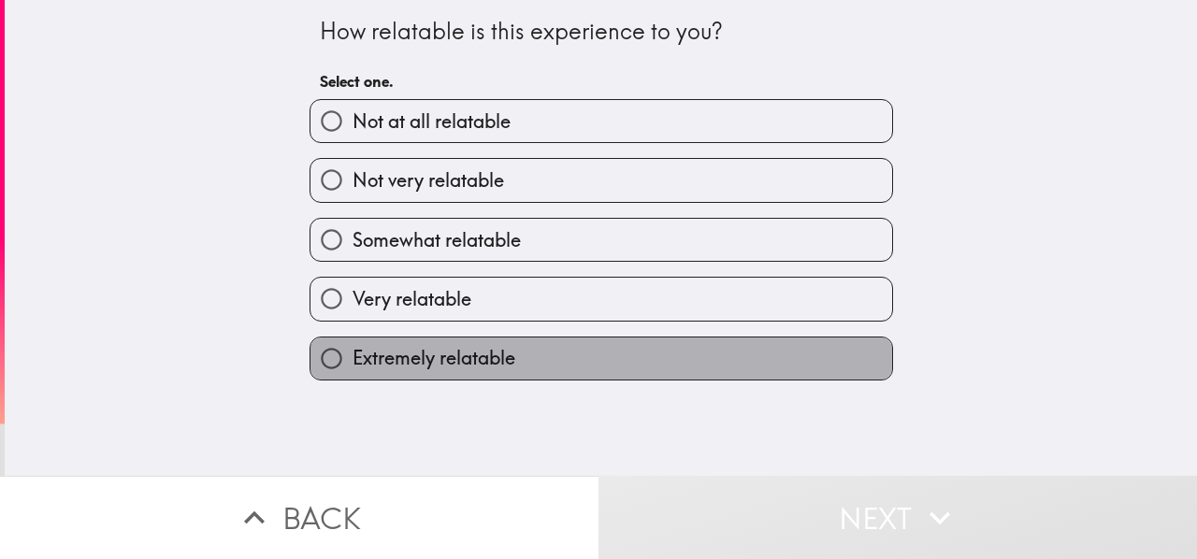
click at [529, 369] on label "Extremely relatable" at bounding box center [602, 359] width 582 height 42
click at [353, 369] on input "Extremely relatable" at bounding box center [332, 359] width 42 height 42
radio input "true"
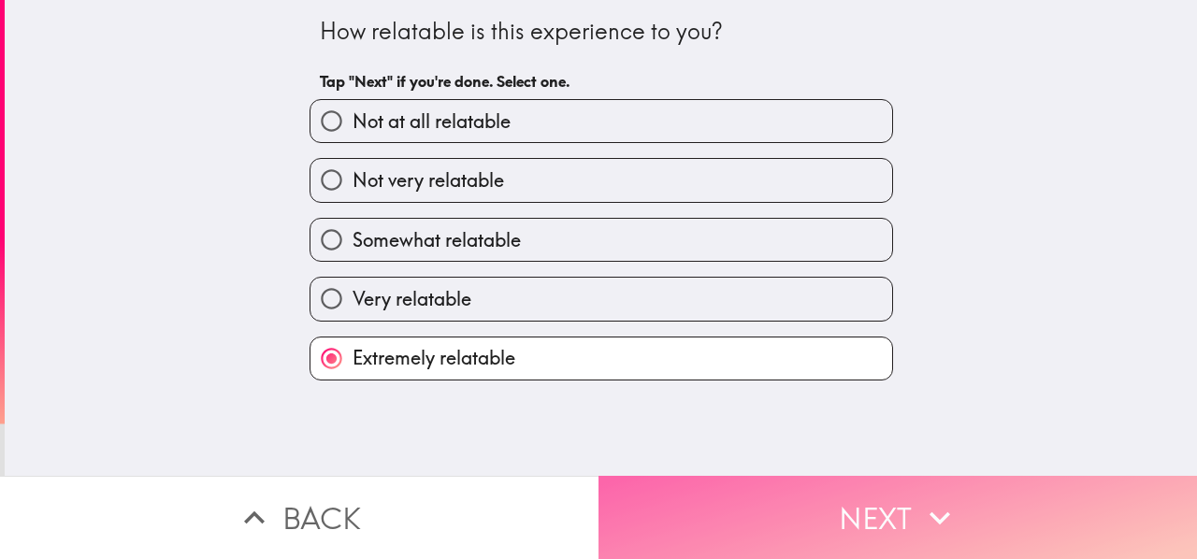
click at [666, 514] on button "Next" at bounding box center [898, 517] width 599 height 83
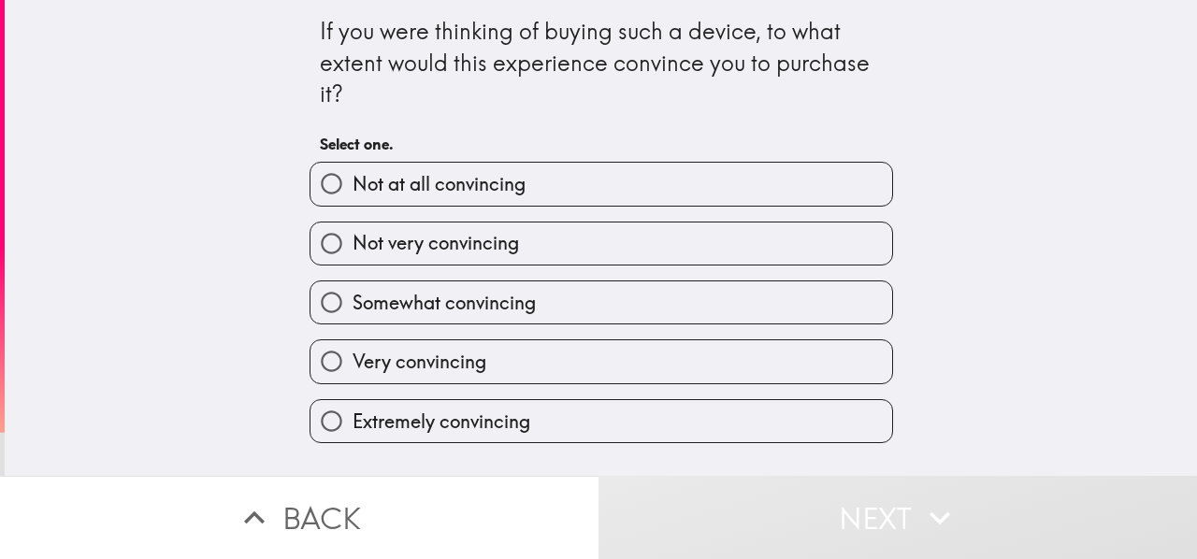
click at [600, 413] on label "Extremely convincing" at bounding box center [602, 421] width 582 height 42
click at [353, 413] on input "Extremely convincing" at bounding box center [332, 421] width 42 height 42
radio input "true"
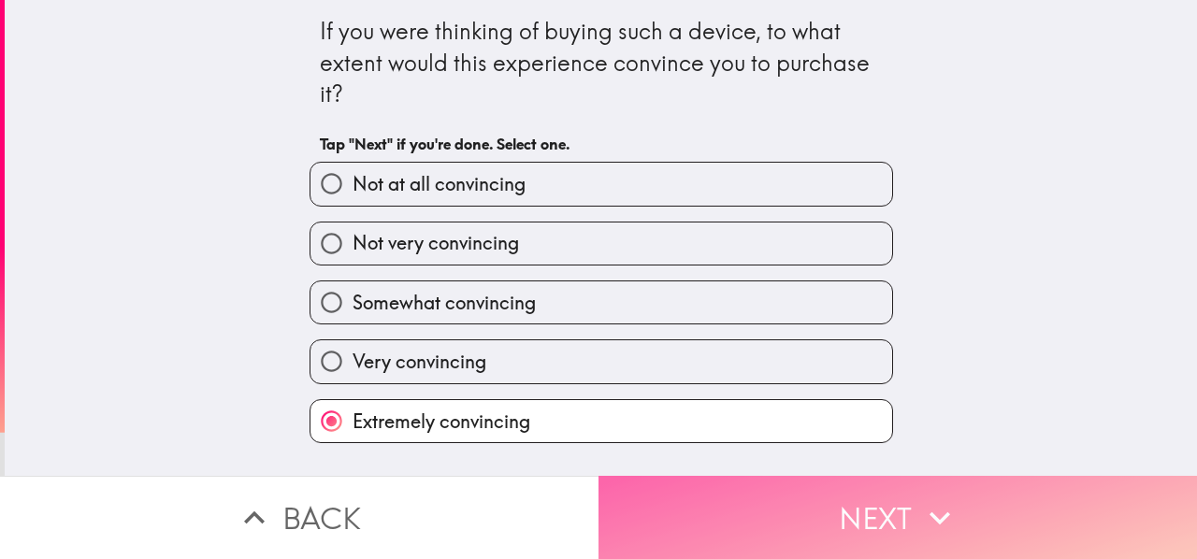
click at [724, 483] on button "Next" at bounding box center [898, 517] width 599 height 83
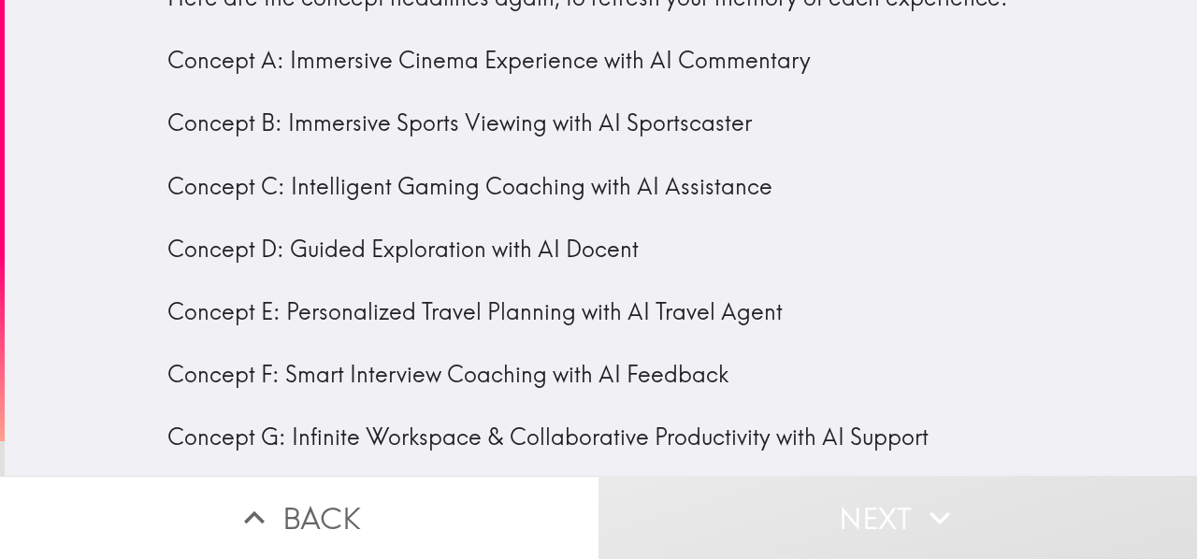
scroll to position [71, 0]
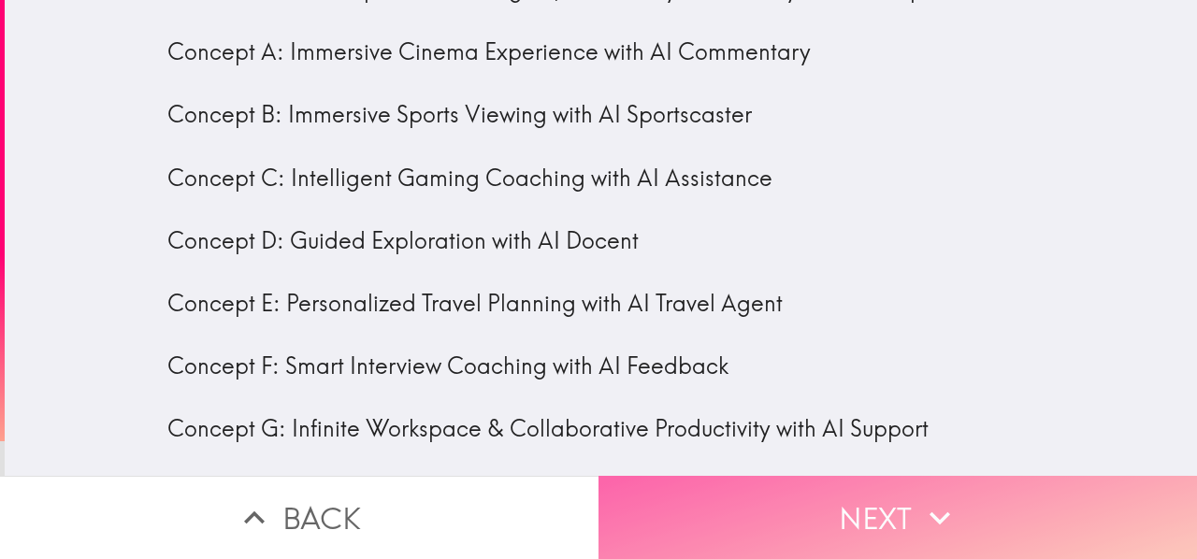
click at [672, 485] on button "Next" at bounding box center [898, 517] width 599 height 83
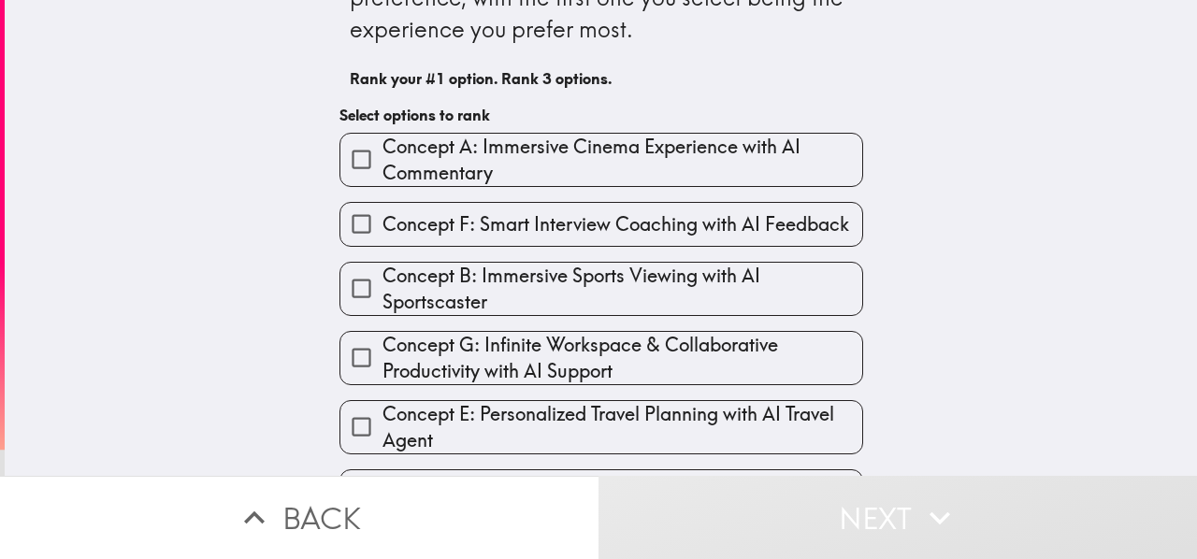
scroll to position [112, 0]
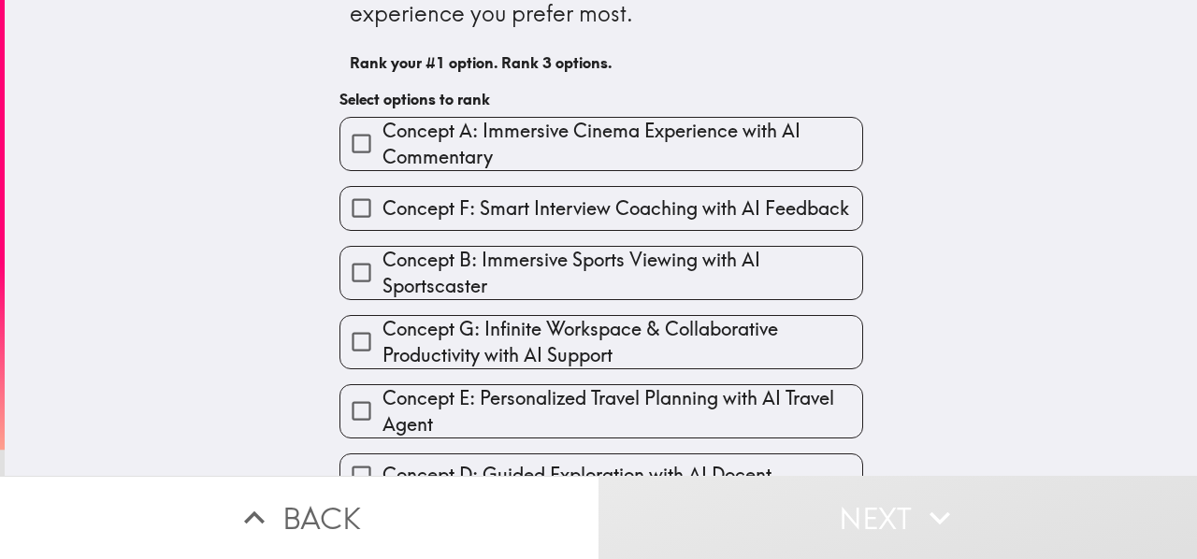
click at [547, 345] on span "Concept G: Infinite Workspace & Collaborative Productivity with AI Support" at bounding box center [623, 342] width 480 height 52
click at [383, 345] on input "Concept G: Infinite Workspace & Collaborative Productivity with AI Support" at bounding box center [361, 342] width 42 height 42
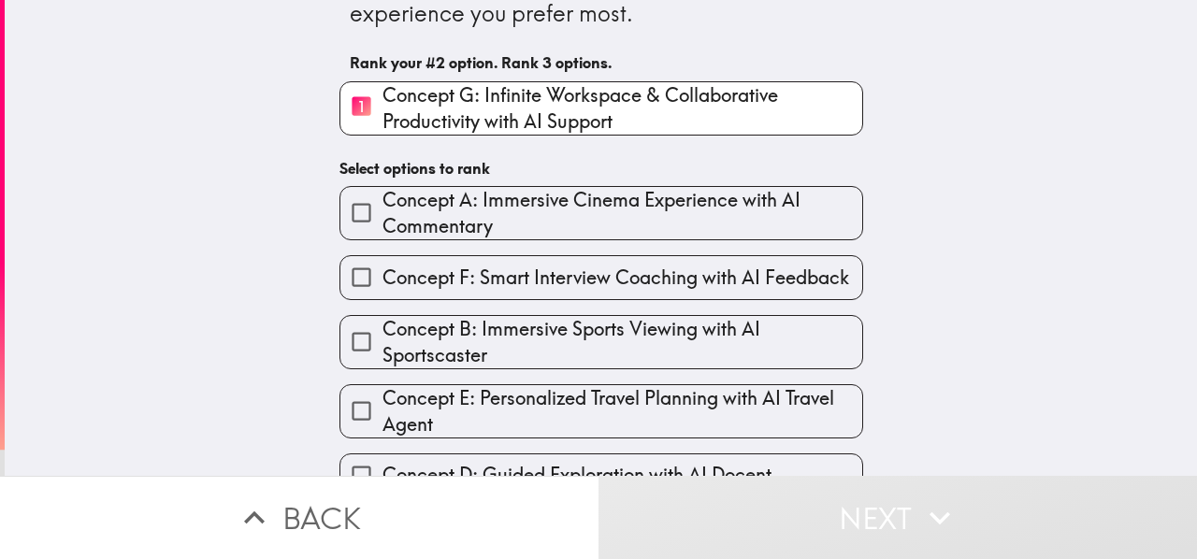
scroll to position [221, 0]
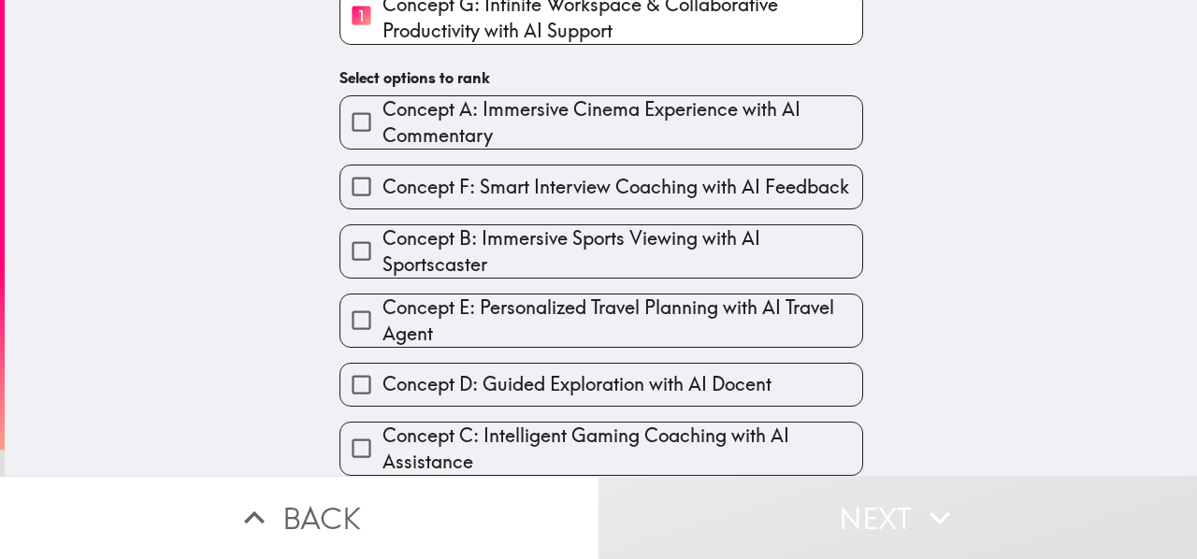
click at [498, 426] on span "Concept C: Intelligent Gaming Coaching with AI Assistance" at bounding box center [623, 449] width 480 height 52
click at [383, 427] on input "Concept C: Intelligent Gaming Coaching with AI Assistance" at bounding box center [361, 448] width 42 height 42
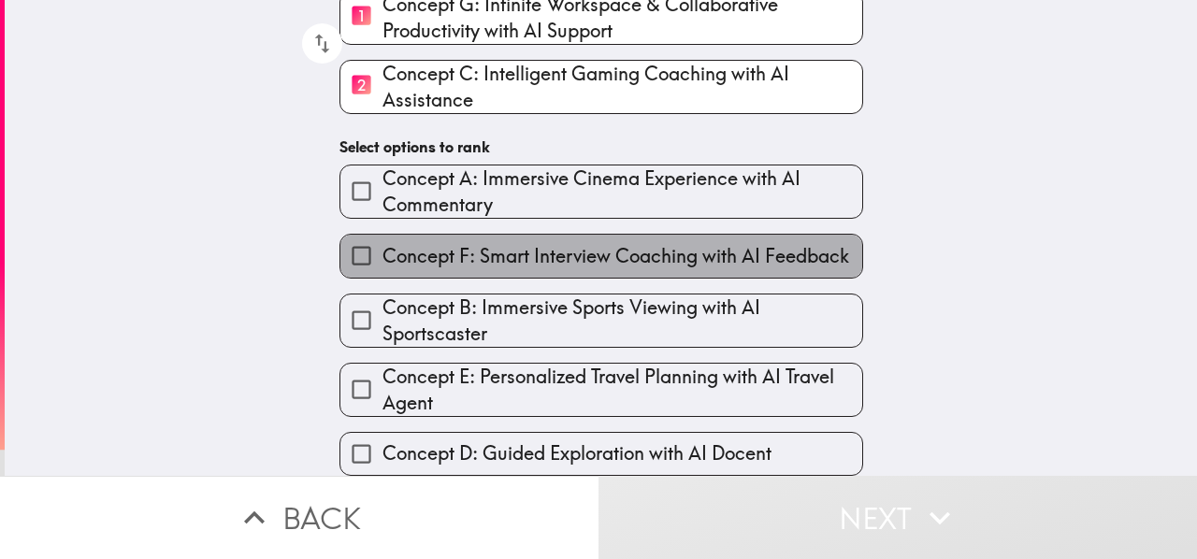
click at [602, 243] on span "Concept F: Smart Interview Coaching with AI Feedback" at bounding box center [616, 256] width 467 height 26
click at [383, 241] on input "Concept F: Smart Interview Coaching with AI Feedback" at bounding box center [361, 256] width 42 height 42
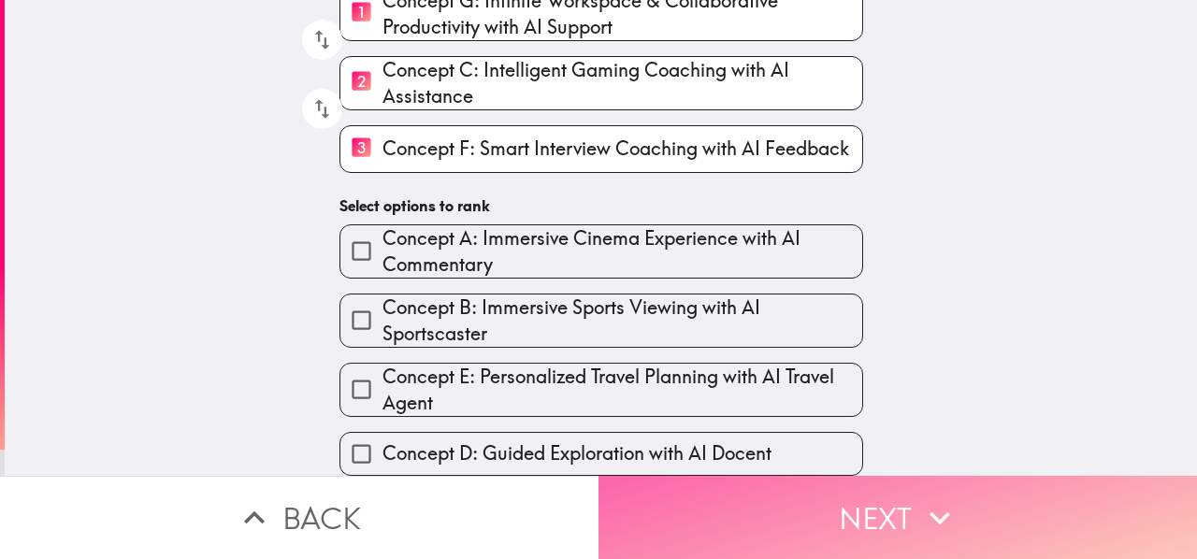
click at [764, 488] on button "Next" at bounding box center [898, 517] width 599 height 83
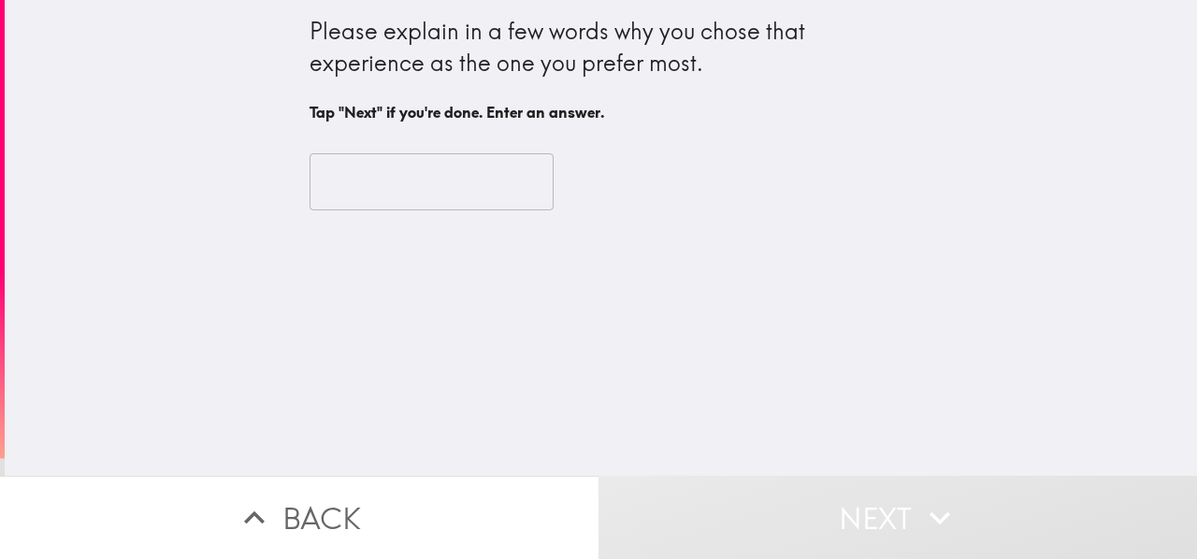
click at [414, 186] on input "text" at bounding box center [432, 182] width 244 height 58
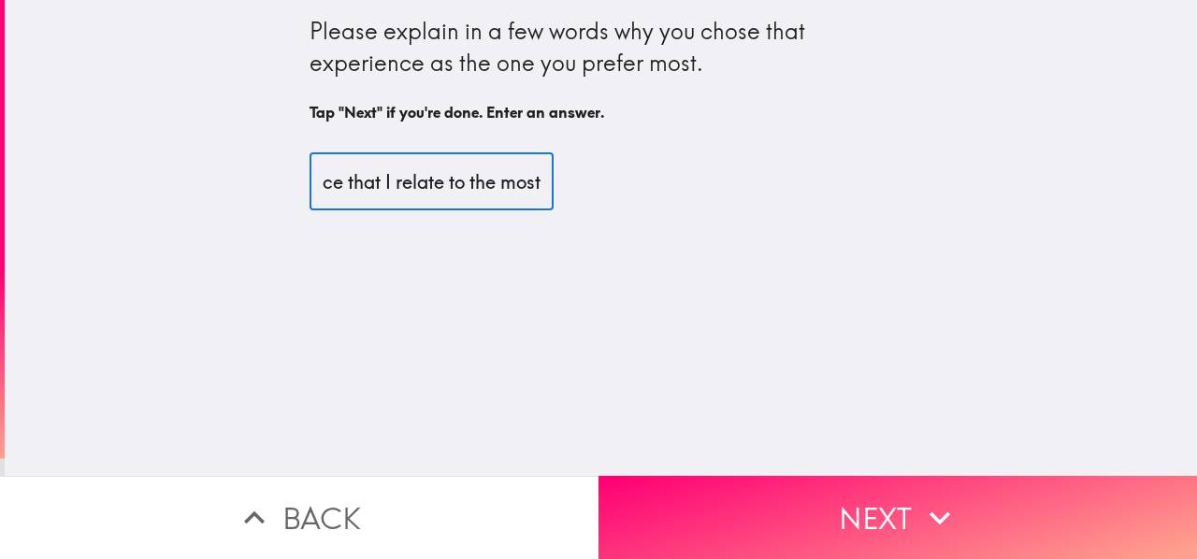
scroll to position [0, 160]
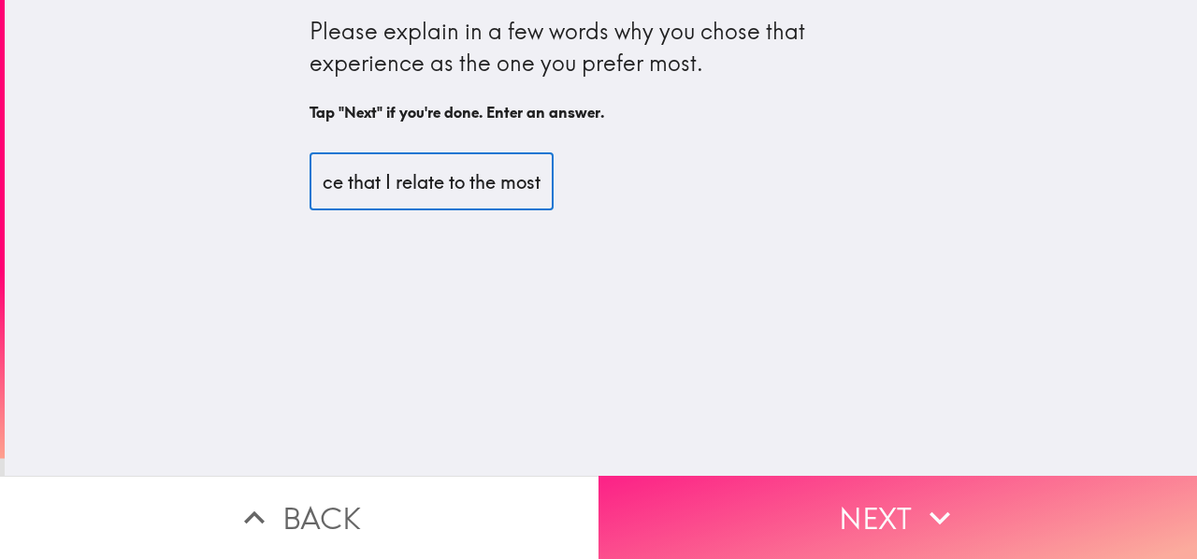
type input "It is the experience that I relate to the most"
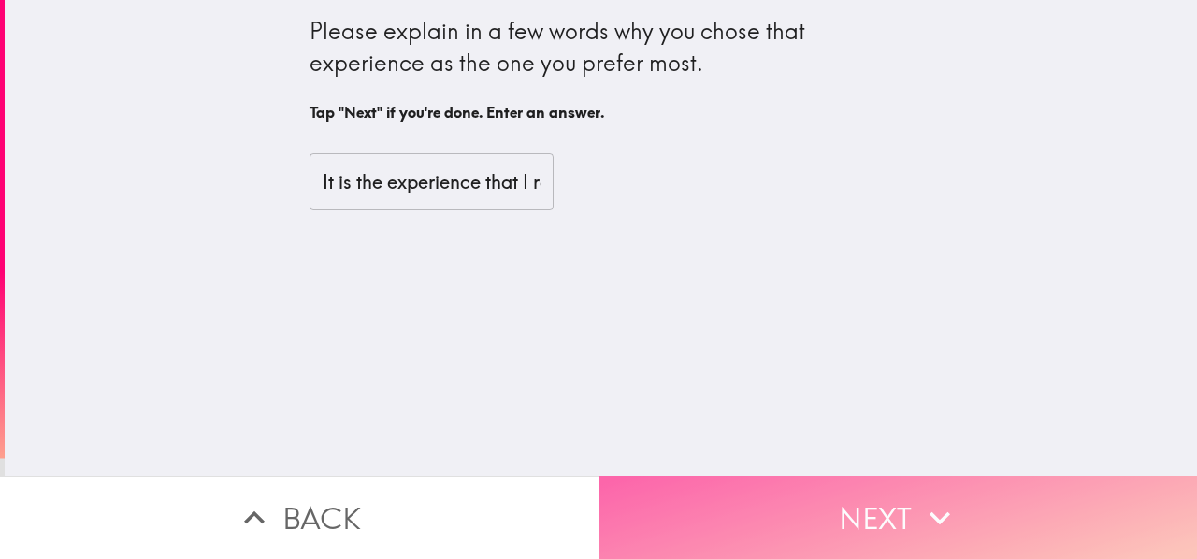
click at [673, 495] on button "Next" at bounding box center [898, 517] width 599 height 83
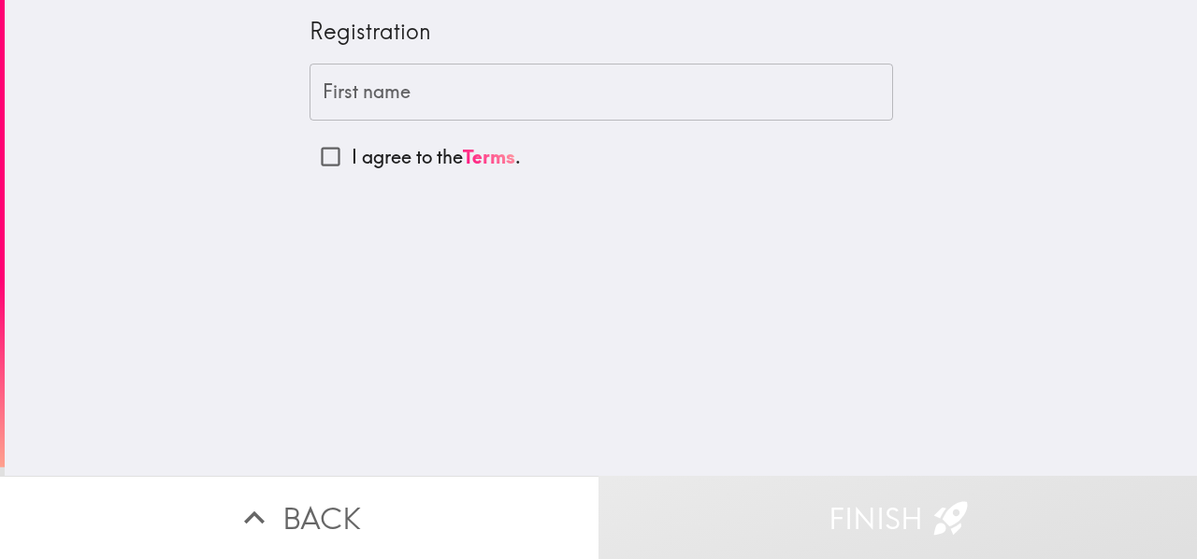
click at [448, 109] on input "First name" at bounding box center [602, 93] width 584 height 58
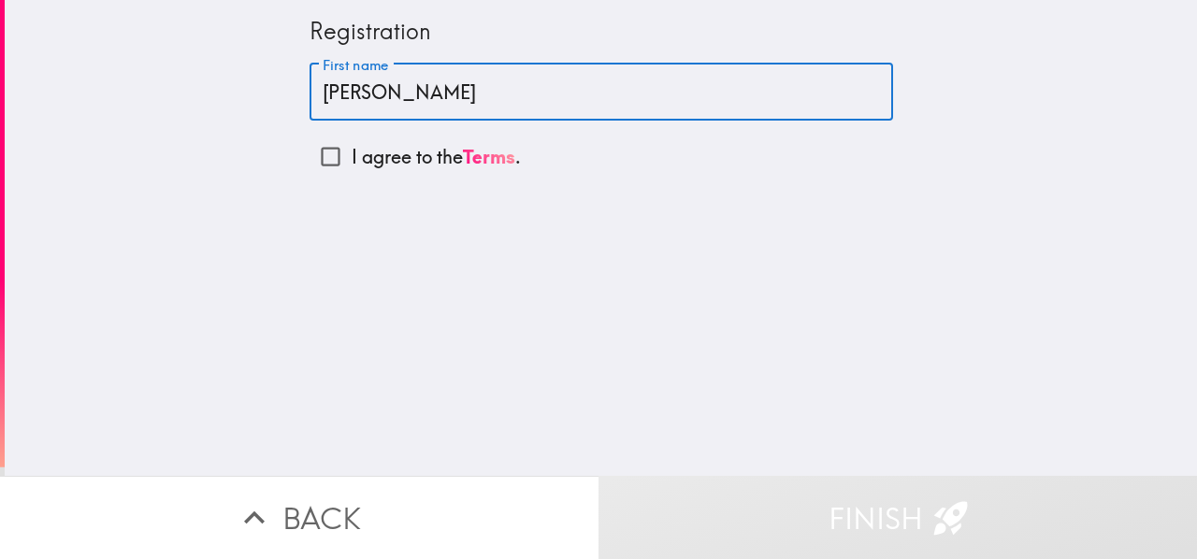
type input "[PERSON_NAME]"
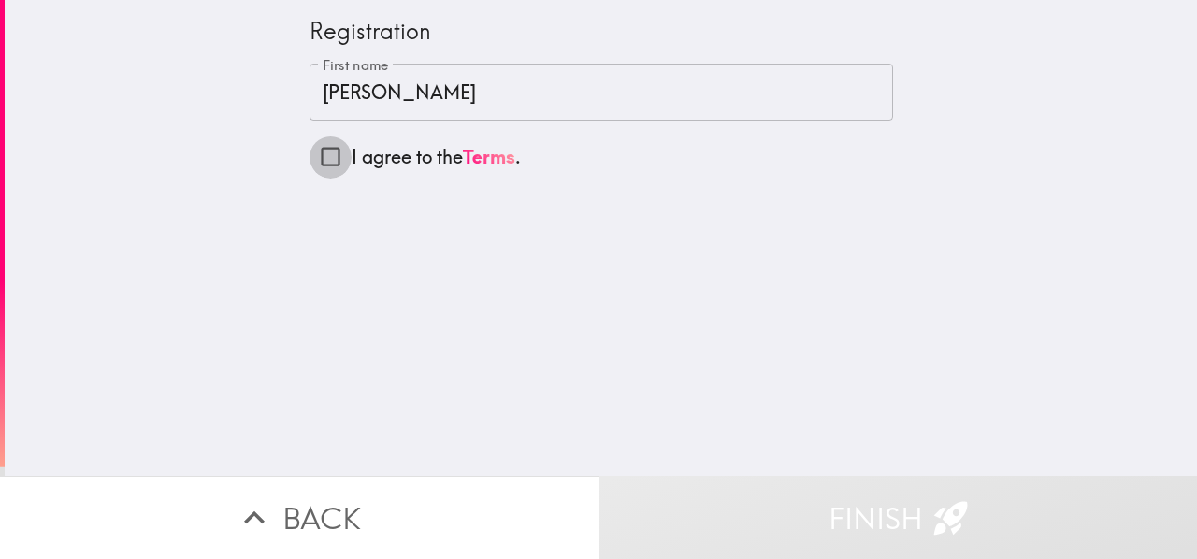
click at [318, 154] on input "I agree to the Terms ." at bounding box center [331, 157] width 42 height 42
checkbox input "true"
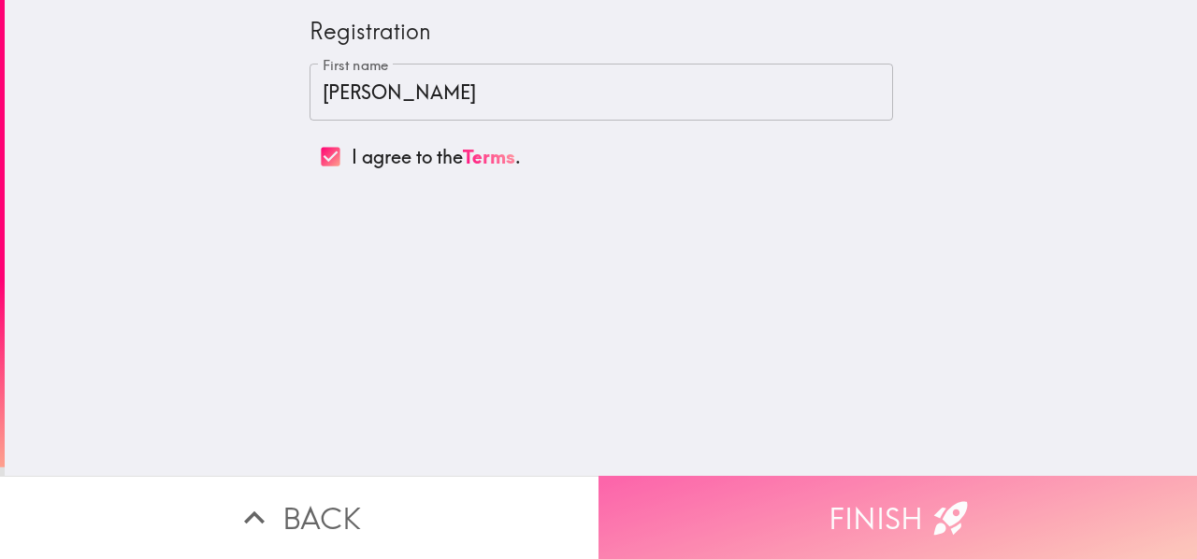
click at [684, 499] on button "Finish" at bounding box center [898, 517] width 599 height 83
